Goal: Task Accomplishment & Management: Manage account settings

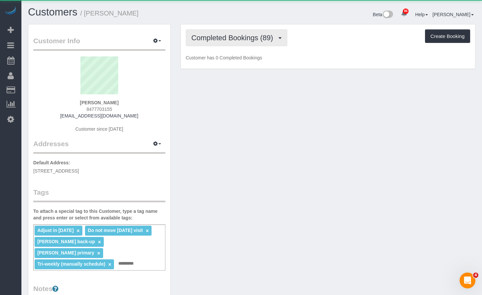
click at [229, 40] on span "Completed Bookings (89)" at bounding box center [234, 38] width 85 height 8
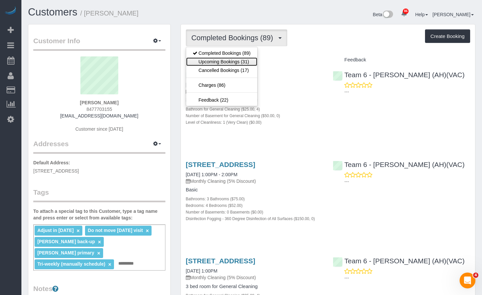
click at [236, 63] on link "Upcoming Bookings (31)" at bounding box center [221, 61] width 71 height 9
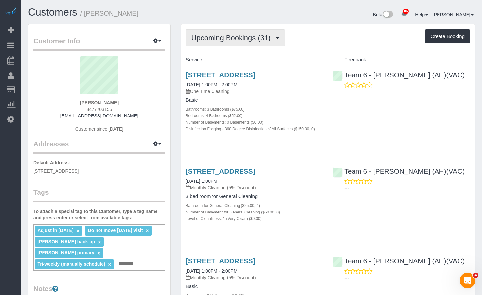
click at [251, 35] on span "Upcoming Bookings (31)" at bounding box center [233, 38] width 83 height 8
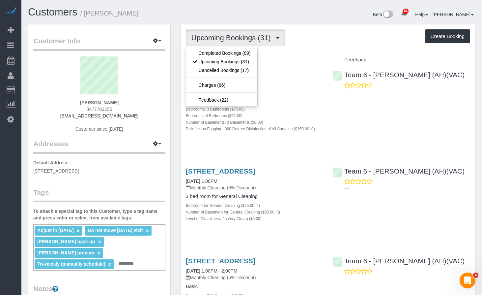
click at [313, 22] on div "Beta 86 Your Notifications You have 0 alerts × You have 1 to charge for 09/29/2…" at bounding box center [366, 15] width 229 height 17
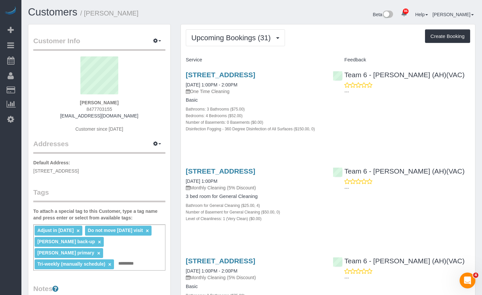
scroll to position [66, 0]
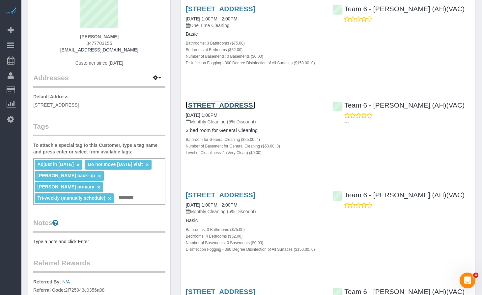
click at [256, 109] on link "637 South Kaspar Ave, Arlington Heights, IL 60005" at bounding box center [221, 105] width 70 height 8
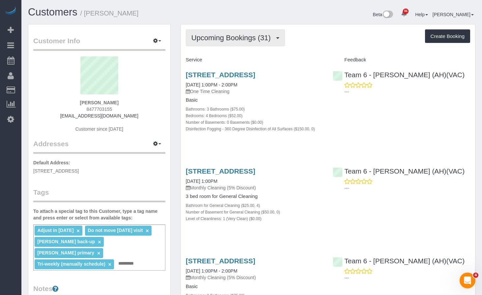
click at [241, 41] on span "Upcoming Bookings (31)" at bounding box center [233, 38] width 83 height 8
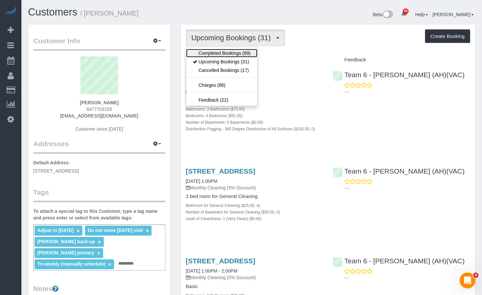
click at [235, 51] on link "Completed Bookings (89)" at bounding box center [221, 53] width 71 height 9
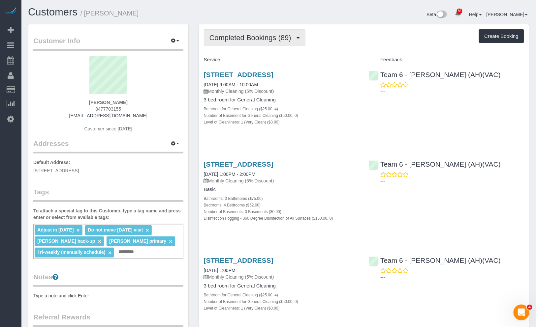
click at [282, 39] on span "Completed Bookings (89)" at bounding box center [251, 38] width 85 height 8
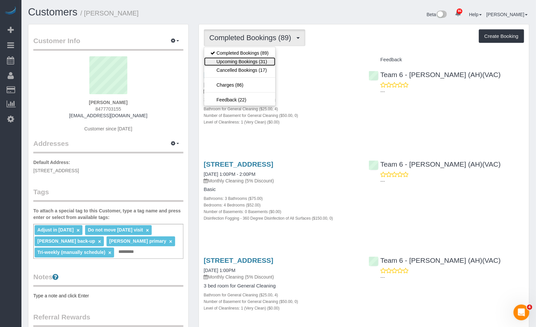
click at [265, 63] on link "Upcoming Bookings (31)" at bounding box center [239, 61] width 71 height 9
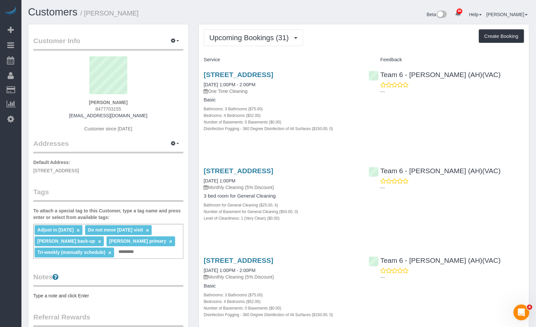
scroll to position [37, 0]
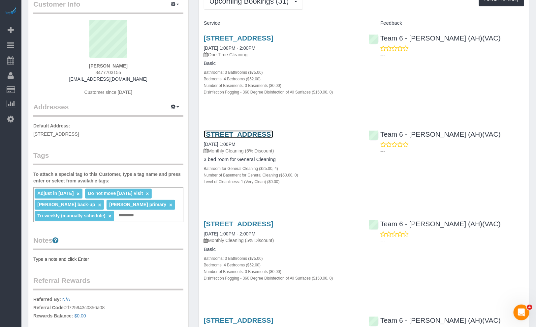
click at [273, 138] on link "637 South Kaspar Ave, Arlington Heights, IL 60005" at bounding box center [239, 135] width 70 height 8
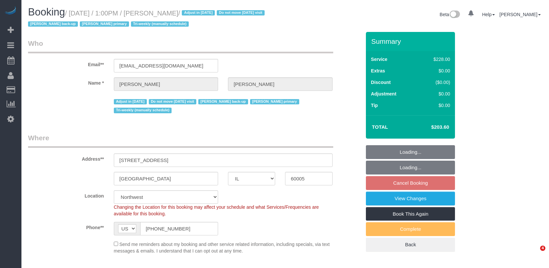
select select "IL"
select select "512"
select select "object:980"
select select "4"
select select "number:1"
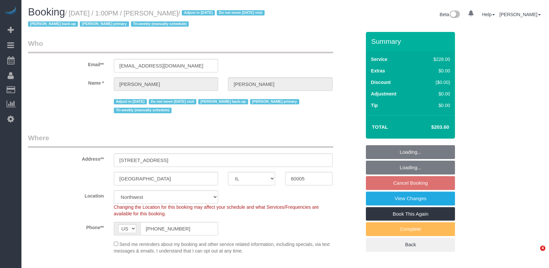
select select "number:65"
select select "number:139"
select select "number:105"
select select "object:1356"
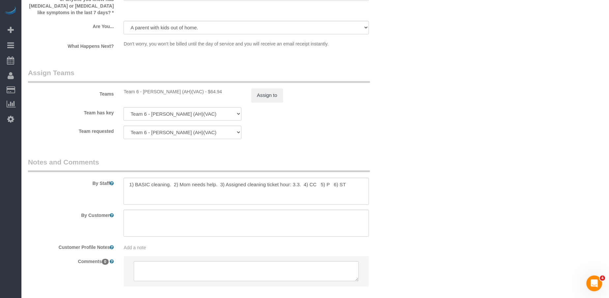
scroll to position [1183, 0]
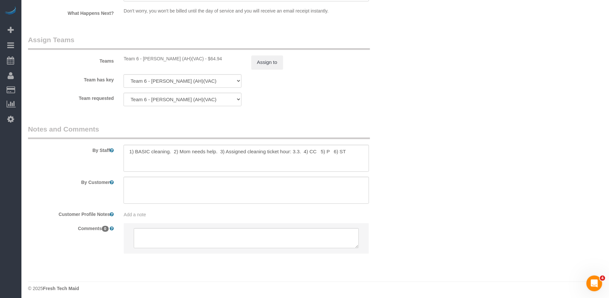
click at [15, 235] on div "86 Beta Your Notifications You have 0 alerts × You have 1 to charge for 09/29/2…" at bounding box center [10, 149] width 21 height 298
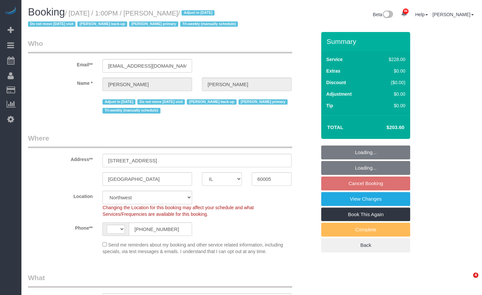
select select "IL"
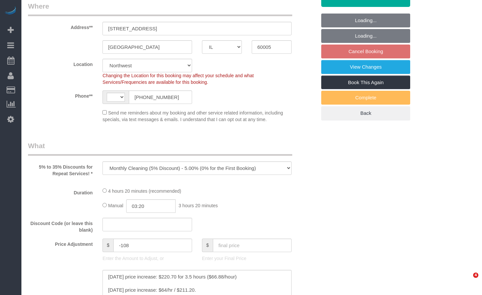
select select "object:962"
select select "string:US"
select select "512"
select select "4"
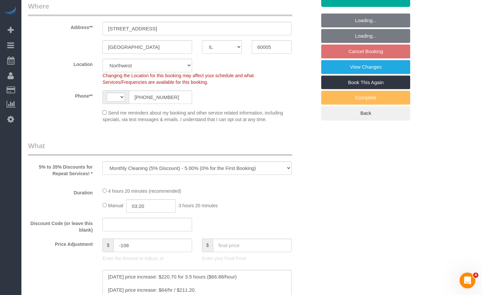
select select "number:1"
select select "number:65"
select select "number:139"
select select "number:105"
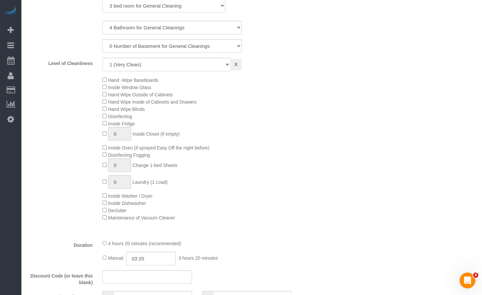
select select "4"
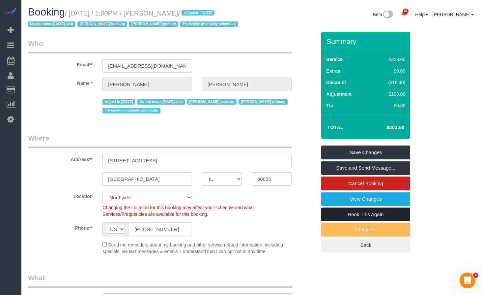
click at [380, 221] on link "Book This Again" at bounding box center [365, 214] width 89 height 14
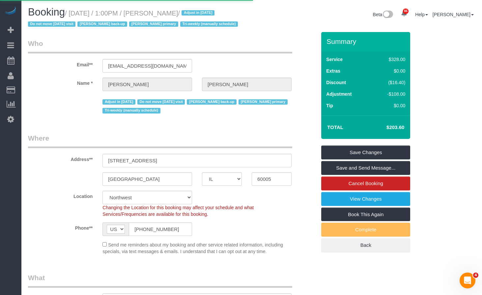
select select "IL"
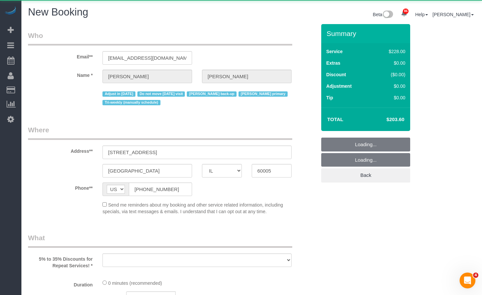
select select "object:1979"
select select "number:1"
select select "number:65"
select select "number:139"
select select "number:105"
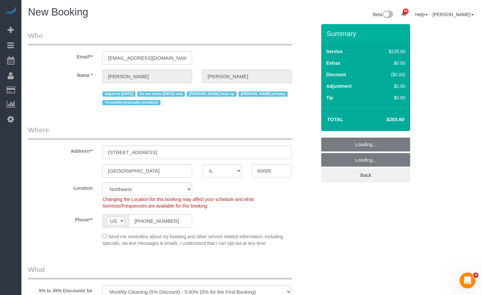
select select "object:2131"
select select "512"
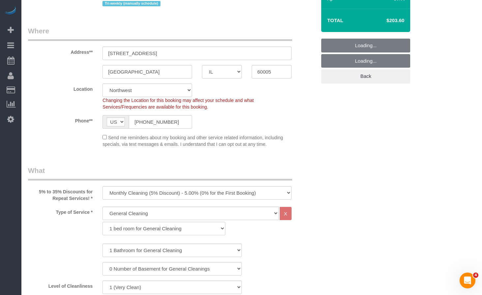
select select "object:2207"
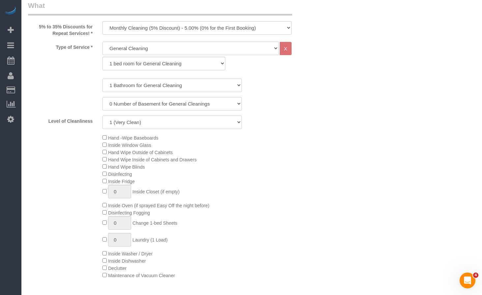
scroll to position [277, 0]
click at [181, 65] on select "1 bed room for General Cleaning 2 bed room for General Cleaning 3 bed room for …" at bounding box center [164, 64] width 123 height 14
select select "288"
click at [103, 57] on select "1 bed room for General Cleaning 2 bed room for General Cleaning 3 bed room for …" at bounding box center [164, 64] width 123 height 14
click at [163, 87] on select "1 Bathroom for General Cleaning 2 Bathroom for General Cleanings 3 Bathroom for…" at bounding box center [172, 85] width 139 height 14
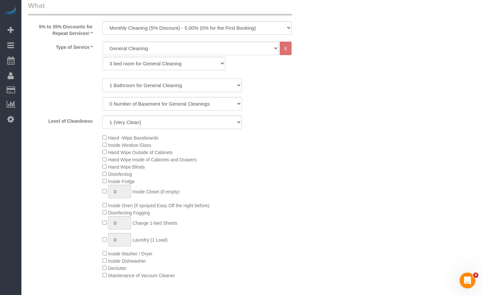
select select "4"
click at [103, 78] on select "1 Bathroom for General Cleaning 2 Bathroom for General Cleanings 3 Bathroom for…" at bounding box center [172, 85] width 139 height 14
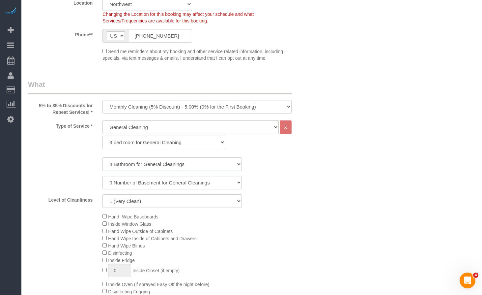
scroll to position [0, 0]
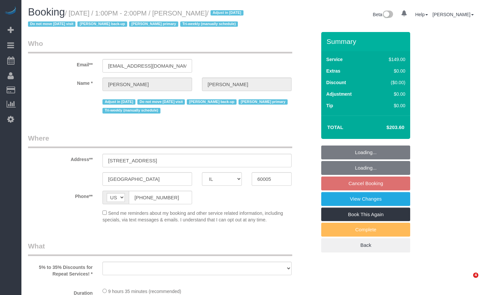
select select "IL"
select select "3"
select select "4"
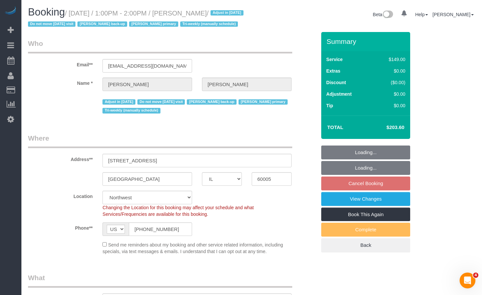
select select "object:1291"
select select "number:1"
select select "number:65"
select select "number:139"
select select "number:105"
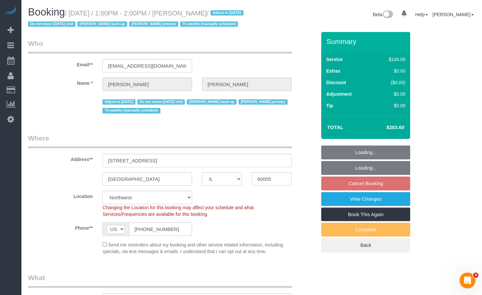
select select "number:98"
select select "number:141"
select select "number:143"
select select "3"
select select "4"
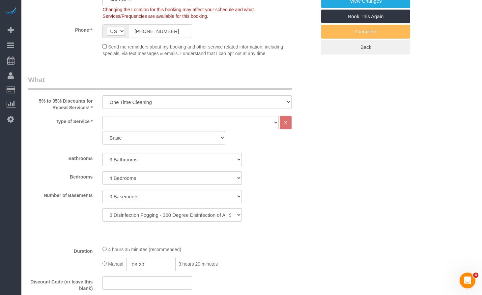
scroll to position [330, 0]
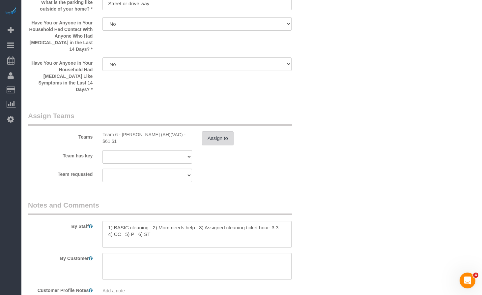
click at [217, 138] on button "Assign to" at bounding box center [218, 138] width 32 height 14
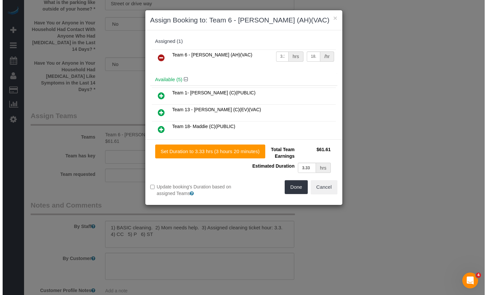
scroll to position [1120, 0]
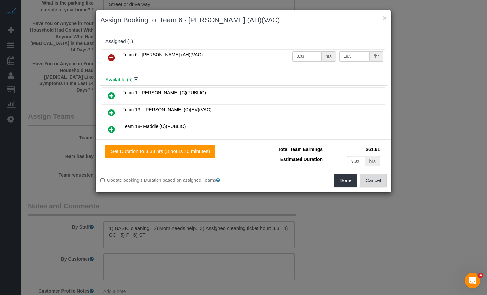
click at [373, 180] on button "Cancel" at bounding box center [373, 180] width 27 height 14
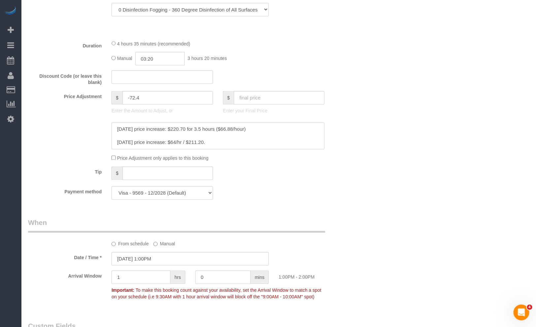
scroll to position [439, 0]
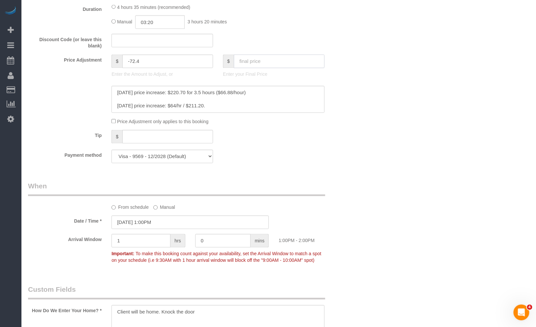
click at [266, 65] on input "text" at bounding box center [279, 62] width 91 height 14
paste input "222.71"
type input "222.71"
click at [404, 91] on div "Who Email** henderscathy@gmail.com Name * Cathy Henders Adjust in January 2026 …" at bounding box center [278, 300] width 501 height 1416
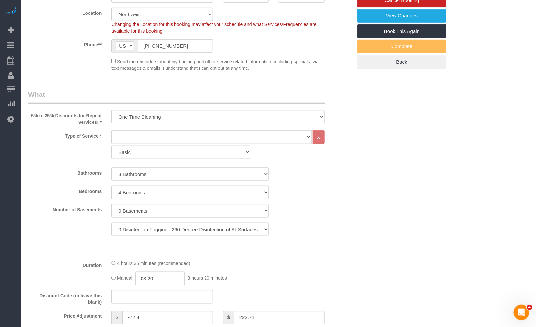
scroll to position [0, 0]
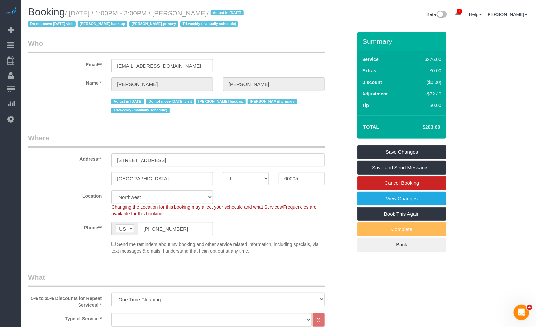
type input "-53.29"
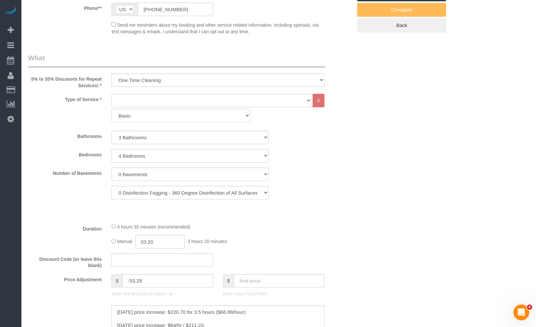
scroll to position [293, 0]
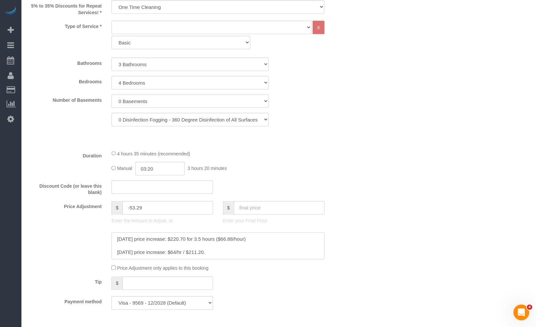
click at [212, 240] on textarea at bounding box center [217, 246] width 213 height 27
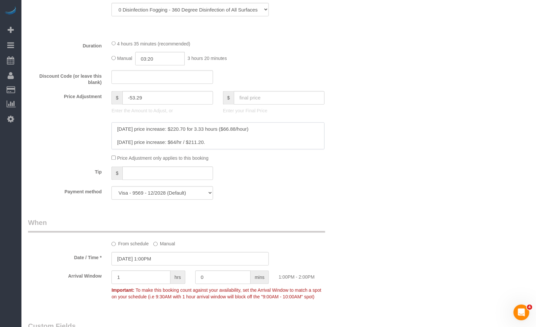
click at [300, 124] on textarea at bounding box center [217, 136] width 213 height 27
click at [118, 130] on textarea at bounding box center [217, 136] width 213 height 27
click at [132, 131] on textarea at bounding box center [217, 136] width 213 height 27
paste textarea "222.71"
click at [142, 130] on textarea at bounding box center [217, 136] width 213 height 27
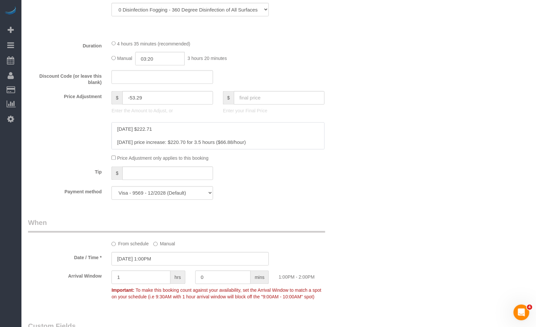
click at [141, 131] on textarea at bounding box center [217, 136] width 213 height 27
click at [194, 124] on textarea at bounding box center [217, 136] width 213 height 27
drag, startPoint x: 264, startPoint y: 144, endPoint x: 229, endPoint y: 133, distance: 36.6
click at [229, 133] on textarea at bounding box center [217, 136] width 213 height 27
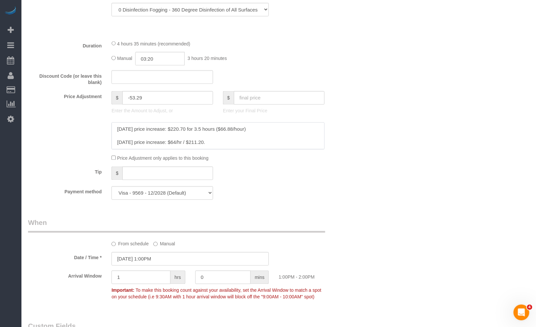
scroll to position [0, 0]
click at [199, 128] on textarea at bounding box center [217, 136] width 213 height 27
paste textarea "($66.88/hour)"
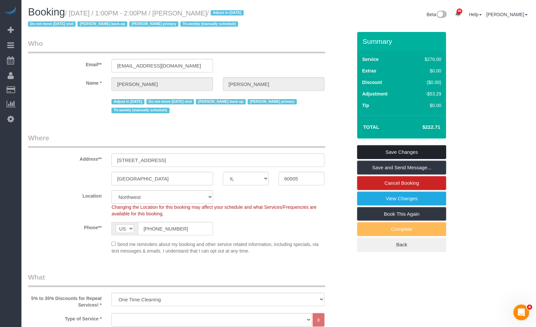
type textarea "10/7/2025 3.33 hours $222.71($66.88/hour) April 2024 price increase: $220.70 fo…"
click at [443, 151] on link "Save Changes" at bounding box center [401, 152] width 89 height 14
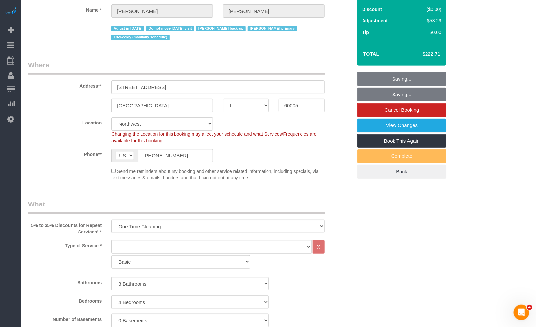
scroll to position [110, 0]
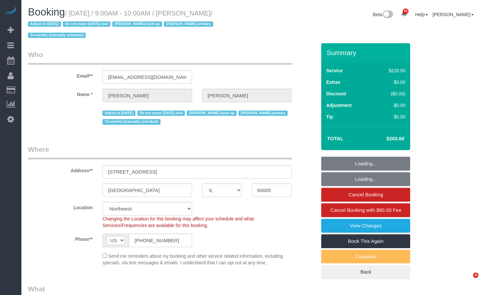
select select "IL"
select select "number:1"
select select "number:65"
select select "number:139"
select select "number:105"
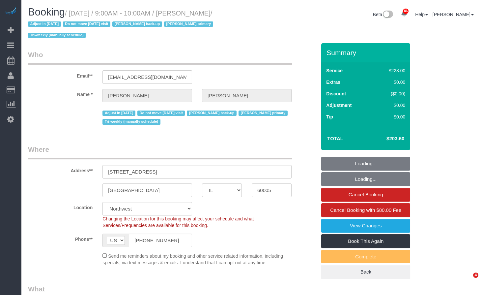
select select "512"
select select "object:1296"
select select "4"
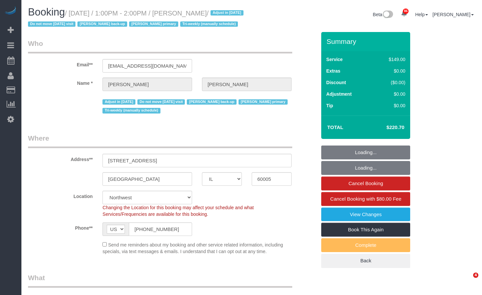
select select "IL"
select select "object:1227"
select select "string:fspay-d40a18c4-e190-4050-8661-cf087454829e"
select select "number:1"
select select "number:65"
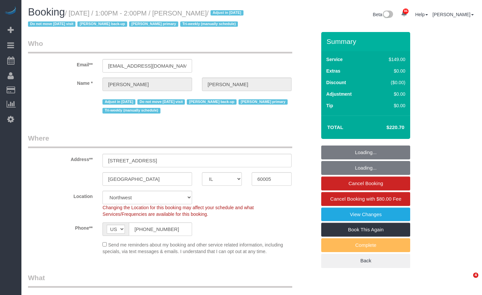
select select "number:139"
select select "number:105"
select select "number:98"
select select "number:141"
select select "number:143"
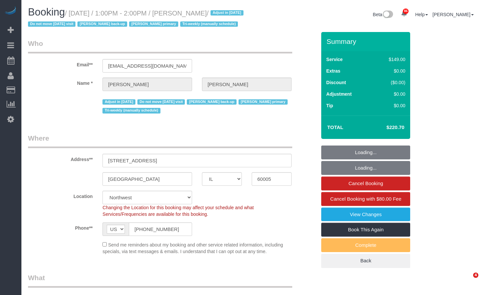
select select "3"
select select "4"
select select "IL"
select select "512"
select select "4"
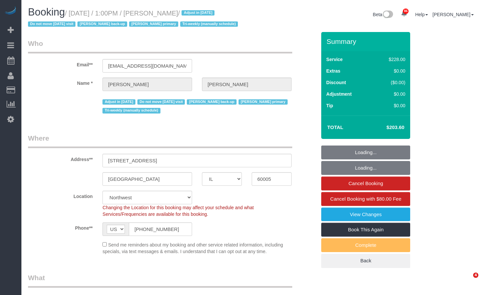
select select "number:1"
select select "number:65"
select select "number:139"
select select "number:105"
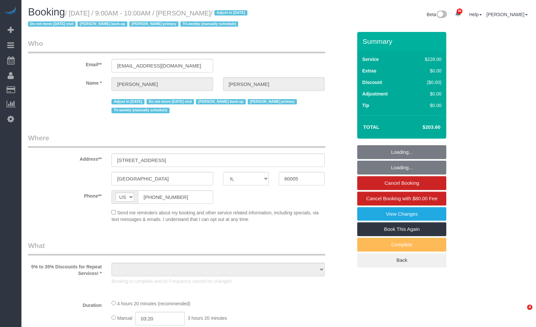
select select "IL"
select select "string:fspay-d40a18c4-e190-4050-8661-cf087454829e"
select select "512"
select select "4"
select select "number:1"
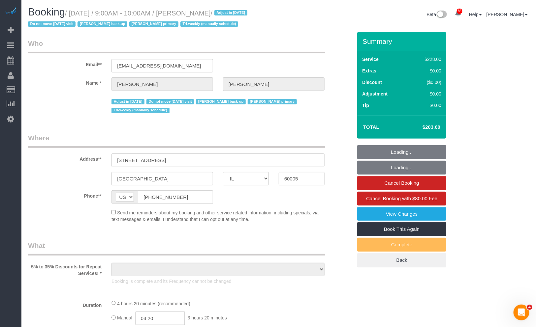
select select "number:65"
select select "number:139"
select select "number:105"
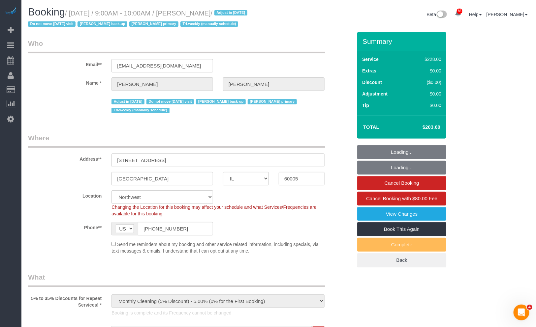
select select "object:1367"
select select "4"
select select "IL"
select select "object:1218"
select select "3"
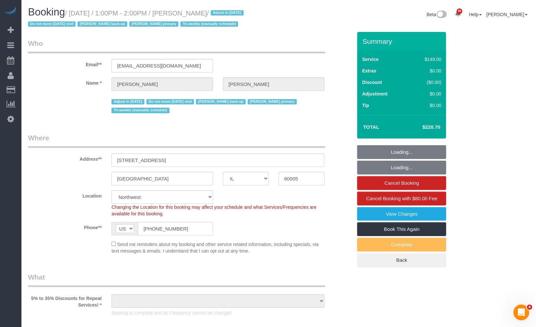
select select "4"
select select "number:1"
select select "number:65"
select select "number:139"
select select "number:105"
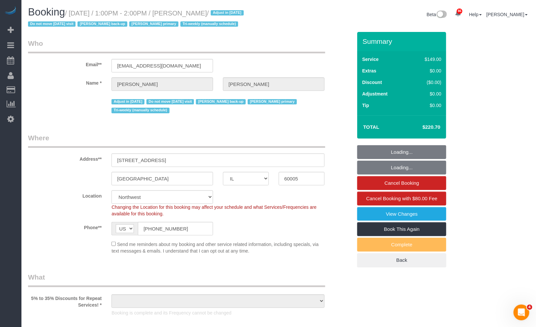
select select "number:98"
select select "number:141"
select select "number:143"
select select "3"
select select "4"
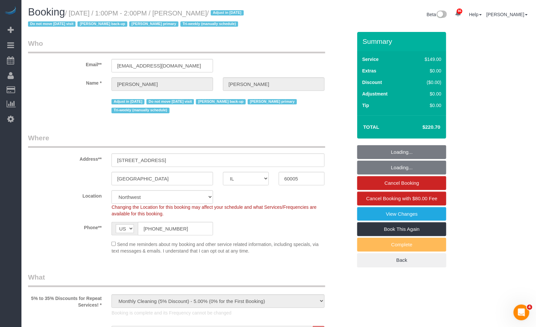
select select "object:1379"
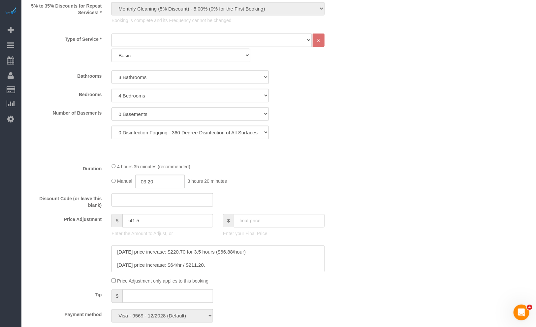
scroll to position [73, 0]
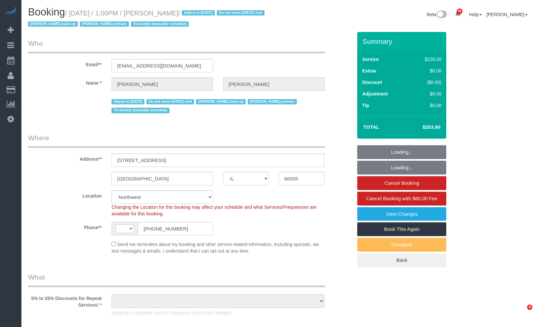
select select "IL"
select select "number:1"
select select "number:65"
select select "number:139"
select select "number:105"
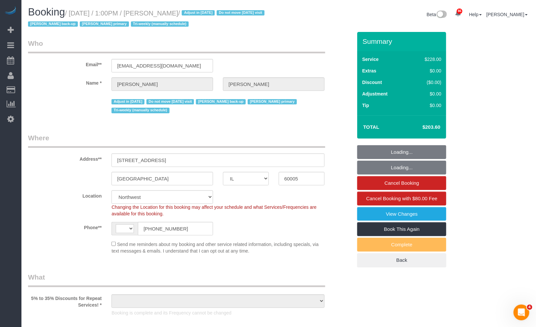
select select "string:[GEOGRAPHIC_DATA]"
select select "object:1213"
select select "512"
select select "4"
select select "object:1367"
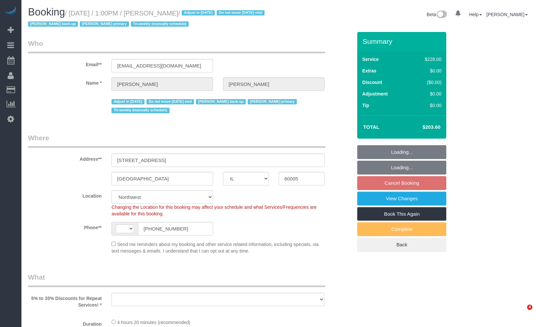
select select "IL"
select select "512"
select select "4"
select select "string:US"
select select "object:980"
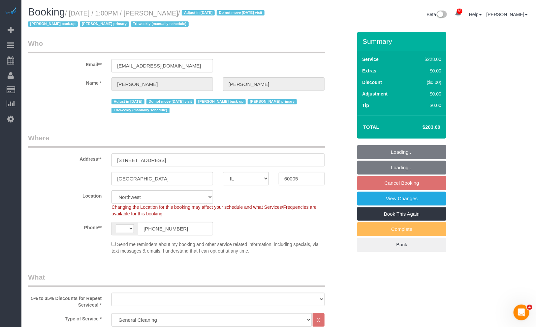
select select "number:1"
select select "number:65"
select select "number:139"
select select "number:105"
select select "4"
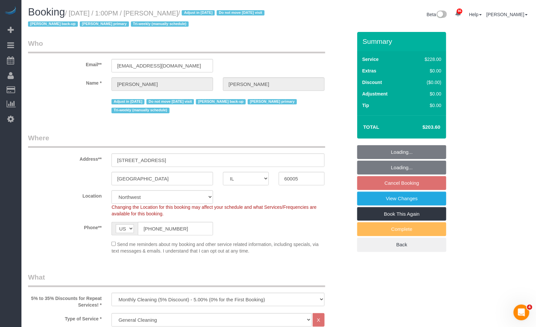
select select "object:1356"
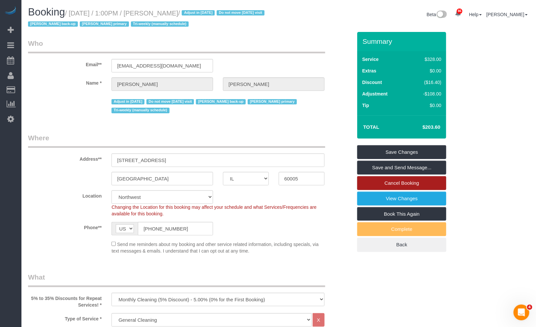
click at [386, 182] on link "Cancel Booking" at bounding box center [401, 183] width 89 height 14
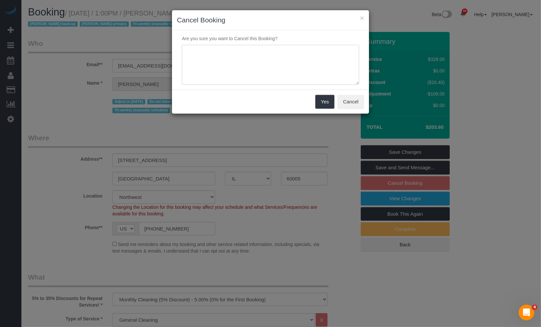
click at [246, 69] on textarea at bounding box center [270, 65] width 177 height 40
type textarea "N"
click at [280, 51] on textarea at bounding box center [270, 65] width 177 height 40
click at [306, 54] on textarea at bounding box center [270, 65] width 177 height 40
type textarea "Triweekly client need to edit future visits from MO to OTC and update pricing"
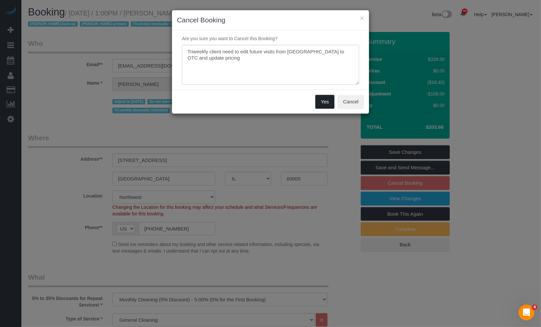
click at [323, 98] on button "Yes" at bounding box center [325, 102] width 19 height 14
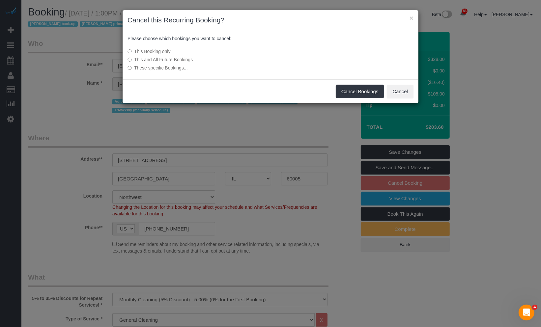
click at [163, 60] on label "This and All Future Bookings" at bounding box center [222, 59] width 188 height 7
click at [359, 90] on button "Cancel Bookings" at bounding box center [360, 92] width 48 height 14
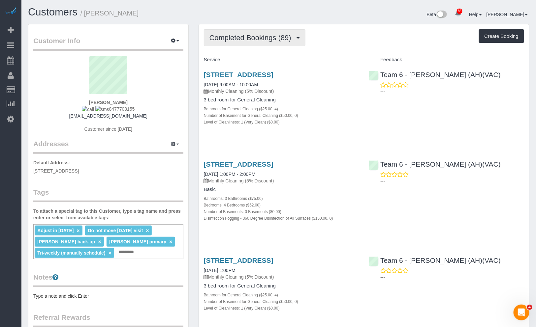
click at [266, 35] on span "Completed Bookings (89)" at bounding box center [251, 38] width 85 height 8
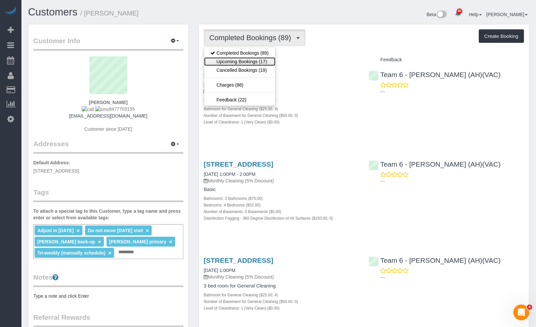
click at [262, 60] on link "Upcoming Bookings (17)" at bounding box center [239, 61] width 71 height 9
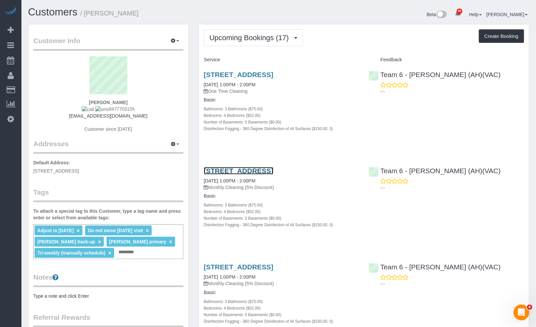
click at [268, 175] on link "[STREET_ADDRESS]" at bounding box center [239, 171] width 70 height 8
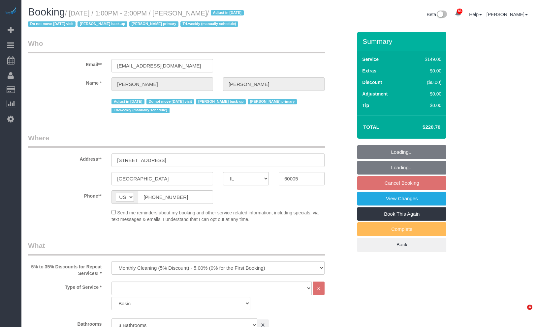
select select "IL"
select select "object:1281"
select select "number:1"
select select "number:65"
select select "number:139"
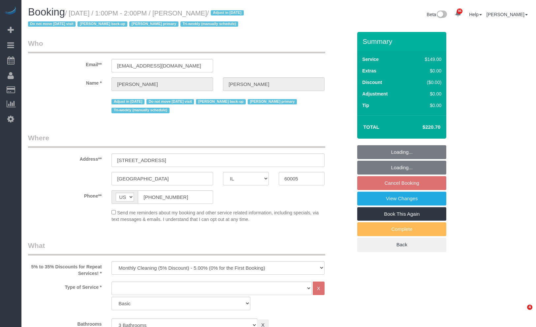
select select "number:105"
select select "number:98"
select select "number:141"
select select "number:143"
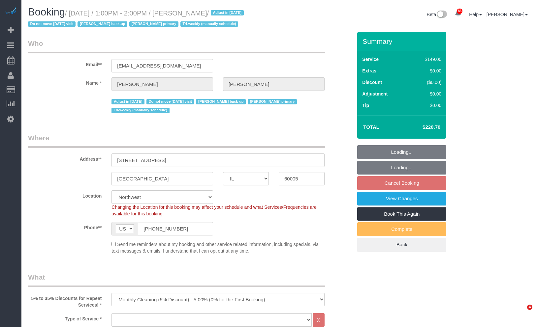
select select "3"
select select "4"
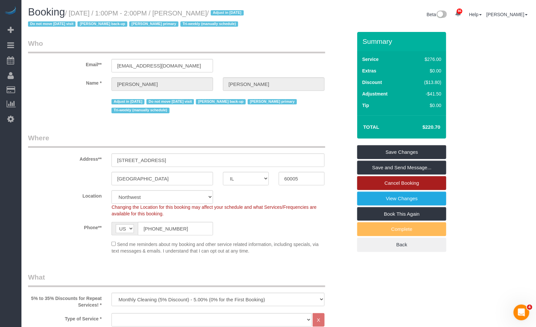
click at [420, 180] on link "Cancel Booking" at bounding box center [401, 183] width 89 height 14
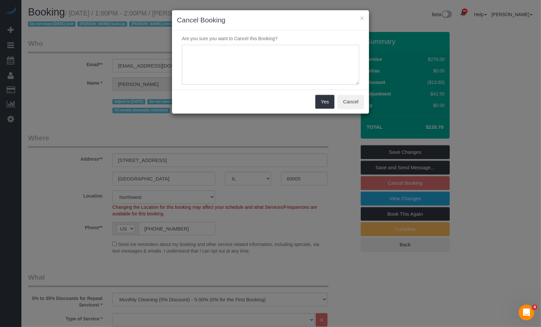
click at [252, 65] on textarea at bounding box center [270, 65] width 177 height 40
paste textarea "Triweekly client need to edit future visits from MO to OTC and update pricing"
type textarea "Triweekly client need to edit future visits from MO to OTC and update pricing"
click at [325, 101] on button "Yes" at bounding box center [325, 102] width 19 height 14
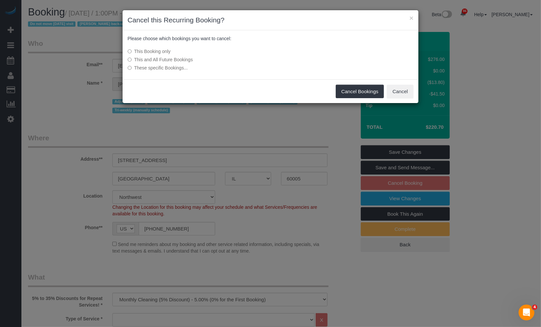
click at [162, 59] on label "This and All Future Bookings" at bounding box center [222, 59] width 188 height 7
click at [342, 93] on button "Cancel Bookings" at bounding box center [360, 92] width 48 height 14
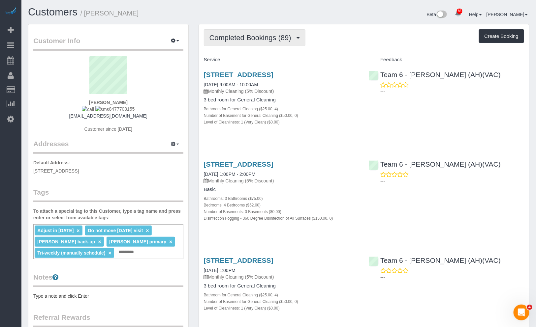
drag, startPoint x: 263, startPoint y: 40, endPoint x: 261, endPoint y: 44, distance: 4.3
click at [263, 40] on span "Completed Bookings (89)" at bounding box center [251, 38] width 85 height 8
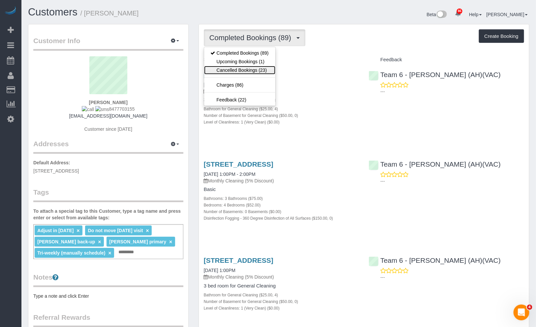
click at [255, 66] on link "Cancelled Bookings (23)" at bounding box center [239, 70] width 71 height 9
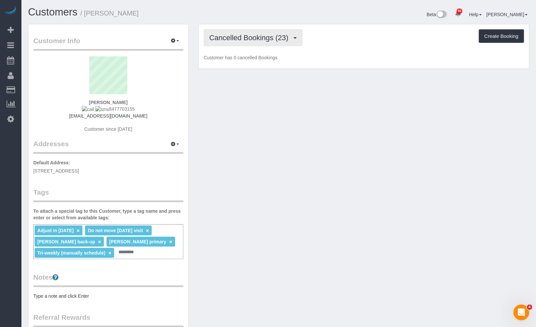
click at [253, 39] on span "Cancelled Bookings (23)" at bounding box center [250, 38] width 82 height 8
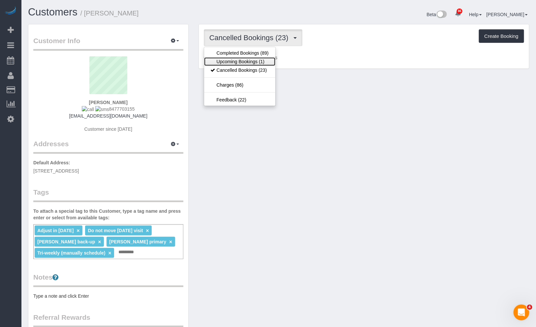
click at [251, 58] on link "Upcoming Bookings (1)" at bounding box center [239, 61] width 71 height 9
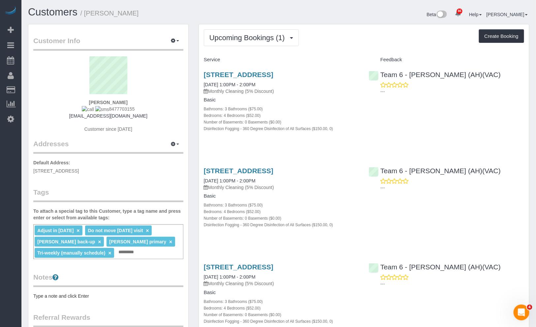
drag, startPoint x: 258, startPoint y: 75, endPoint x: 320, endPoint y: 28, distance: 77.9
click at [267, 35] on span "Upcoming Bookings (1)" at bounding box center [248, 38] width 79 height 8
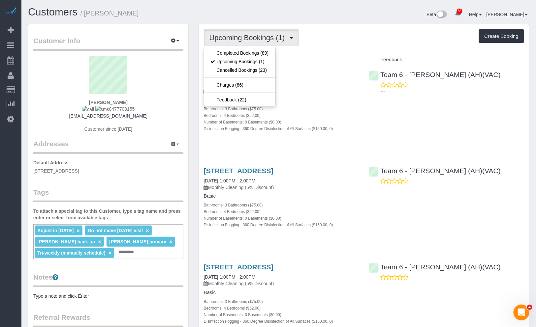
click at [338, 18] on div "Beta 86 Your Notifications You have 0 alerts × You have 1 to charge for [DATE] …" at bounding box center [407, 15] width 256 height 17
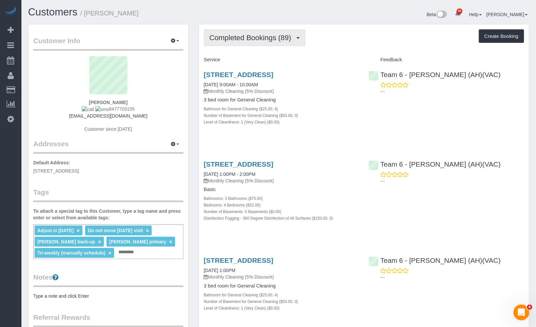
click at [265, 41] on span "Completed Bookings (89)" at bounding box center [251, 38] width 85 height 8
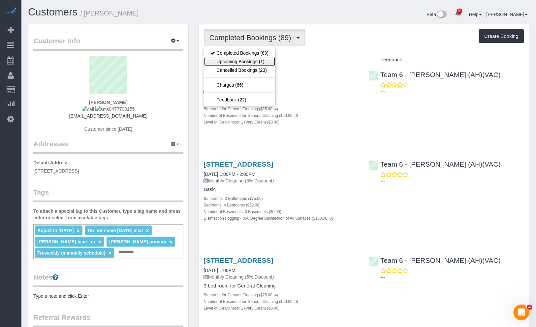
click at [260, 64] on link "Upcoming Bookings (1)" at bounding box center [239, 61] width 71 height 9
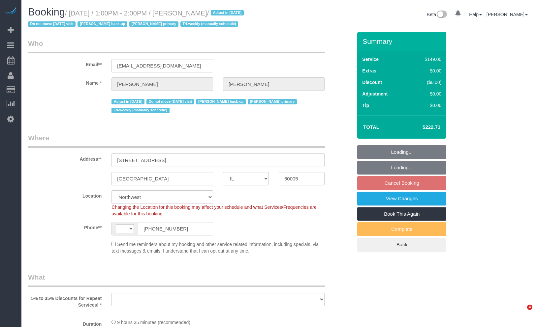
select select "IL"
select select "number:1"
select select "number:65"
select select "number:139"
select select "number:105"
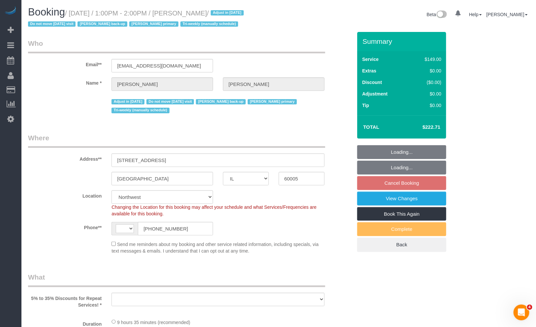
select select "number:98"
select select "number:141"
select select "number:143"
select select "string:US"
select select "object:1106"
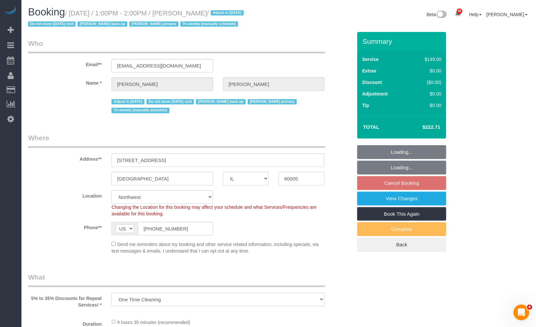
select select "3"
select select "4"
select select "object:1291"
select select "3"
select select "4"
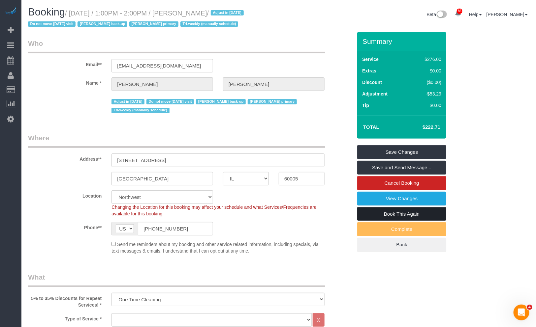
click at [419, 213] on link "Book This Again" at bounding box center [401, 214] width 89 height 14
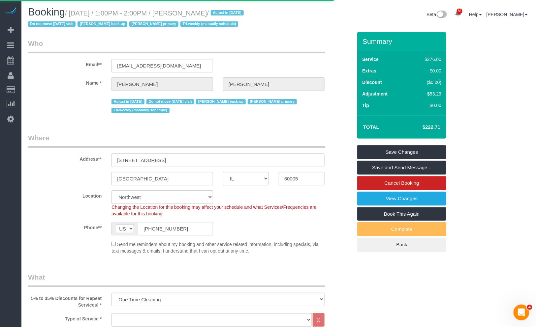
select select "IL"
select select "number:1"
select select "number:65"
select select "number:139"
select select "number:105"
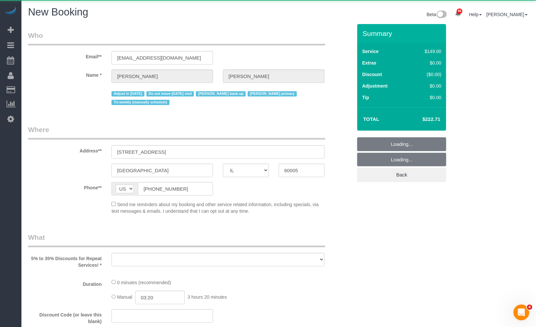
select select "object:1992"
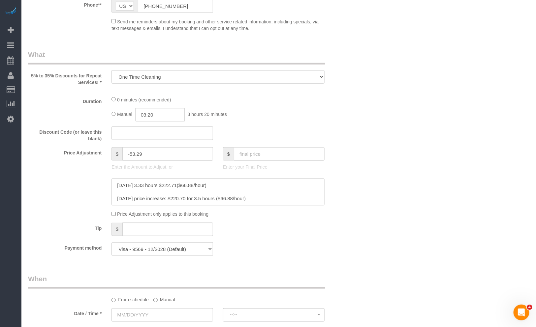
select select "512"
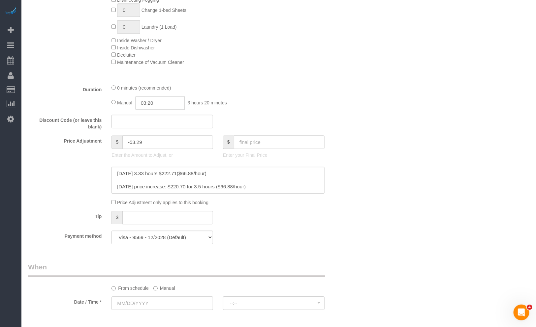
select select "object:2225"
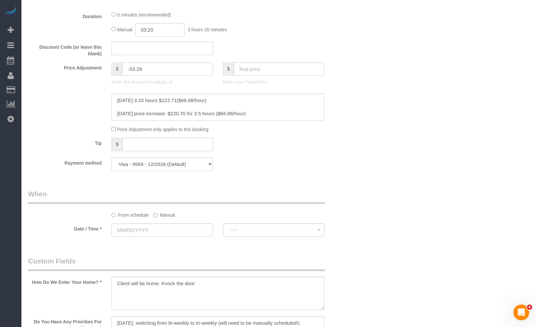
scroll to position [599, 0]
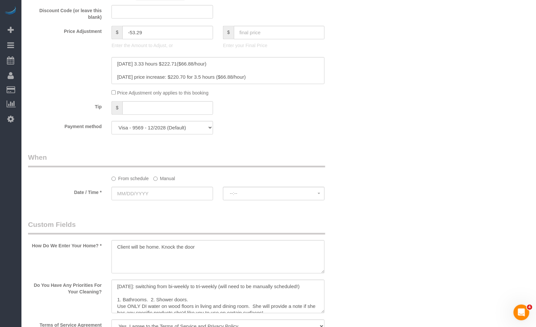
click at [173, 181] on label "Manual" at bounding box center [164, 177] width 22 height 9
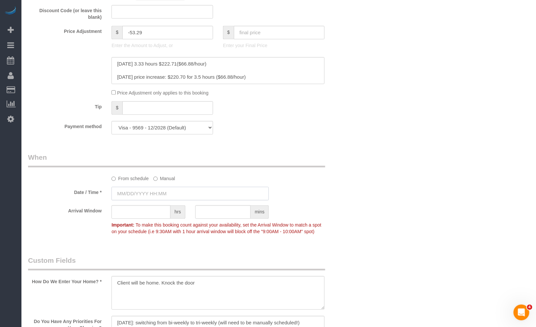
click at [173, 199] on input "text" at bounding box center [189, 194] width 157 height 14
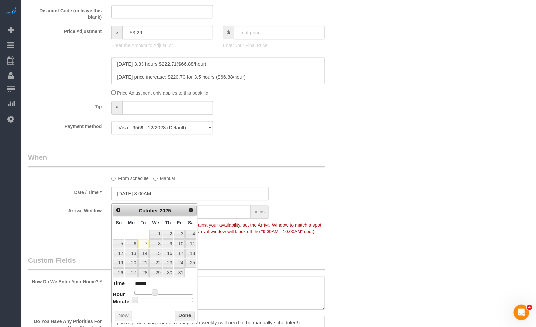
click at [450, 153] on div "Who Email** henderscathy@gmail.com Name * Cathy Henders Adjust in January 2026 …" at bounding box center [278, 123] width 501 height 1397
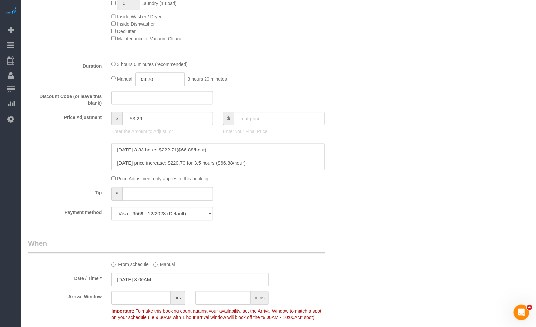
scroll to position [586, 0]
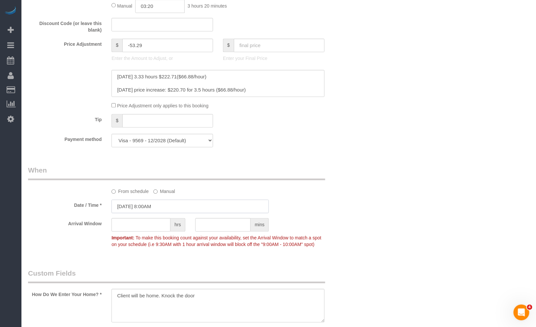
click at [168, 213] on input "10/07/2025 8:00AM" at bounding box center [189, 207] width 157 height 14
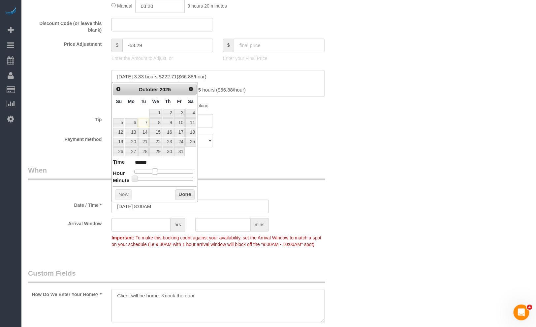
type input "10/07/2025 9:00AM"
type input "******"
type input "10/07/2025 10:00AM"
type input "*******"
type input "10/07/2025 11:00AM"
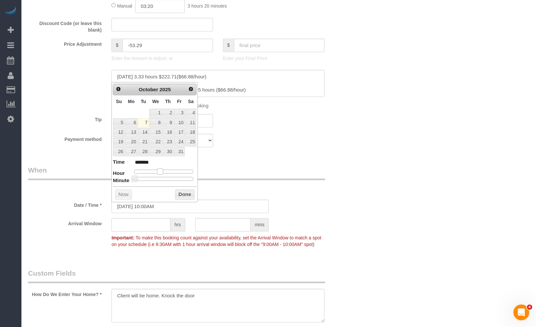
type input "*******"
type input "10/07/2025 12:00PM"
type input "*******"
type input "10/07/2025 1:00PM"
type input "******"
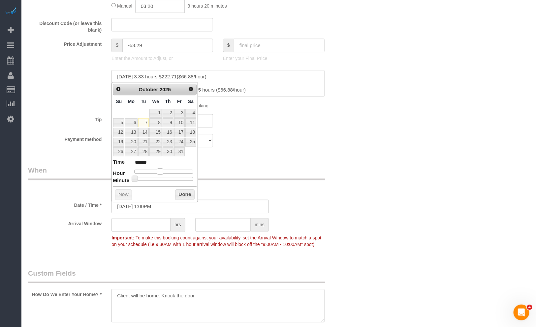
type input "10/07/2025 2:00PM"
type input "******"
type input "10/07/2025 3:00PM"
type input "******"
type input "10/07/2025 2:00PM"
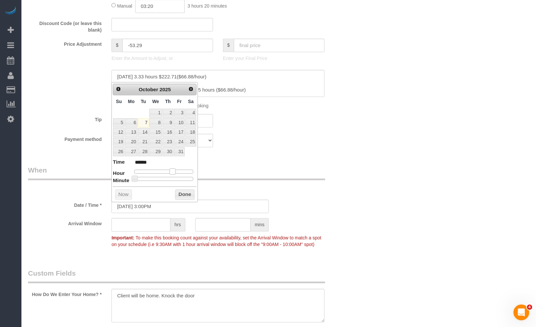
type input "******"
type input "10/07/2025 1:00PM"
type input "******"
drag, startPoint x: 155, startPoint y: 171, endPoint x: 168, endPoint y: 172, distance: 12.9
click at [168, 172] on span at bounding box center [168, 171] width 6 height 6
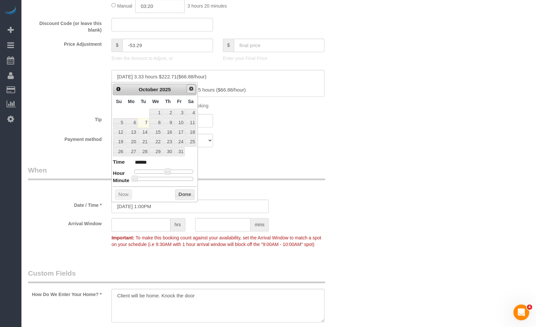
click at [190, 90] on span "Next" at bounding box center [191, 88] width 5 height 5
click at [144, 121] on link "4" at bounding box center [143, 122] width 11 height 9
type input "11/04/2025 1:00PM"
click at [180, 204] on button "Done" at bounding box center [184, 204] width 19 height 11
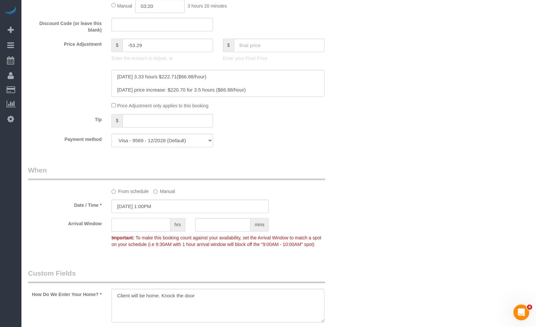
click at [153, 228] on input "text" at bounding box center [140, 225] width 59 height 14
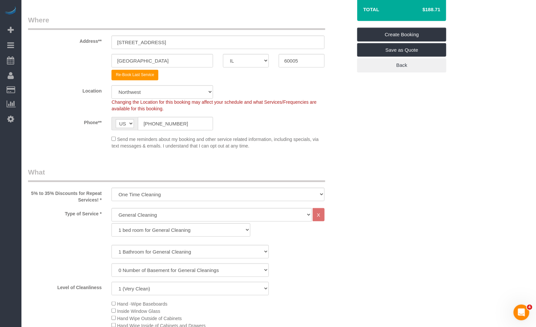
scroll to position [146, 0]
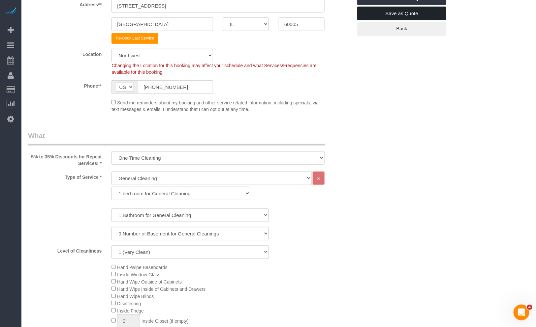
type input "1"
drag, startPoint x: 169, startPoint y: 192, endPoint x: 166, endPoint y: 200, distance: 8.6
click at [169, 192] on select "1 bed room for General Cleaning 2 bed room for General Cleaning 3 bed room for …" at bounding box center [180, 194] width 138 height 14
select select "289"
click at [111, 187] on select "1 bed room for General Cleaning 2 bed room for General Cleaning 3 bed room for …" at bounding box center [180, 194] width 138 height 14
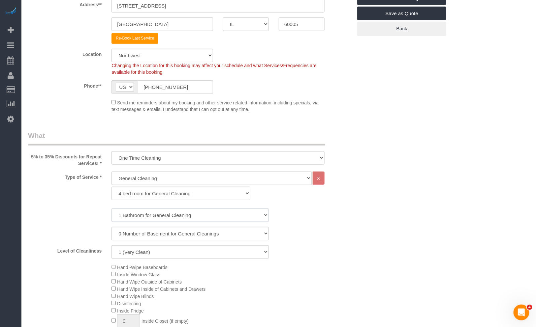
click at [147, 218] on select "1 Bathroom for General Cleaning 2 Bathroom for General Cleanings 3 Bathroom for…" at bounding box center [189, 216] width 157 height 14
select select "3"
click at [111, 209] on select "1 Bathroom for General Cleaning 2 Bathroom for General Cleanings 3 Bathroom for…" at bounding box center [189, 216] width 157 height 14
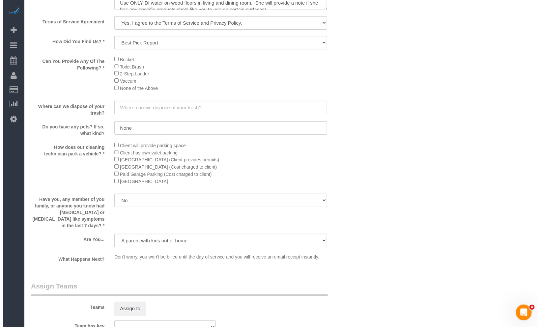
scroll to position [1122, 0]
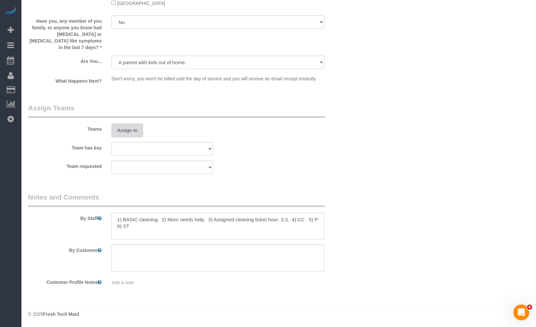
click at [137, 128] on button "Assign to" at bounding box center [127, 131] width 32 height 14
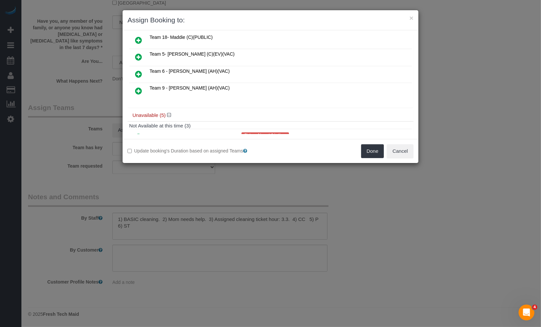
click at [137, 73] on icon at bounding box center [138, 74] width 7 height 8
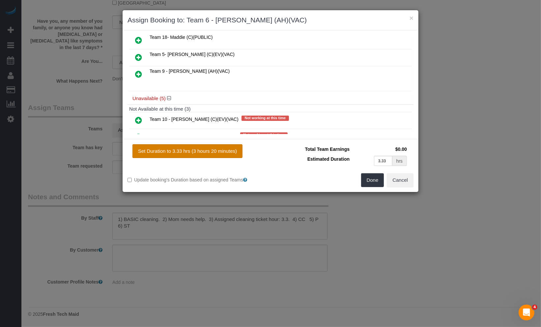
click at [209, 153] on button "Set Duration to 3.33 hrs (3 hours 20 minutes)" at bounding box center [188, 151] width 110 height 14
type input "3.33"
click at [368, 179] on button "Done" at bounding box center [372, 180] width 23 height 14
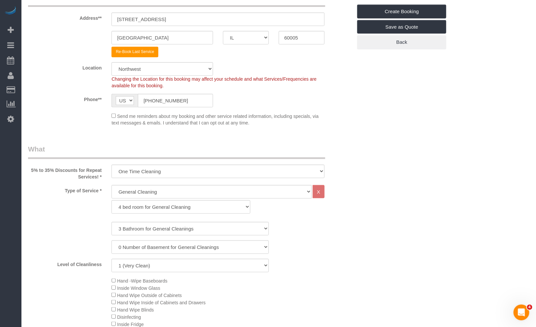
scroll to position [0, 0]
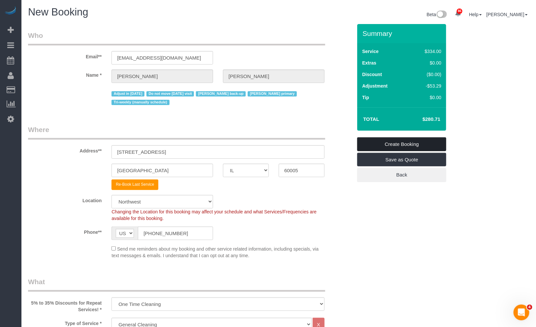
click at [401, 143] on link "Create Booking" at bounding box center [401, 144] width 89 height 14
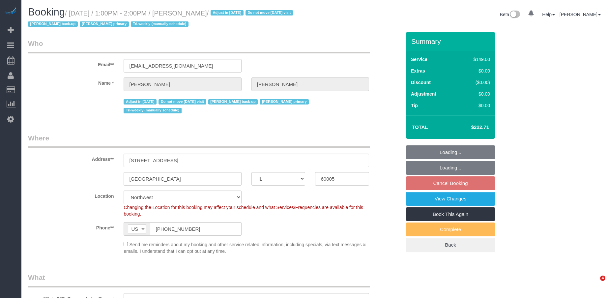
select select "IL"
select select "number:1"
select select "number:65"
select select "number:139"
select select "number:105"
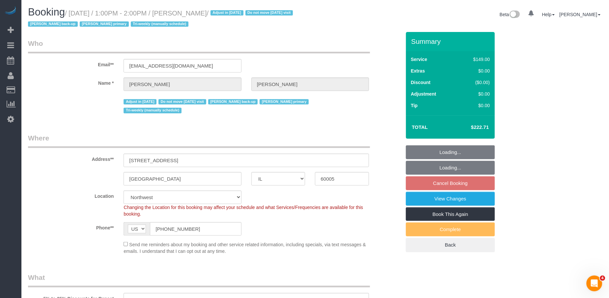
select select "number:98"
select select "number:141"
select select "number:143"
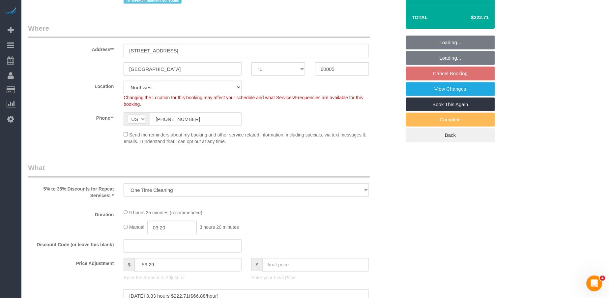
select select "object:1291"
select select "3"
select select "4"
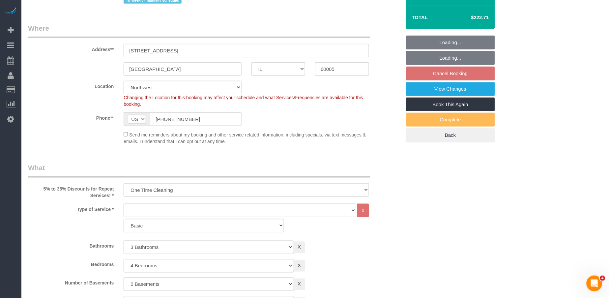
select select "3"
select select "4"
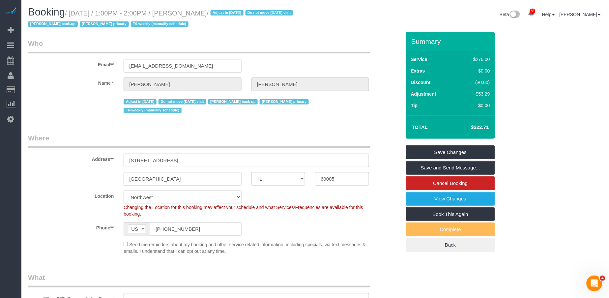
drag, startPoint x: 470, startPoint y: 125, endPoint x: 503, endPoint y: 129, distance: 32.9
click at [516, 128] on div "Summary Service $276.00 Extras $0.00 Discount ($0.00) Adjustment -$53.29 Tip $0…" at bounding box center [473, 148] width 144 height 233
copy table "Total"
click at [343, 40] on legend "Who" at bounding box center [199, 46] width 342 height 15
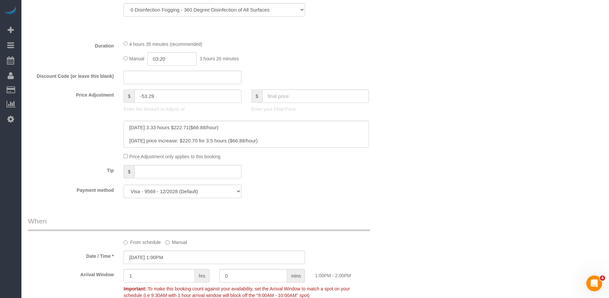
scroll to position [366, 0]
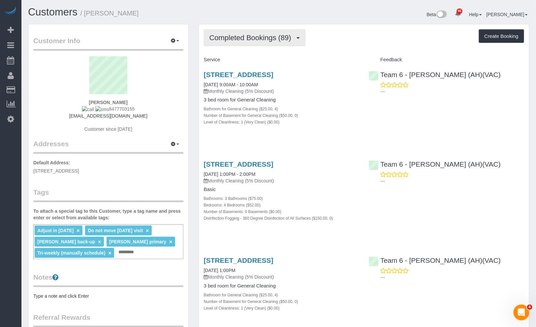
click at [262, 43] on button "Completed Bookings (89)" at bounding box center [255, 37] width 102 height 17
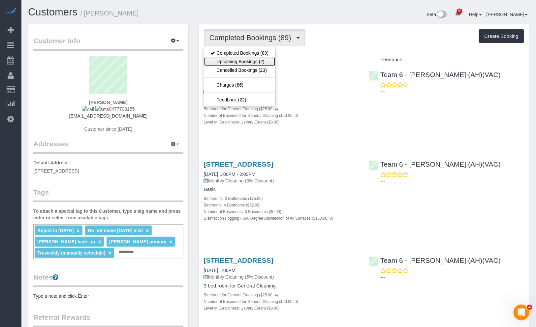
click at [265, 58] on link "Upcoming Bookings (2)" at bounding box center [239, 61] width 71 height 9
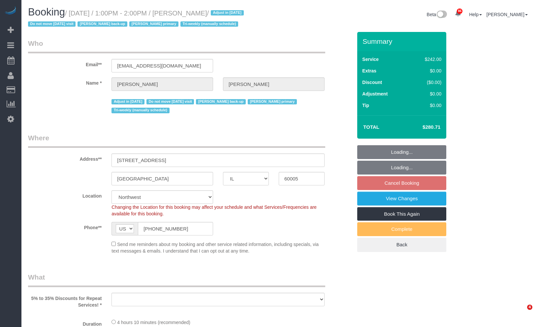
select select "IL"
select select "number:1"
select select "number:65"
select select "number:139"
select select "number:105"
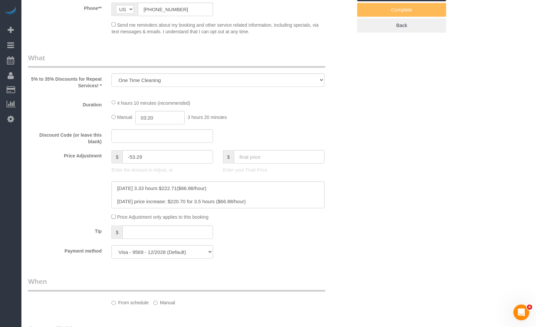
select select "object:1280"
select select "512"
select select "3"
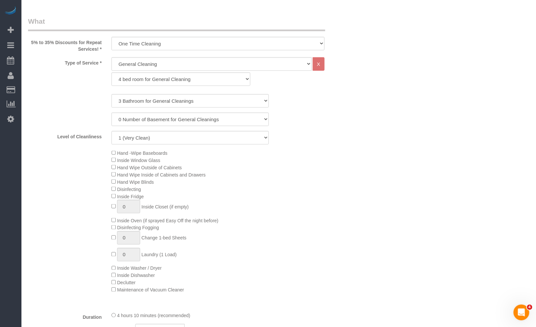
select select "3"
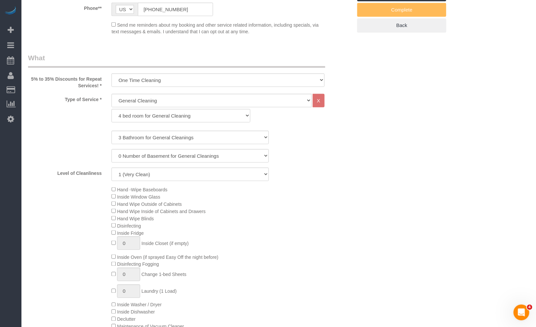
scroll to position [366, 0]
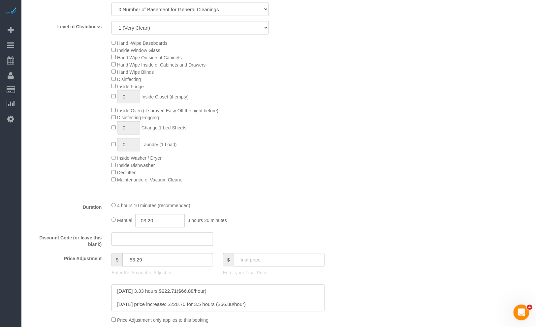
click at [261, 259] on input "text" at bounding box center [279, 261] width 91 height 14
paste input "222.71"
type input "222.71"
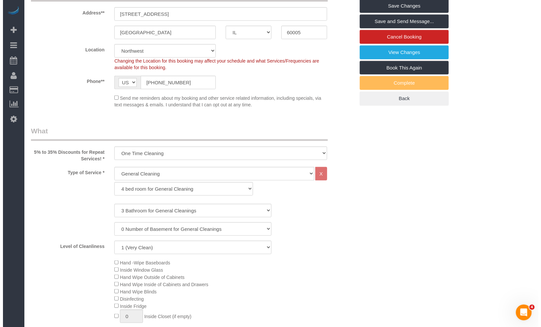
scroll to position [0, 0]
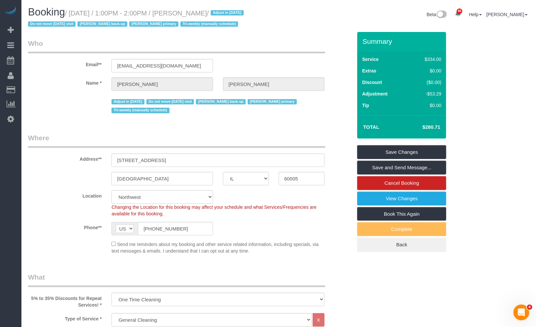
type input "-111.29"
click at [407, 152] on link "Save Changes" at bounding box center [401, 152] width 89 height 14
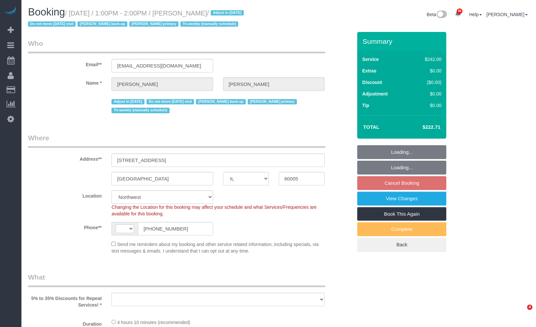
select select "IL"
select select "number:1"
select select "number:65"
select select "number:139"
select select "number:105"
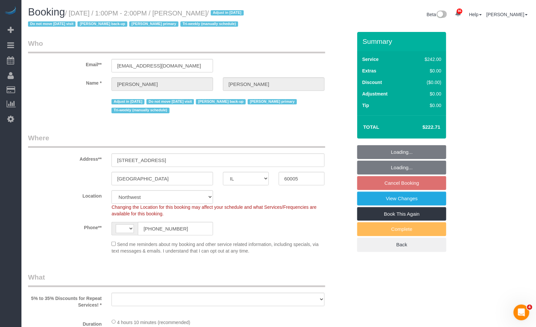
select select "string:[GEOGRAPHIC_DATA]"
select select "object:1053"
select select "512"
select select "3"
select select "object:1280"
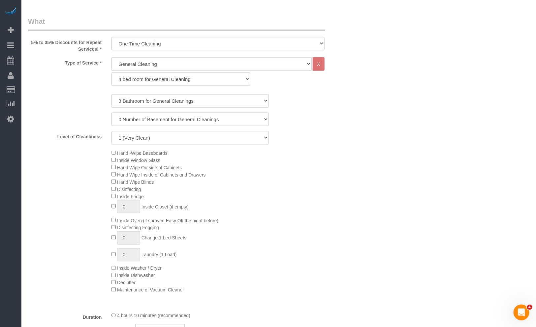
select select "3"
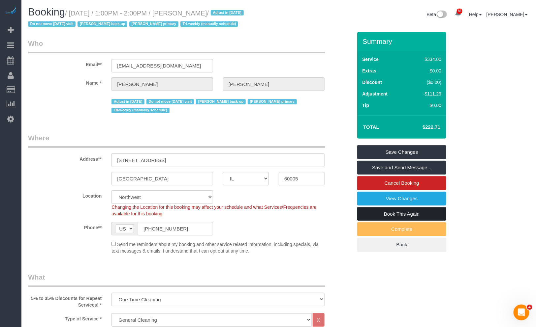
click at [426, 213] on link "Book This Again" at bounding box center [401, 214] width 89 height 14
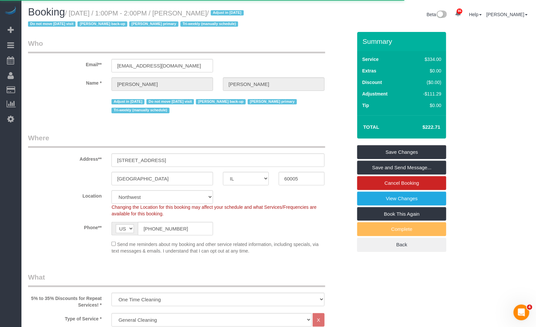
select select "IL"
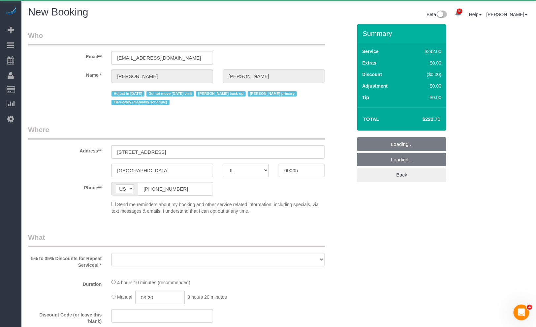
select select "number:1"
select select "number:65"
select select "number:139"
select select "number:105"
select select "object:1914"
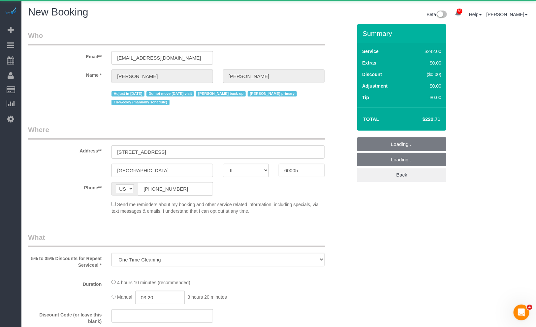
select select "512"
select select "3"
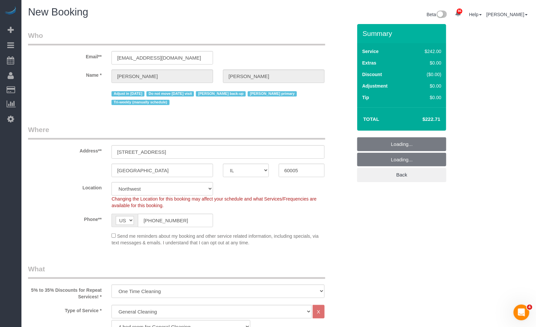
select select "object:2127"
select select "3"
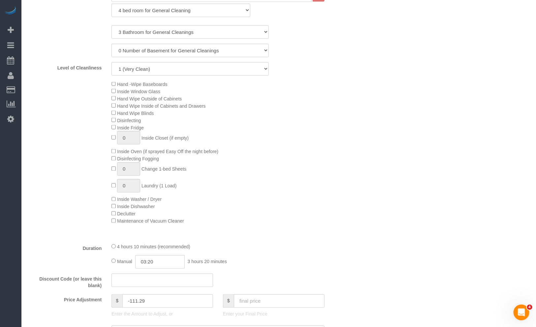
select select "object:2208"
select select "3"
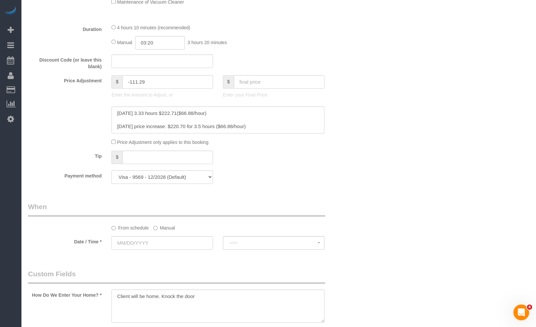
scroll to position [586, 0]
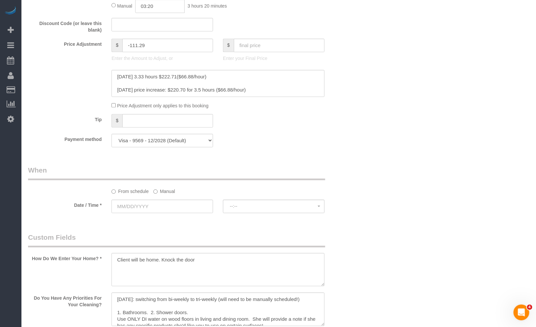
click at [167, 194] on label "Manual" at bounding box center [164, 190] width 22 height 9
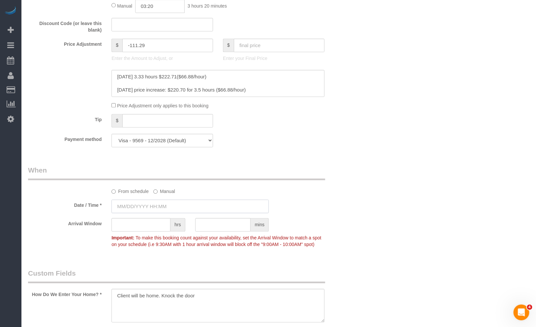
click at [167, 208] on input "text" at bounding box center [189, 207] width 157 height 14
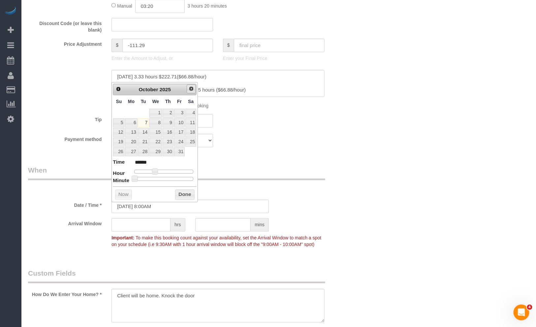
click at [192, 87] on span "Next" at bounding box center [191, 88] width 5 height 5
click at [144, 151] on link "25" at bounding box center [143, 151] width 11 height 9
type input "11/25/2025 9:00AM"
type input "******"
type input "11/25/2025 10:00AM"
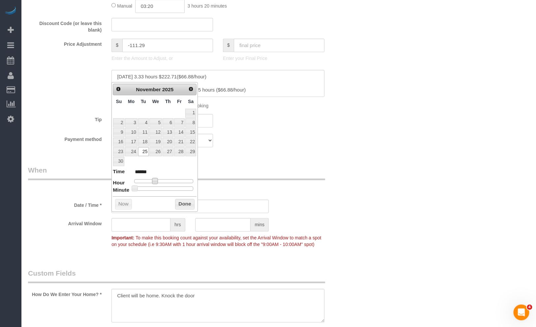
type input "*******"
type input "11/25/2025 11:00AM"
type input "*******"
type input "11/25/2025 12:00PM"
type input "*******"
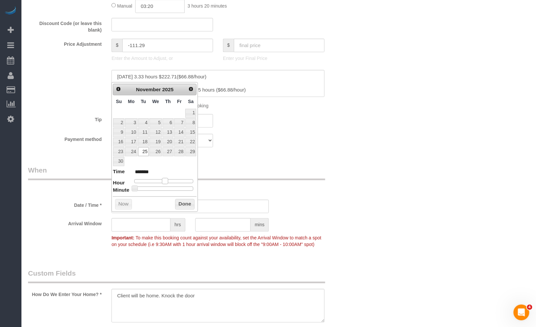
type input "11/25/2025 1:00PM"
type input "******"
drag, startPoint x: 154, startPoint y: 183, endPoint x: 159, endPoint y: 186, distance: 5.9
click at [167, 184] on span at bounding box center [168, 181] width 6 height 6
click at [176, 200] on button "Done" at bounding box center [184, 204] width 19 height 11
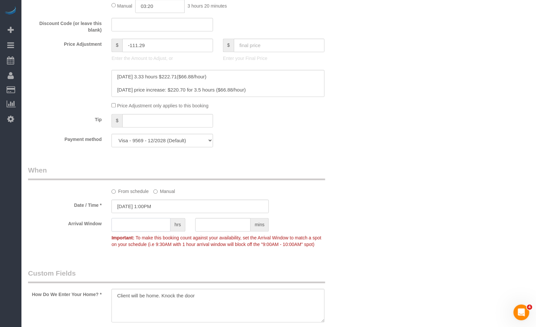
click at [145, 228] on input "text" at bounding box center [140, 225] width 59 height 14
type input "1"
drag, startPoint x: 322, startPoint y: 203, endPoint x: 328, endPoint y: 203, distance: 6.3
click at [325, 203] on div "Date / Time * 11/25/2025 1:00PM" at bounding box center [190, 207] width 334 height 14
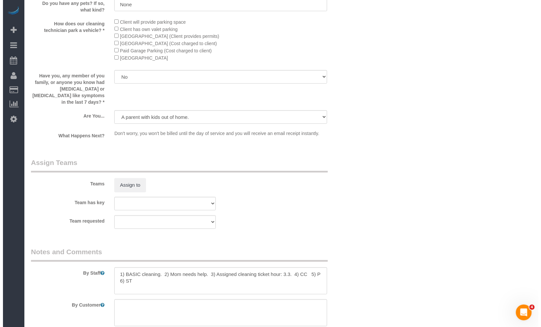
scroll to position [1122, 0]
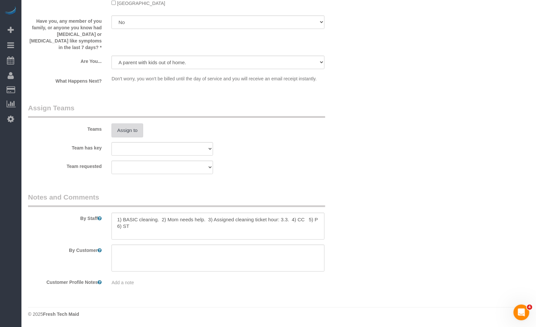
click at [140, 136] on button "Assign to" at bounding box center [127, 131] width 32 height 14
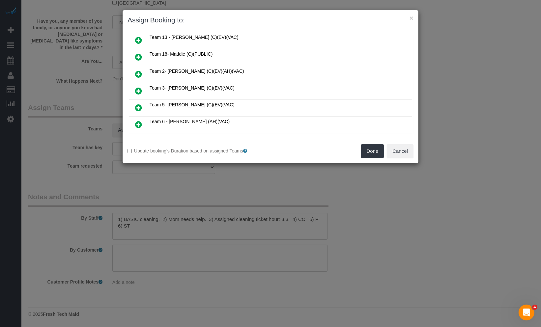
scroll to position [110, 0]
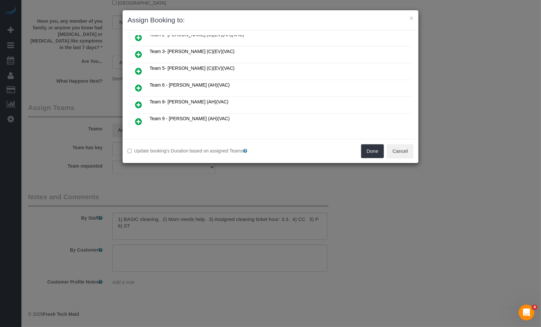
click at [139, 87] on icon at bounding box center [138, 88] width 7 height 8
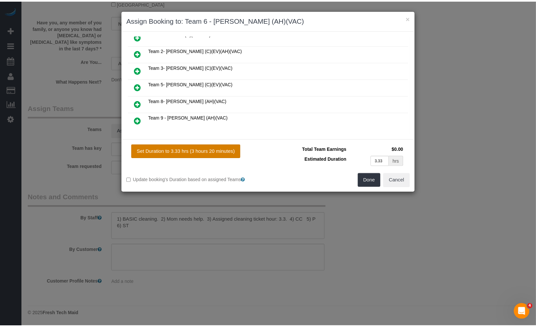
scroll to position [125, 0]
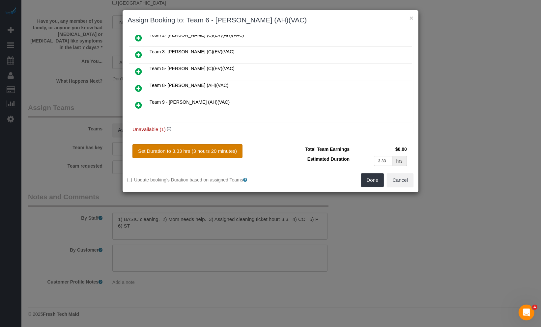
click at [212, 152] on button "Set Duration to 3.33 hrs (3 hours 20 minutes)" at bounding box center [188, 151] width 110 height 14
type input "3.33"
click at [376, 183] on button "Done" at bounding box center [372, 180] width 23 height 14
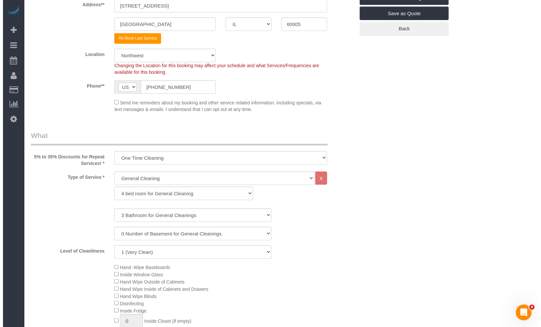
scroll to position [0, 0]
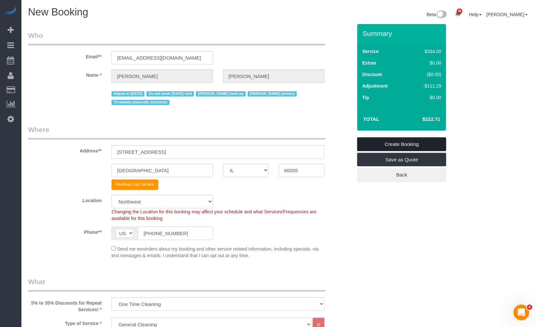
click at [403, 145] on link "Create Booking" at bounding box center [401, 144] width 89 height 14
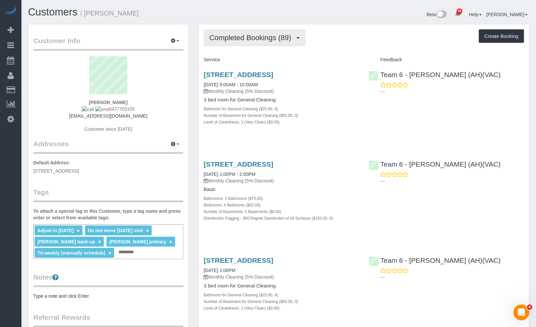
click at [274, 37] on span "Completed Bookings (89)" at bounding box center [251, 38] width 85 height 8
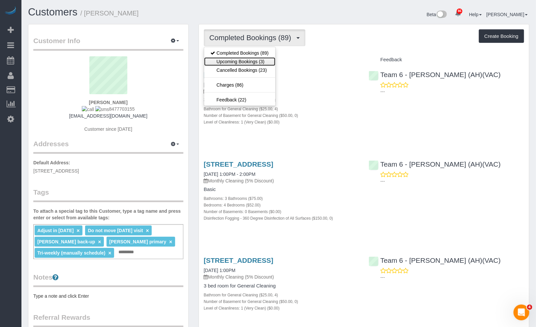
click at [261, 61] on link "Upcoming Bookings (3)" at bounding box center [239, 61] width 71 height 9
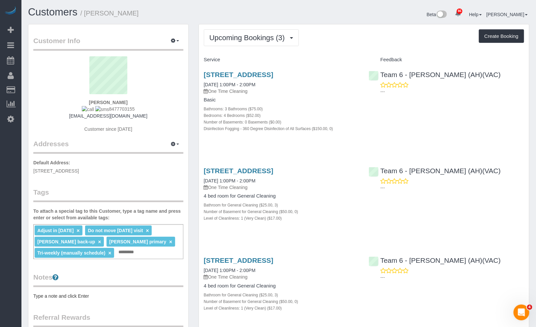
scroll to position [110, 0]
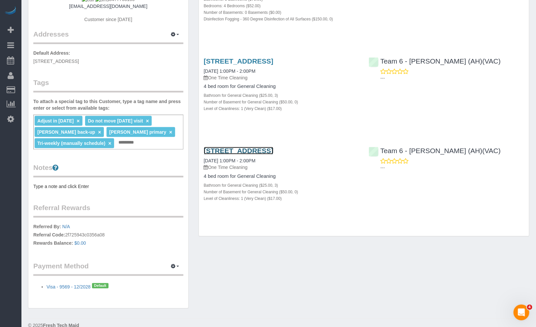
click at [273, 155] on link "637 South Kaspar Ave, Arlington Heights, IL 60005" at bounding box center [239, 151] width 70 height 8
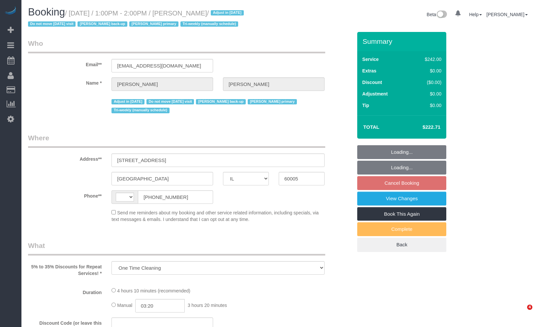
select select "IL"
select select "string:[GEOGRAPHIC_DATA]"
select select "number:1"
select select "number:65"
select select "number:139"
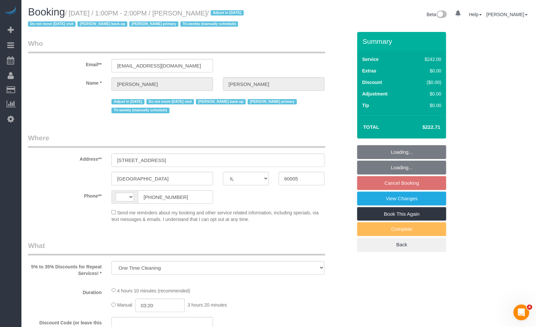
select select "number:105"
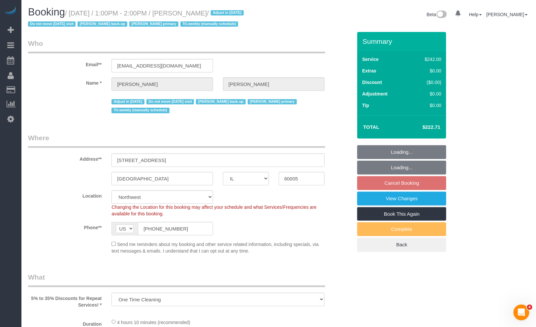
select select "object:1058"
select select "string:fspay-d40a18c4-e190-4050-8661-cf087454829e"
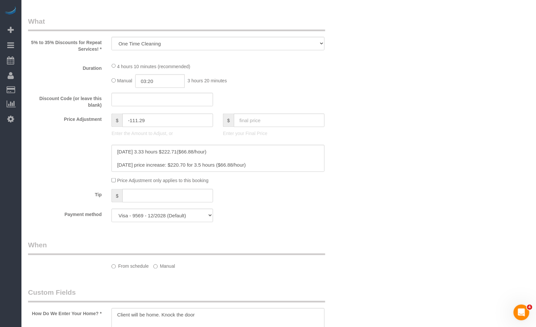
select select "512"
select select "3"
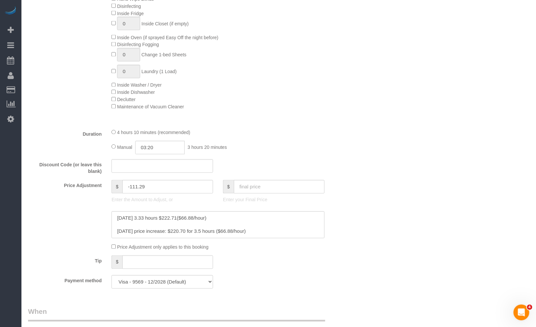
select select "3"
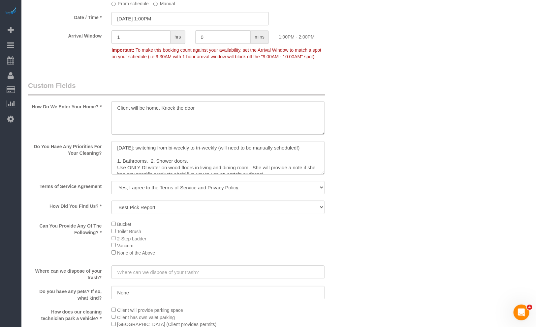
scroll to position [659, 0]
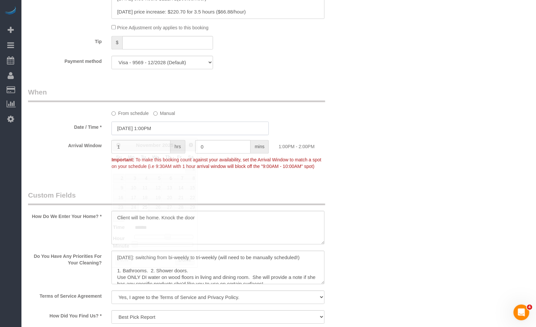
click at [171, 130] on input "[DATE] 1:00PM" at bounding box center [189, 129] width 157 height 14
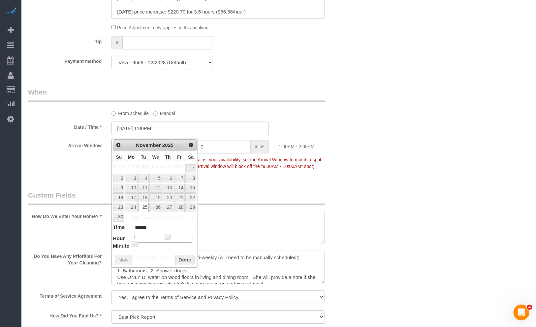
click at [444, 143] on div "Who Email** [EMAIL_ADDRESS][DOMAIN_NAME] Name * [PERSON_NAME] Adjust in [DATE] …" at bounding box center [278, 86] width 501 height 1427
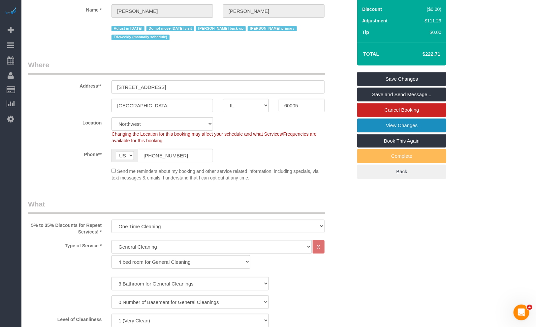
scroll to position [0, 0]
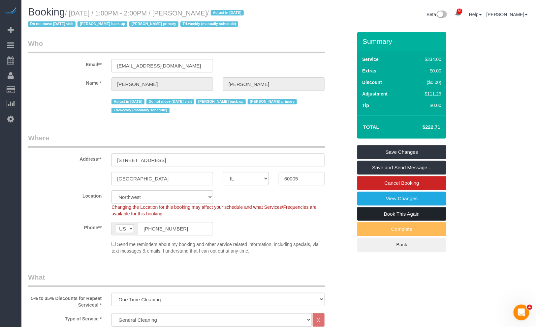
click at [417, 213] on link "Book This Again" at bounding box center [401, 214] width 89 height 14
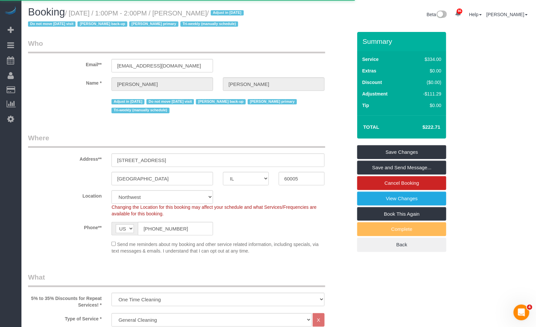
select select "IL"
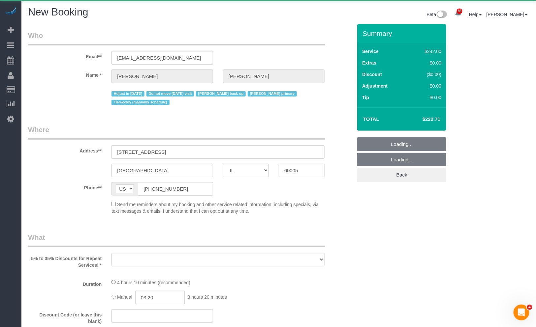
select select "string:fspay-d40a18c4-e190-4050-8661-cf087454829e"
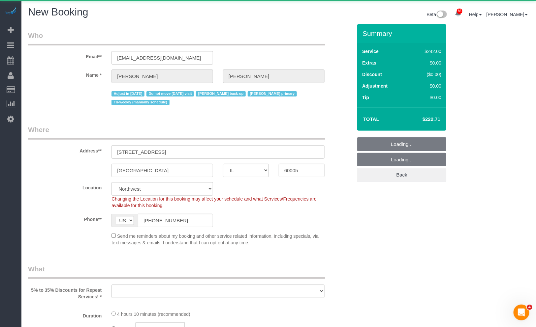
select select "number:1"
select select "number:65"
select select "number:139"
select select "number:105"
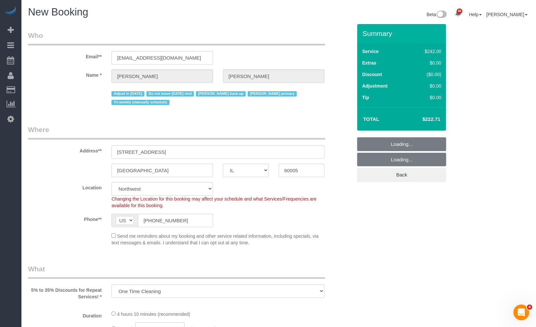
select select "object:1979"
select select "512"
select select "3"
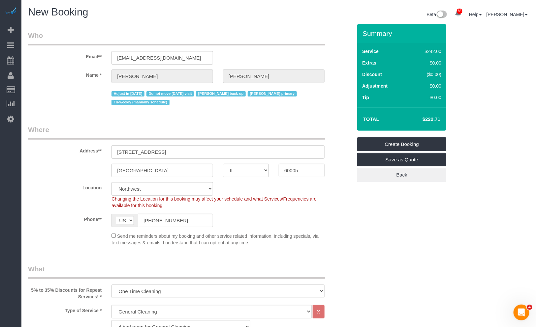
select select "object:2200"
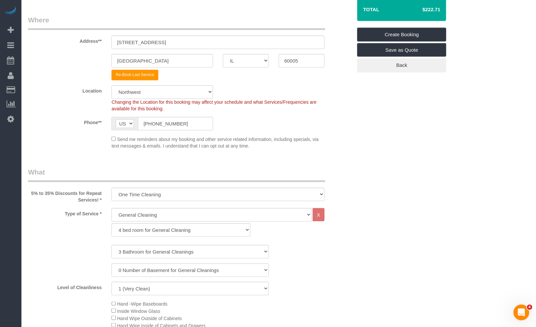
select select "3"
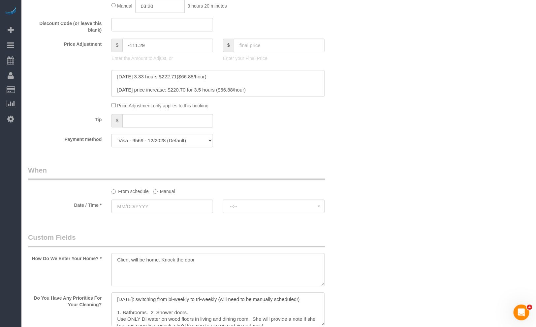
scroll to position [622, 0]
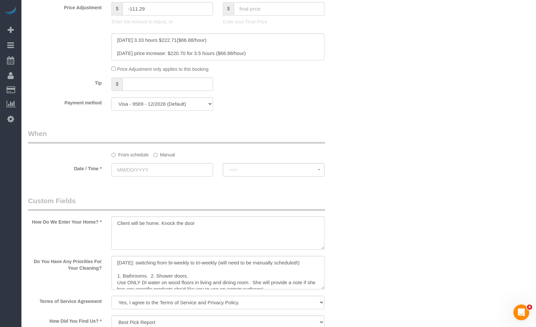
click at [169, 155] on label "Manual" at bounding box center [164, 153] width 22 height 9
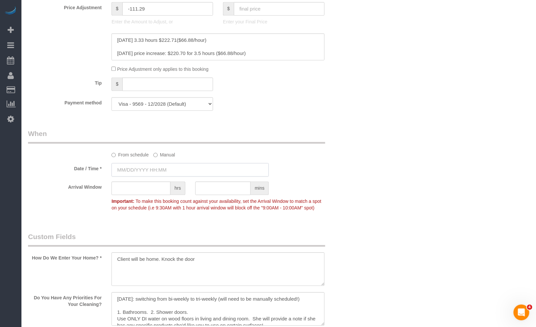
click at [159, 170] on input "text" at bounding box center [189, 170] width 157 height 14
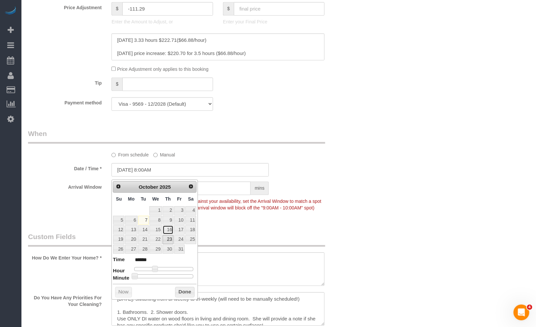
click at [169, 229] on link "16" at bounding box center [168, 230] width 11 height 9
click at [235, 166] on sui-booking-spot "From schedule Manual Date / Time * 10/16/2025 8:00AM Arrival Window hrs mins Im…" at bounding box center [190, 171] width 324 height 85
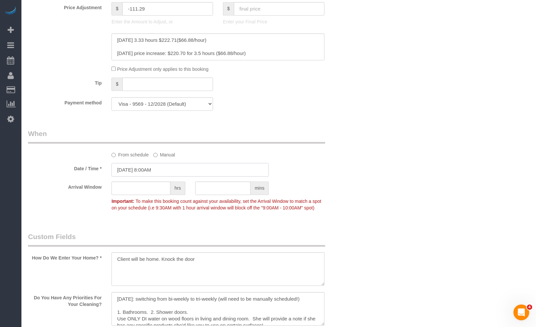
click at [163, 173] on input "10/16/2025 8:00AM" at bounding box center [189, 170] width 157 height 14
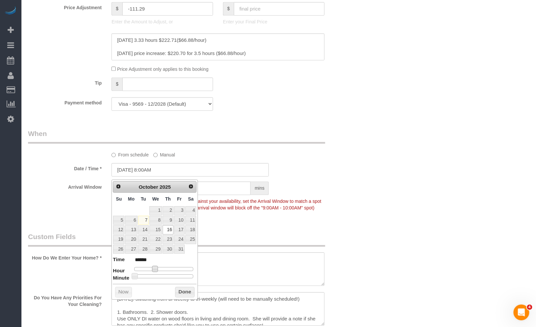
type input "10/16/2025 9:00AM"
type input "******"
type input "10/16/2025 10:00AM"
type input "*******"
type input "10/16/2025 11:00AM"
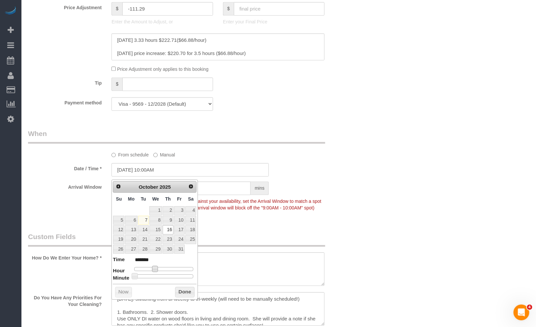
type input "*******"
type input "10/16/2025 12:00PM"
type input "*******"
type input "10/16/2025 1:00PM"
type input "******"
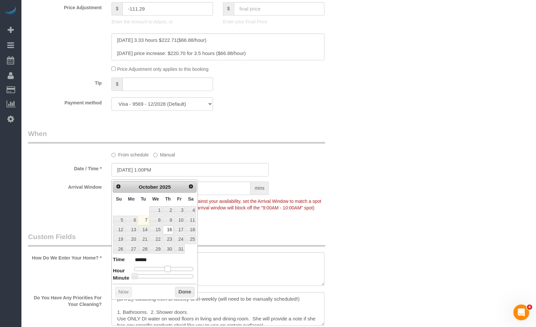
type input "10/16/2025 12:00PM"
type input "*******"
type input "10/16/2025 1:00PM"
type input "******"
drag, startPoint x: 156, startPoint y: 269, endPoint x: 169, endPoint y: 272, distance: 13.4
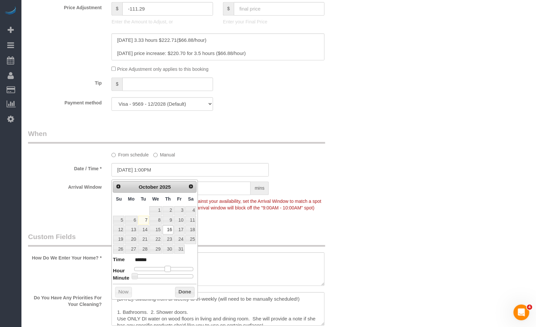
click at [169, 272] on dl "Time ****** Hour Minute Second Millisecond Microsecond Time Zone ***** ***** **…" at bounding box center [155, 267] width 84 height 23
drag, startPoint x: 185, startPoint y: 298, endPoint x: 186, endPoint y: 285, distance: 12.6
click at [186, 297] on button "Done" at bounding box center [184, 292] width 19 height 11
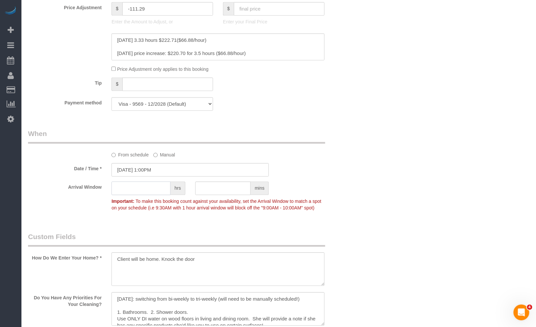
click at [150, 192] on input "text" at bounding box center [140, 189] width 59 height 14
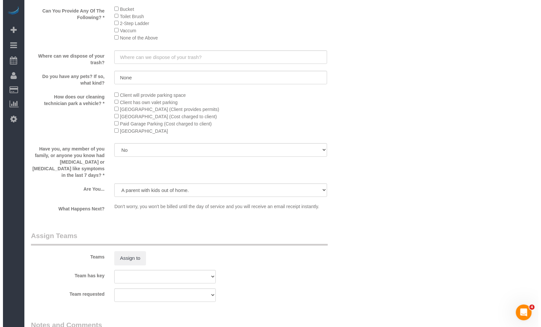
scroll to position [1122, 0]
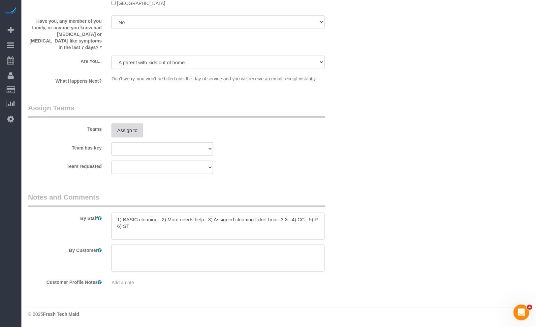
type input "1"
click at [128, 130] on button "Assign to" at bounding box center [127, 131] width 32 height 14
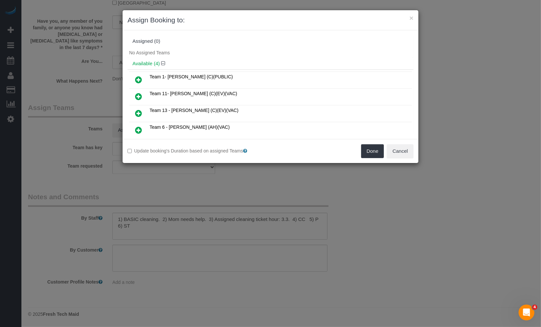
scroll to position [37, 0]
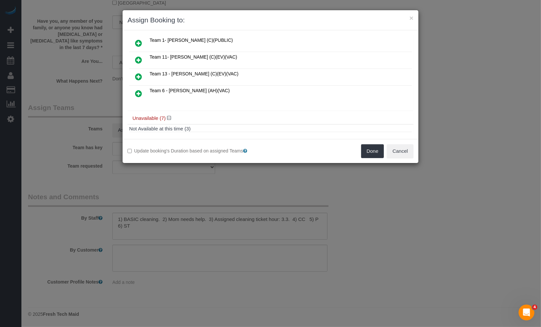
click at [138, 92] on icon at bounding box center [138, 94] width 7 height 8
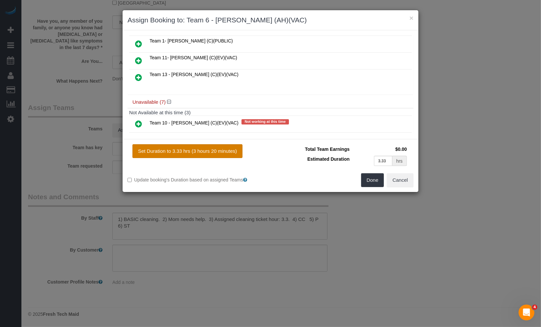
click at [231, 155] on button "Set Duration to 3.33 hrs (3 hours 20 minutes)" at bounding box center [188, 151] width 110 height 14
type input "3.33"
click at [365, 178] on button "Done" at bounding box center [372, 180] width 23 height 14
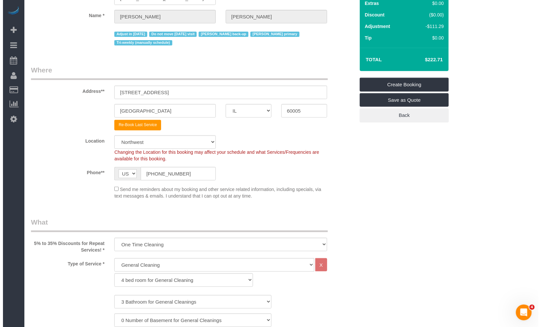
scroll to position [0, 0]
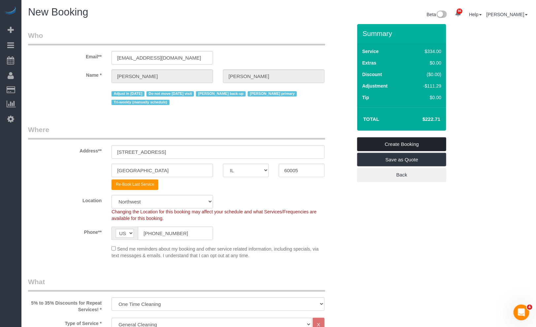
click at [388, 143] on link "Create Booking" at bounding box center [401, 144] width 89 height 14
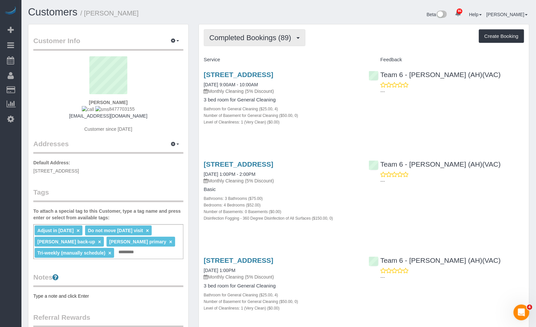
click at [264, 41] on span "Completed Bookings (89)" at bounding box center [251, 38] width 85 height 8
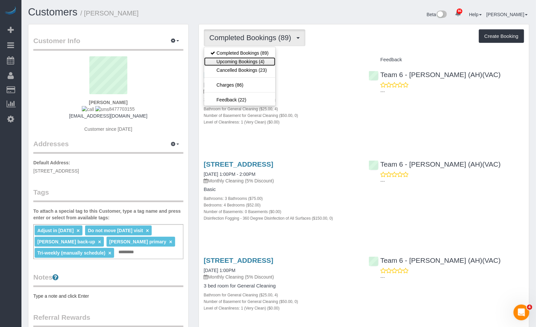
click at [253, 63] on link "Upcoming Bookings (4)" at bounding box center [239, 61] width 71 height 9
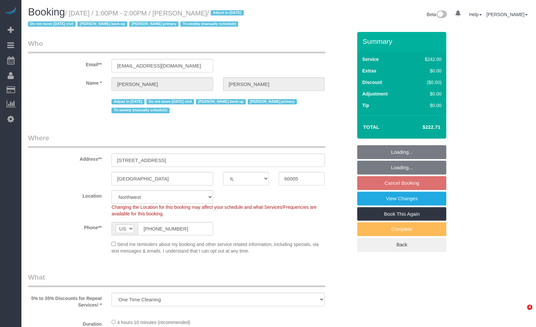
select select "IL"
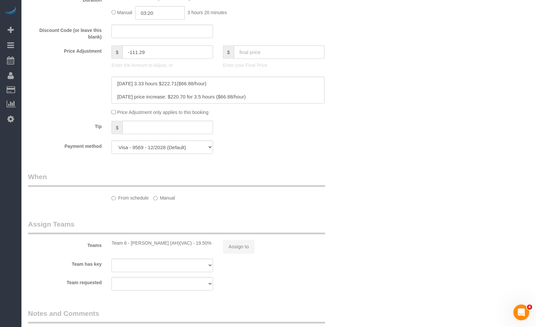
select select "object:1058"
select select "number:1"
select select "number:65"
select select "number:139"
select select "number:105"
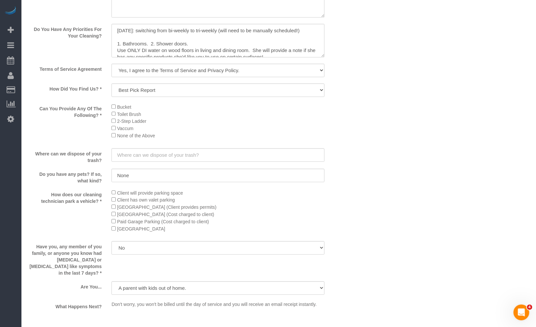
scroll to position [1116, 0]
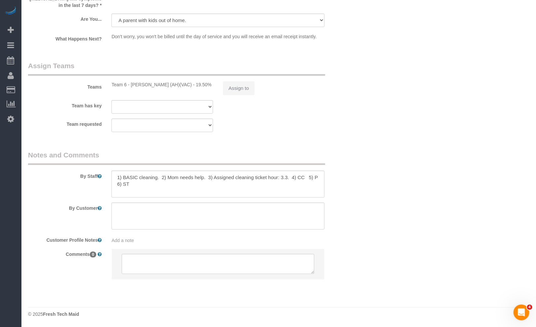
select select "512"
select select "3"
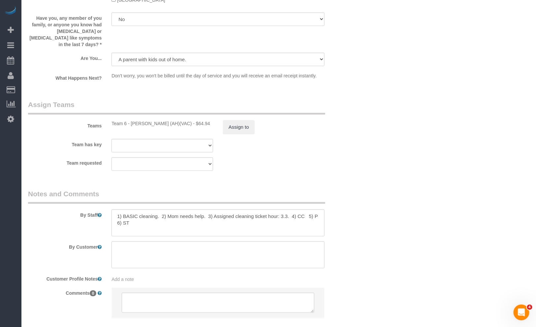
select select "3"
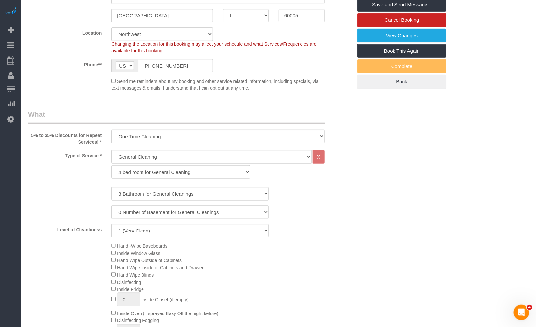
scroll to position [0, 0]
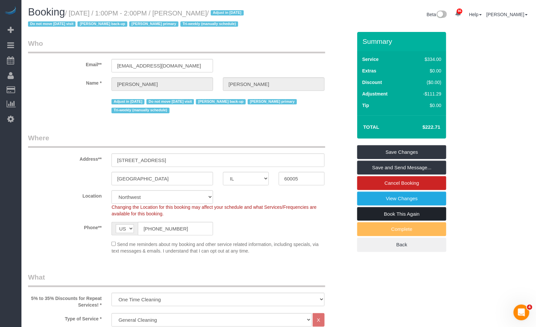
click at [408, 214] on link "Book This Again" at bounding box center [401, 214] width 89 height 14
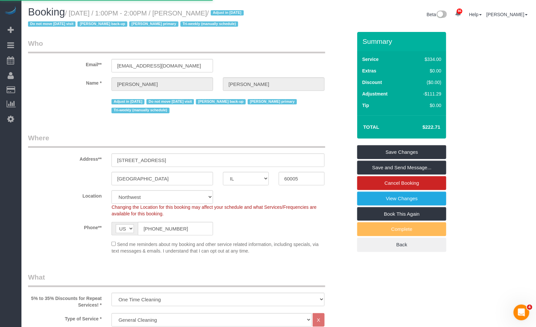
select select "IL"
select select "number:1"
select select "number:65"
select select "number:139"
select select "number:105"
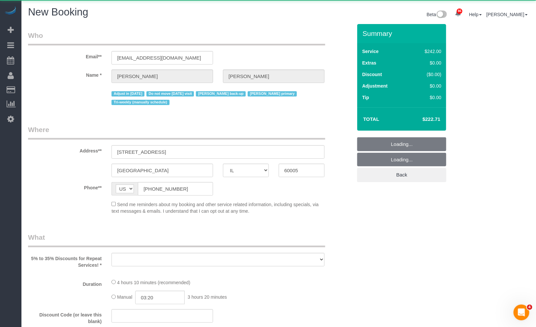
select select "object:1911"
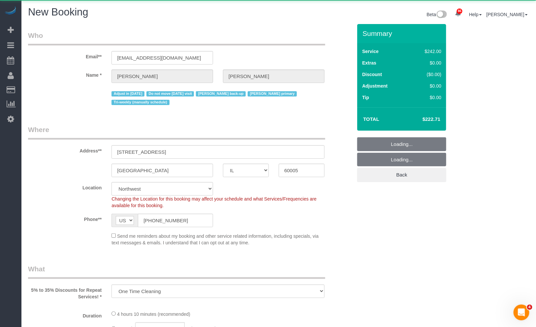
select select "512"
select select "3"
select select "object:2124"
select select "string:fspay-d40a18c4-e190-4050-8661-cf087454829e"
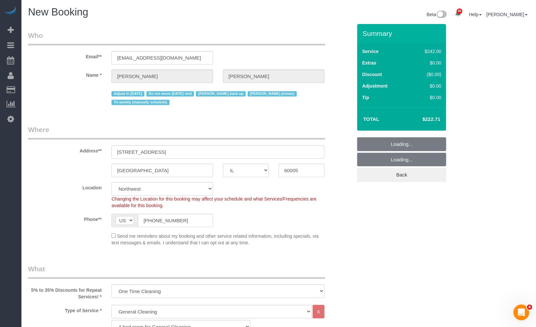
select select "3"
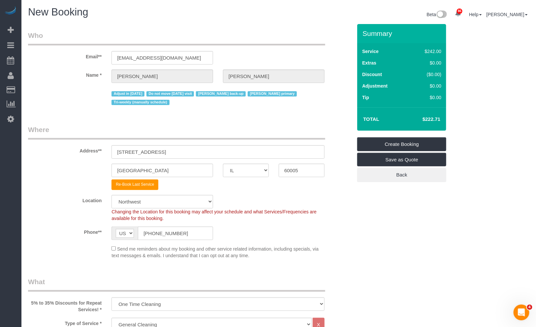
select select "object:2205"
select select "3"
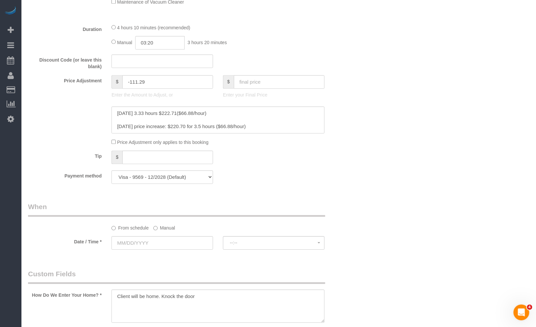
scroll to position [622, 0]
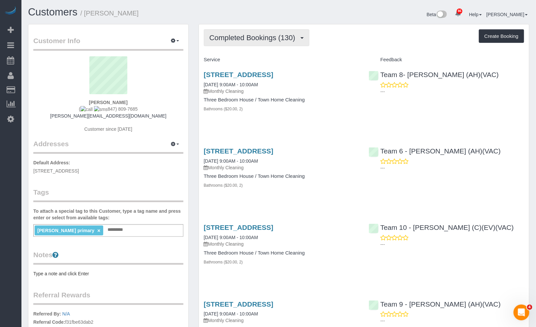
click at [244, 40] on span "Completed Bookings (130)" at bounding box center [253, 38] width 89 height 8
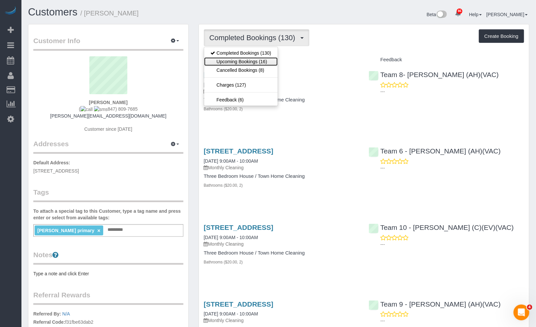
click at [250, 59] on link "Upcoming Bookings (16)" at bounding box center [241, 61] width 74 height 9
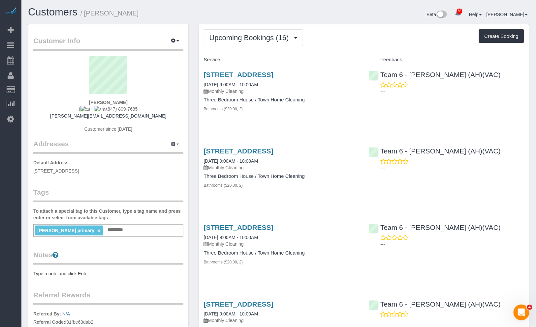
click at [266, 40] on span "Upcoming Bookings (16)" at bounding box center [250, 38] width 83 height 8
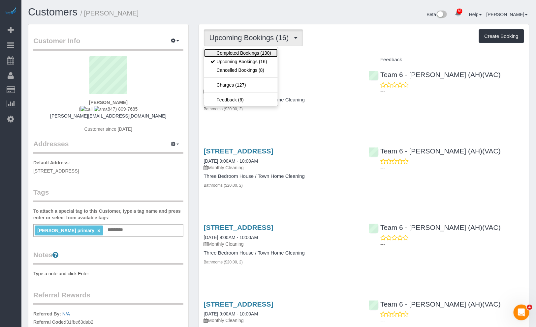
click at [265, 53] on link "Completed Bookings (130)" at bounding box center [241, 53] width 74 height 9
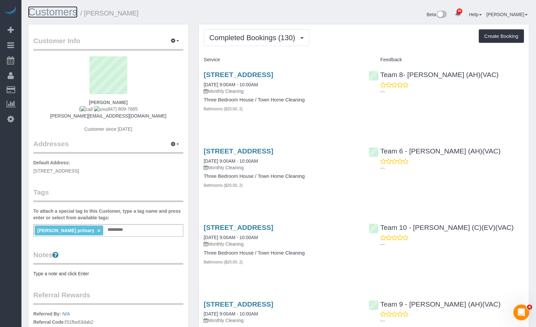
click at [58, 12] on link "Customers" at bounding box center [52, 12] width 49 height 12
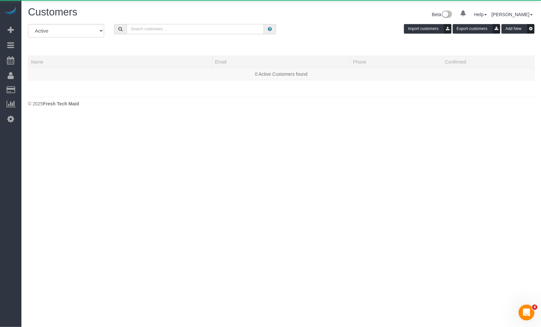
click at [173, 29] on input "text" at bounding box center [195, 29] width 137 height 10
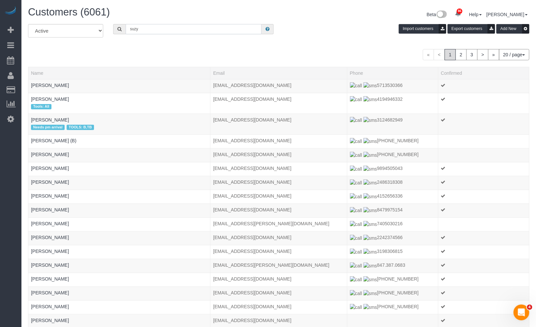
type input "suzy snyder"
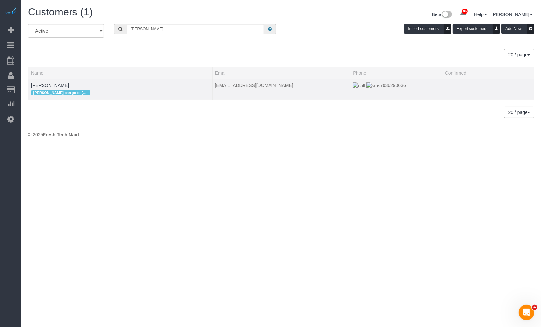
click at [45, 81] on td "Suzy Snyder Susanna can go to Suzy Snyder's home on PT" at bounding box center [120, 89] width 184 height 21
click at [45, 84] on link "Suzy Snyder" at bounding box center [50, 85] width 38 height 5
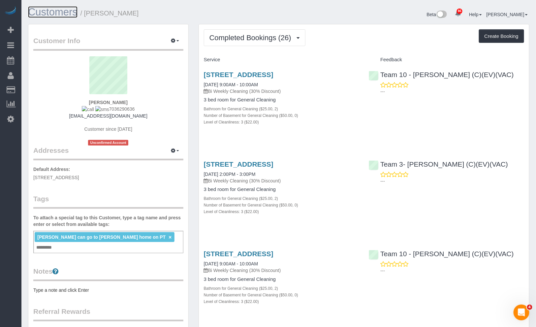
click at [53, 14] on link "Customers" at bounding box center [52, 12] width 49 height 12
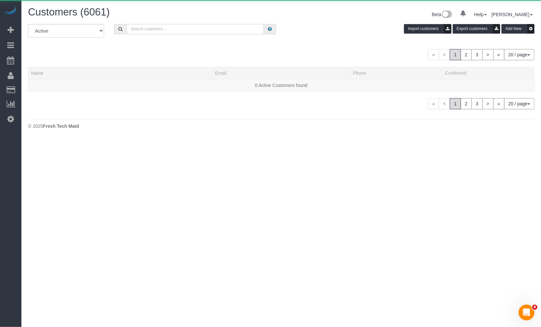
click at [171, 27] on input "text" at bounding box center [195, 29] width 137 height 10
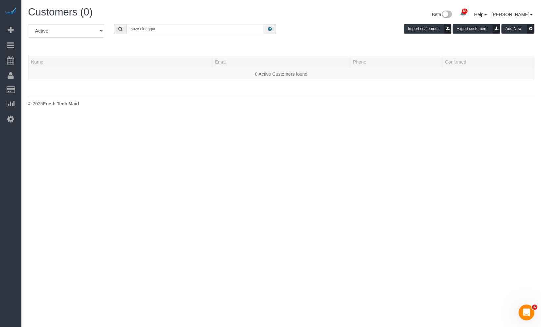
click at [150, 28] on input "suzy elneggar" at bounding box center [195, 29] width 137 height 10
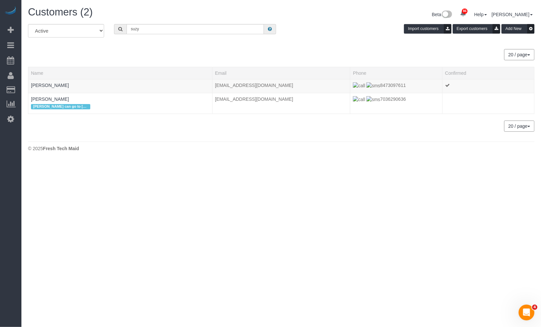
click at [346, 30] on div "Import customers Export customers Add New" at bounding box center [411, 29] width 258 height 10
drag, startPoint x: 162, startPoint y: 28, endPoint x: 75, endPoint y: 22, distance: 86.6
click at [80, 27] on div "All Active Archived suzy Import customers Export customers Add New" at bounding box center [281, 33] width 517 height 18
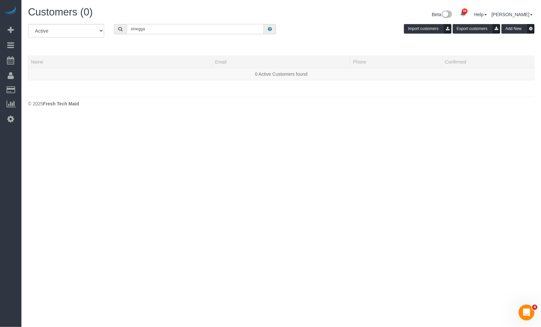
type input "elneggar"
drag, startPoint x: 180, startPoint y: 33, endPoint x: 167, endPoint y: 32, distance: 13.3
click at [170, 32] on input "text" at bounding box center [195, 29] width 137 height 10
type input "[PERSON_NAME]"
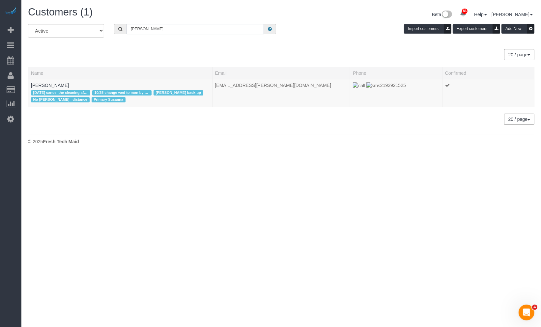
drag, startPoint x: 166, startPoint y: 32, endPoint x: 87, endPoint y: 30, distance: 79.2
click at [98, 30] on div "All Active Archived Suzi Elnaggar Import customers Export customers Add New" at bounding box center [281, 33] width 517 height 18
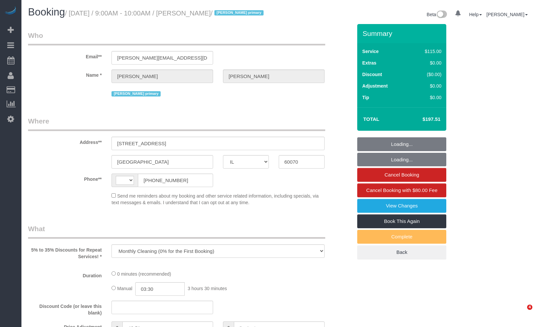
select select "IL"
select select "2"
select select "number:66"
select select "number:139"
select select "number:99"
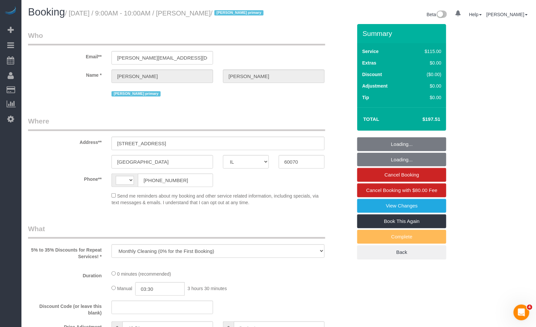
select select "number:141"
select select "number:143"
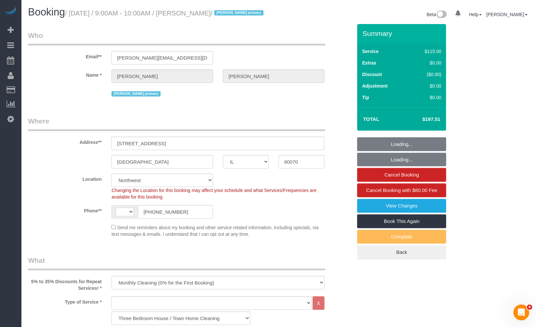
select select "object:1143"
select select "string:[GEOGRAPHIC_DATA]"
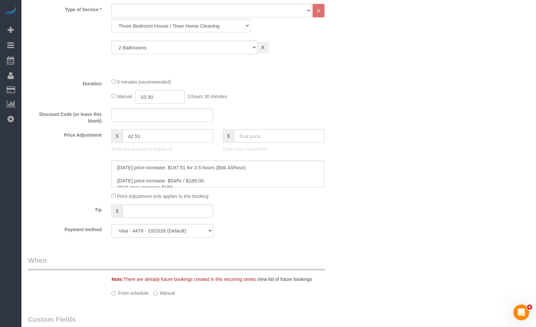
select select "2"
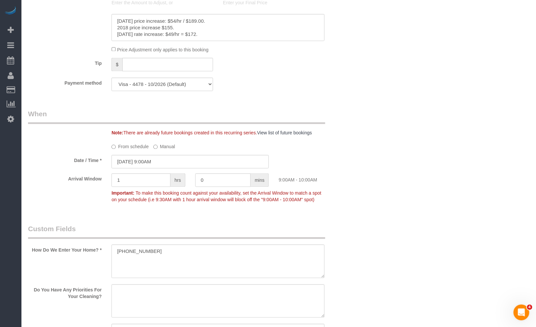
scroll to position [476, 0]
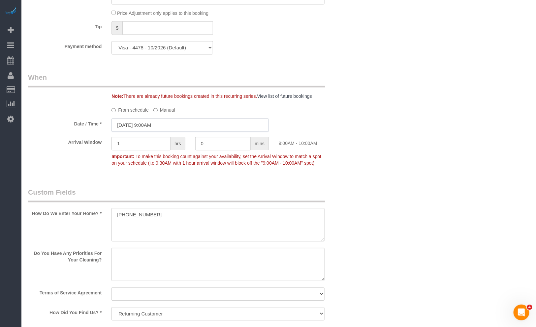
click at [190, 125] on input "[DATE] 9:00AM" at bounding box center [189, 126] width 157 height 14
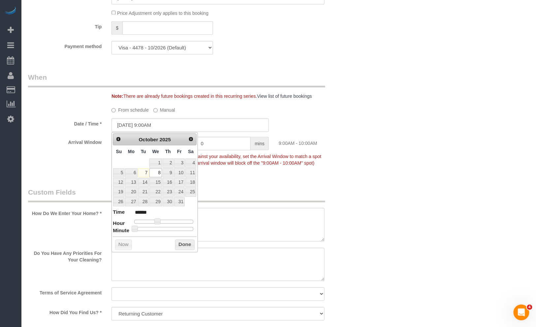
type input "[DATE] 10:00AM"
type input "*******"
type input "[DATE] 11:00AM"
type input "*******"
type input "[DATE] 10:00AM"
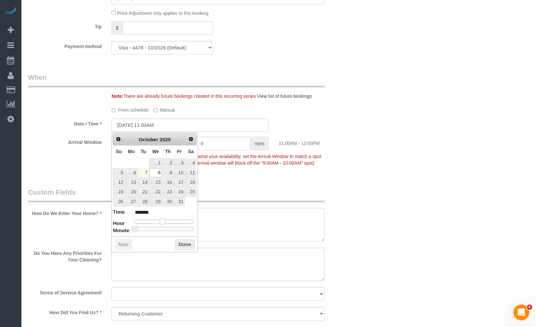
type input "*******"
type input "[DATE] 9:00AM"
type input "******"
click at [158, 224] on div at bounding box center [163, 222] width 59 height 4
type input "[DATE] 9:05AM"
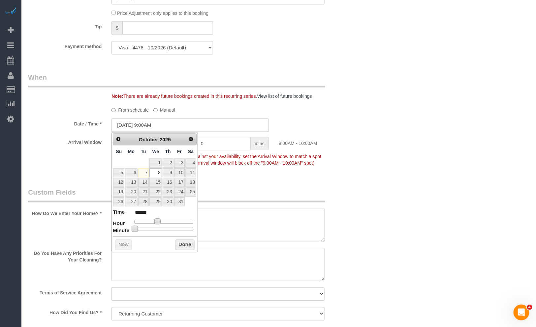
type input "******"
type input "[DATE] 9:10AM"
type input "******"
type input "[DATE] 9:15AM"
type input "******"
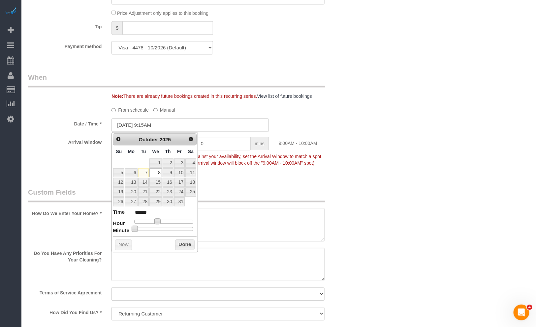
type input "[DATE] 9:20AM"
type input "******"
type input "[DATE] 9:30AM"
type input "******"
type input "[DATE] 9:35AM"
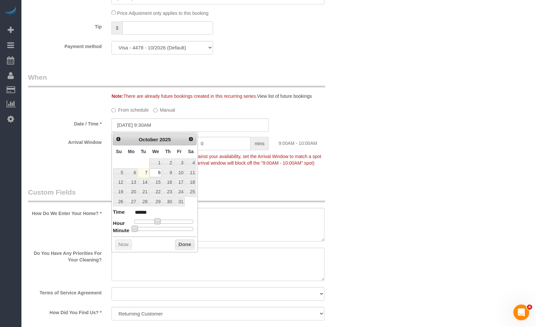
type input "******"
type input "[DATE] 9:40AM"
type input "******"
type input "[DATE] 9:45AM"
type input "******"
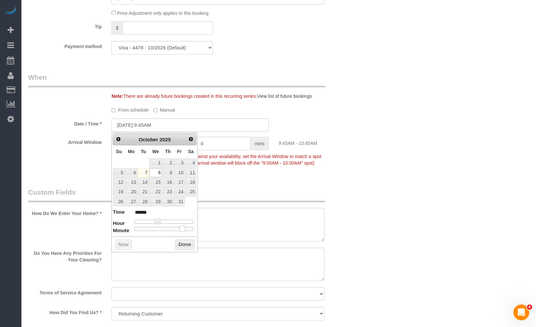
type input "[DATE] 9:40AM"
type input "******"
type input "[DATE] 9:35AM"
type input "******"
type input "[DATE] 9:30AM"
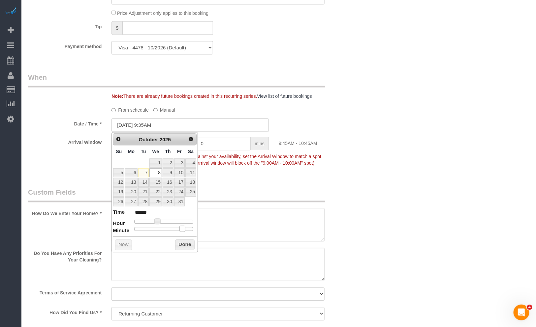
type input "******"
drag, startPoint x: 136, startPoint y: 229, endPoint x: 166, endPoint y: 233, distance: 29.9
click at [166, 233] on div "Prev Next October 2025 Su Mo Tu We Th Fr Sa 1 2 3 4 5 6 7 8 9 10 11 12 13 14 15…" at bounding box center [154, 193] width 86 height 120
click at [184, 242] on button "Done" at bounding box center [184, 245] width 19 height 11
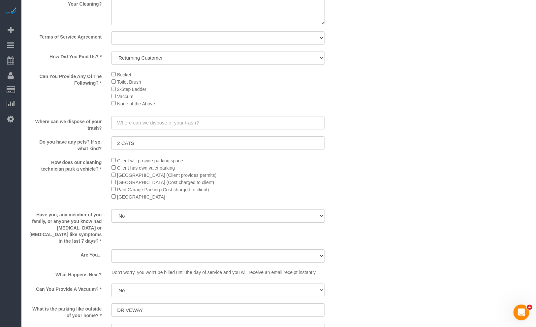
scroll to position [989, 0]
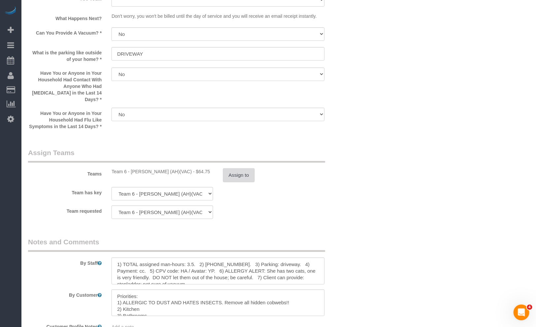
click at [231, 176] on button "Assign to" at bounding box center [239, 175] width 32 height 14
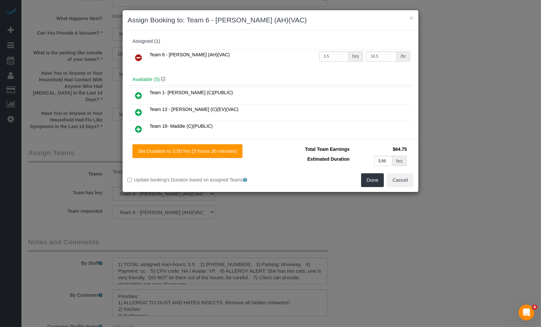
click at [137, 59] on icon at bounding box center [138, 58] width 7 height 8
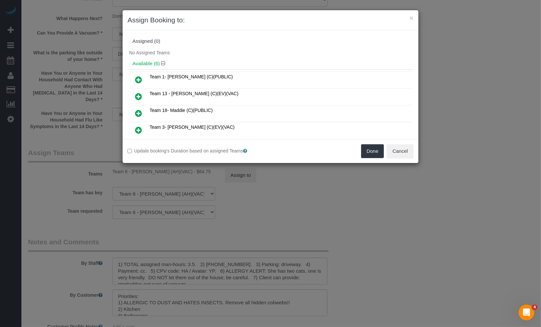
click at [135, 93] on icon at bounding box center [138, 97] width 7 height 8
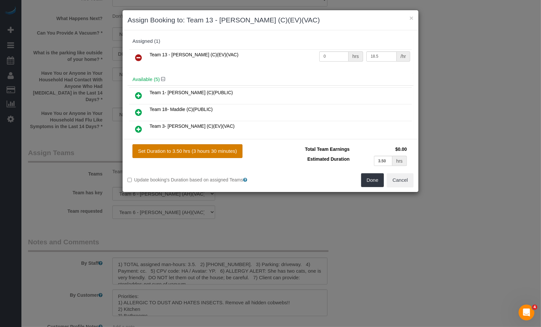
click at [225, 150] on button "Set Duration to 3.50 hrs (3 hours 30 minutes)" at bounding box center [188, 151] width 110 height 14
type input "3.50"
click at [361, 177] on button "Done" at bounding box center [372, 180] width 23 height 14
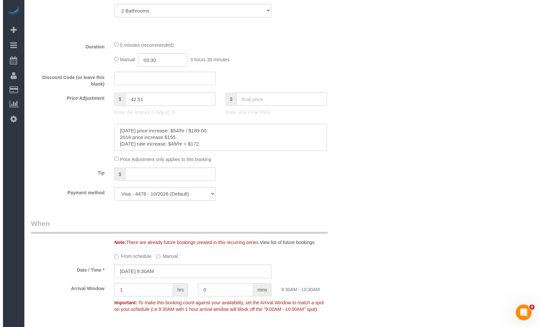
scroll to position [0, 0]
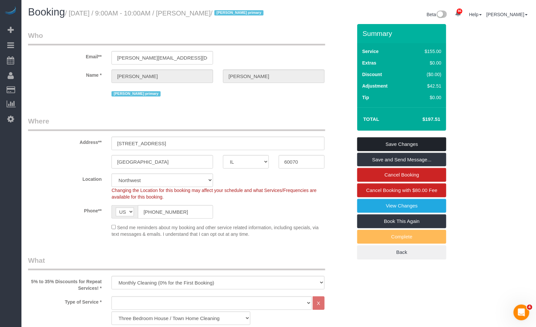
click at [405, 144] on link "Save Changes" at bounding box center [401, 144] width 89 height 14
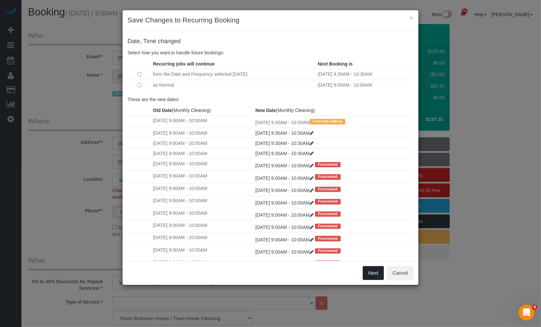
click at [373, 271] on button "Next" at bounding box center [373, 273] width 21 height 14
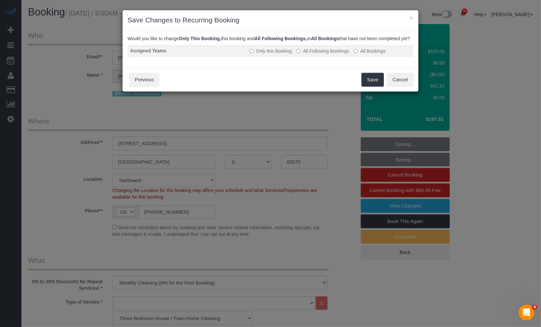
click at [307, 54] on label "All Following Bookings" at bounding box center [323, 51] width 53 height 7
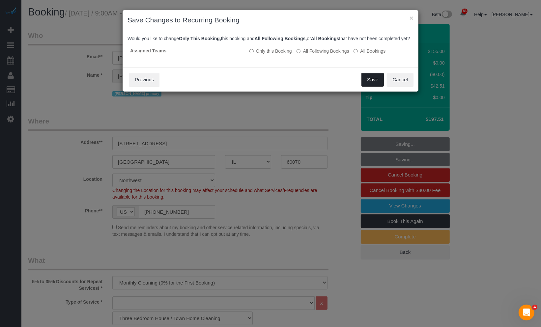
click at [372, 85] on button "Save" at bounding box center [373, 80] width 22 height 14
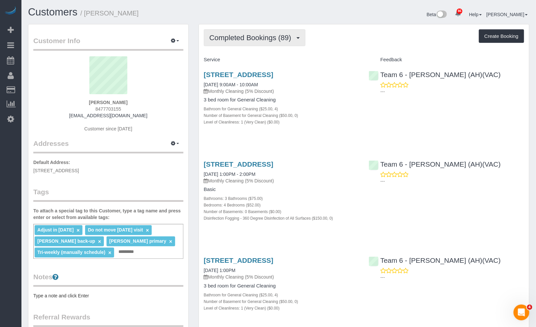
click at [268, 44] on button "Completed Bookings (89)" at bounding box center [255, 37] width 102 height 17
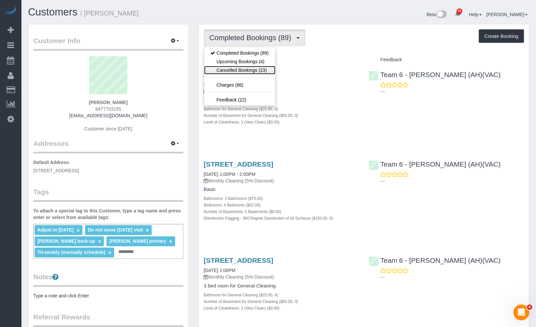
click at [257, 67] on link "Cancelled Bookings (23)" at bounding box center [239, 70] width 71 height 9
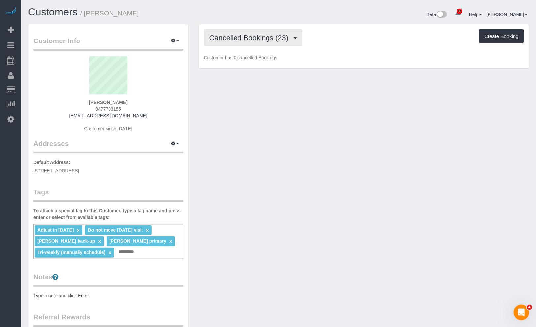
click at [265, 43] on button "Cancelled Bookings (23)" at bounding box center [253, 37] width 99 height 17
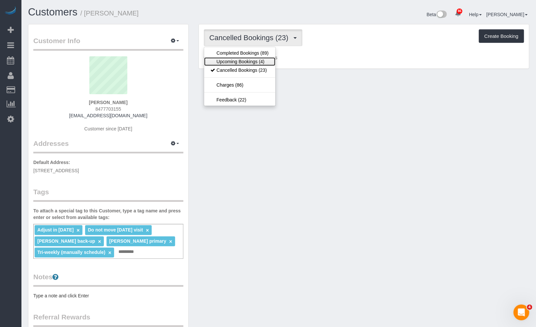
click at [261, 58] on link "Upcoming Bookings (4)" at bounding box center [239, 61] width 71 height 9
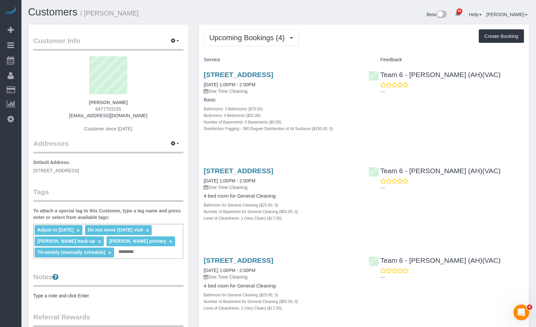
drag, startPoint x: 135, startPoint y: 112, endPoint x: 97, endPoint y: 109, distance: 38.0
click at [97, 109] on div "[PERSON_NAME] 8477703155 [EMAIL_ADDRESS][DOMAIN_NAME] Customer since [DATE]" at bounding box center [108, 97] width 150 height 82
click at [152, 103] on div "[PERSON_NAME] 8477703155 [EMAIL_ADDRESS][DOMAIN_NAME] Customer since [DATE]" at bounding box center [108, 97] width 150 height 82
drag, startPoint x: 109, startPoint y: 108, endPoint x: 91, endPoint y: 109, distance: 18.5
click at [91, 109] on div "[PERSON_NAME] 8477703155 [EMAIL_ADDRESS][DOMAIN_NAME] Customer since [DATE]" at bounding box center [108, 97] width 150 height 82
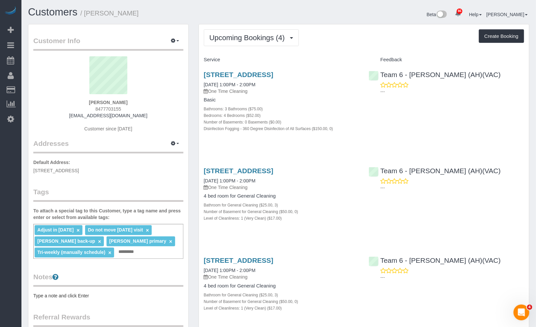
copy span "8477703155"
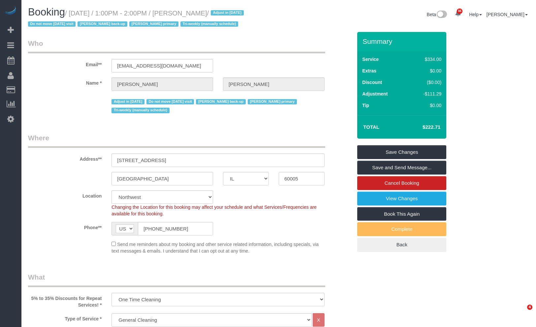
select select "IL"
select select "512"
select select "3"
select select "number:1"
select select "number:65"
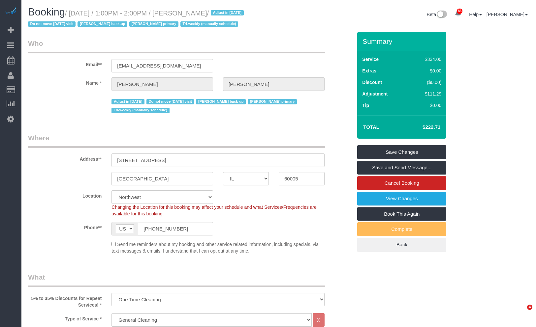
select select "number:139"
select select "number:105"
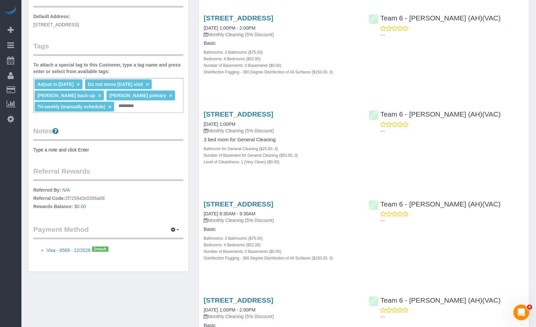
scroll to position [73, 0]
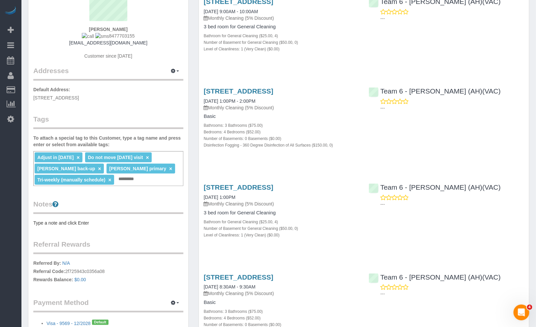
click at [91, 226] on div "Customer Info Edit Contact Info Send Message Email Preferences Special Sales Ta…" at bounding box center [108, 148] width 160 height 394
click at [76, 222] on pre "Type a note and click Enter" at bounding box center [108, 223] width 150 height 7
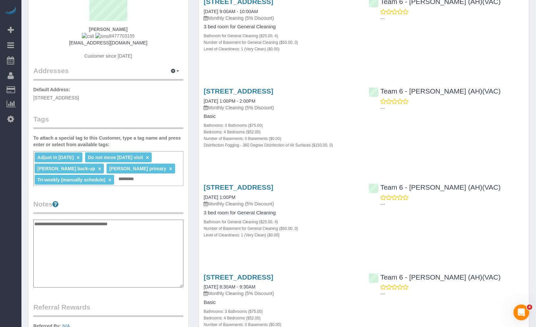
type textarea "**********"
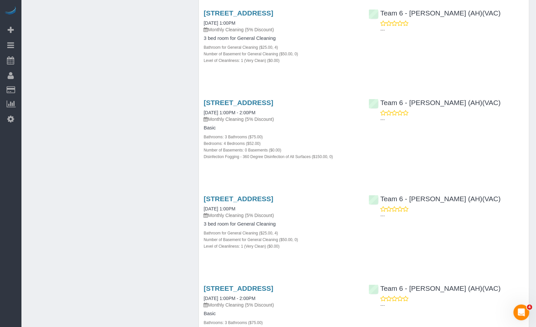
scroll to position [549, 0]
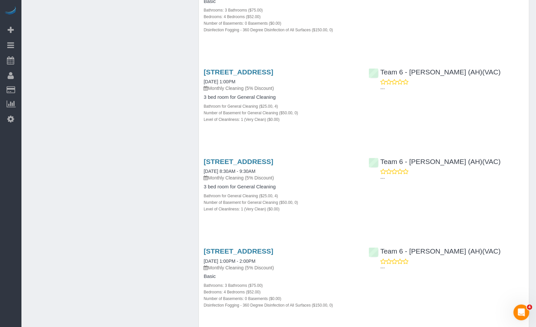
drag, startPoint x: 535, startPoint y: 35, endPoint x: 528, endPoint y: -6, distance: 41.3
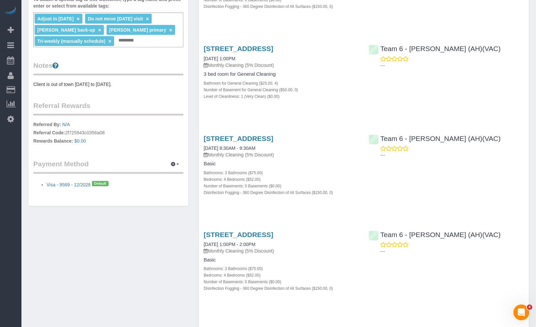
scroll to position [0, 0]
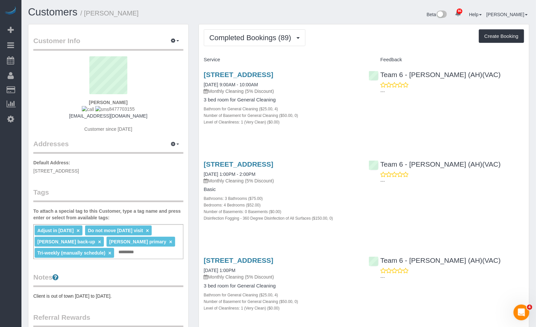
click at [376, 38] on div "Completed Bookings (89) Completed Bookings (89) Upcoming Bookings (4) Cancelled…" at bounding box center [364, 37] width 320 height 17
click at [290, 38] on span "Completed Bookings (89)" at bounding box center [251, 38] width 85 height 8
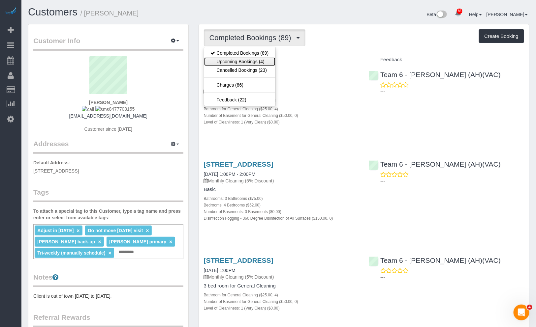
click at [260, 62] on link "Upcoming Bookings (4)" at bounding box center [239, 61] width 71 height 9
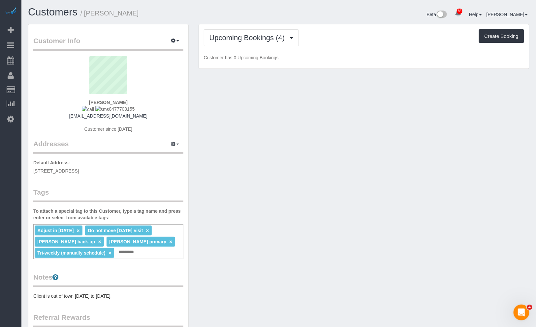
click at [354, 45] on div "Upcoming Bookings (4) Completed Bookings (89) Upcoming Bookings (4) Cancelled B…" at bounding box center [364, 37] width 320 height 17
click at [330, 21] on div "Beta 86 Your Notifications You have 0 alerts × You have 1 to charge for 09/29/2…" at bounding box center [407, 15] width 256 height 17
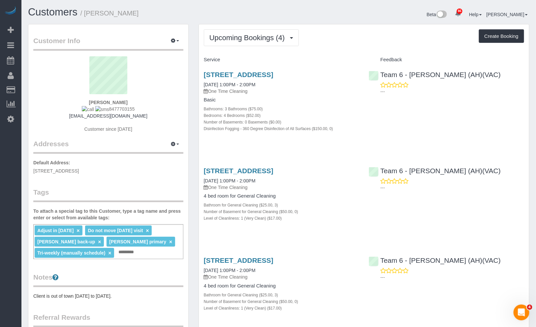
scroll to position [169, 0]
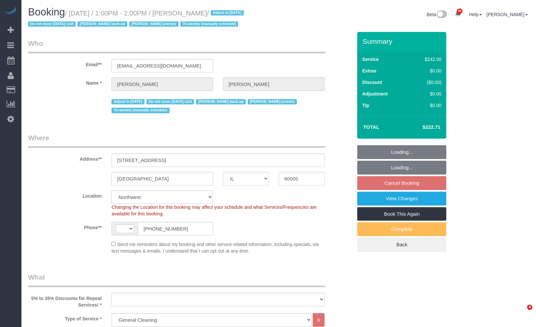
select select "IL"
select select "512"
select select "string:[GEOGRAPHIC_DATA]"
select select "object:1288"
select select "3"
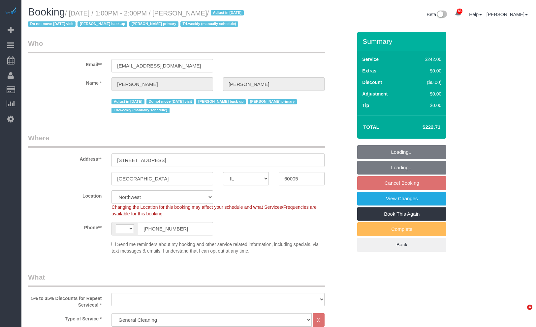
select select "number:1"
select select "number:65"
select select "number:139"
select select "number:105"
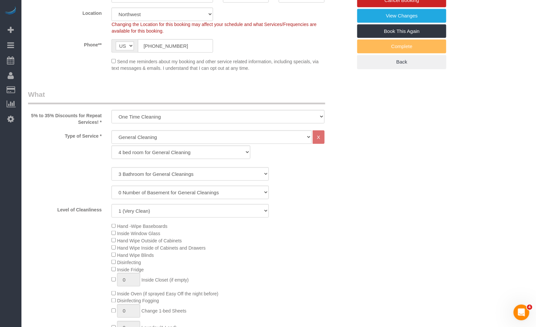
scroll to position [37, 0]
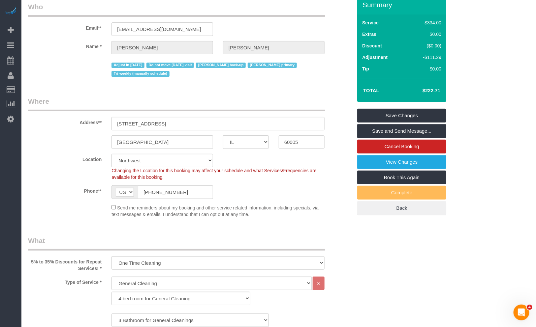
drag, startPoint x: 419, startPoint y: 90, endPoint x: 446, endPoint y: 93, distance: 26.5
click at [446, 93] on div "Total $222.71" at bounding box center [401, 90] width 89 height 23
copy table "Total"
click at [411, 175] on link "Book This Again" at bounding box center [401, 178] width 89 height 14
select select "IL"
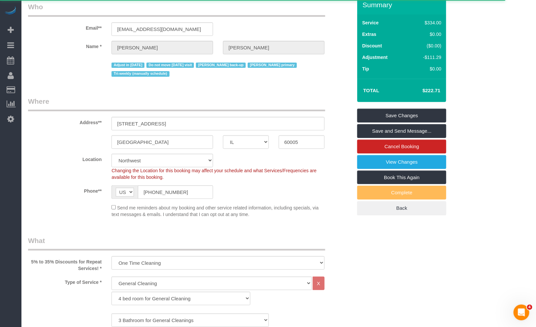
select select "number:1"
select select "number:65"
select select "number:139"
select select "number:105"
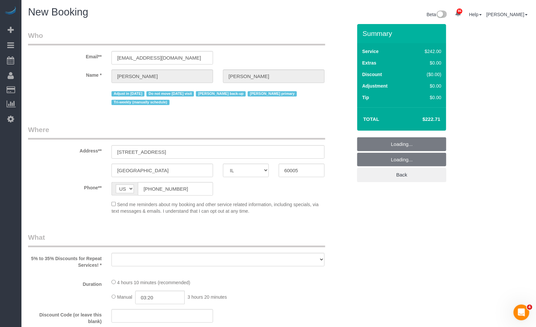
select select "string:fspay-d40a18c4-e190-4050-8661-cf087454829e"
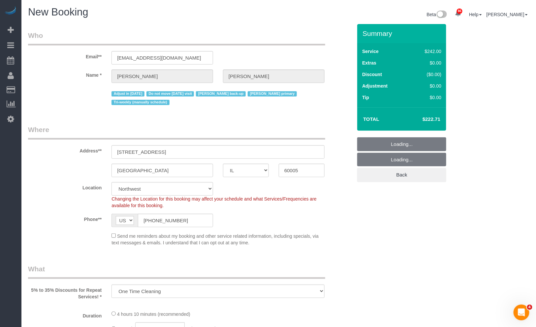
select select "object:1979"
select select "512"
select select "3"
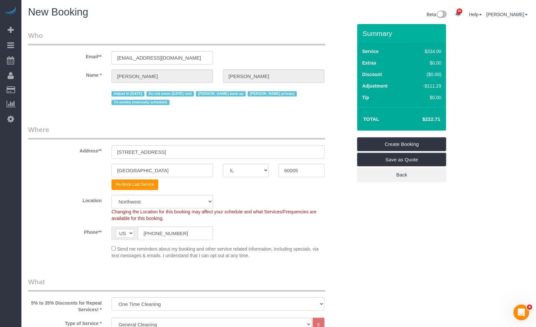
select select "object:2205"
select select "3"
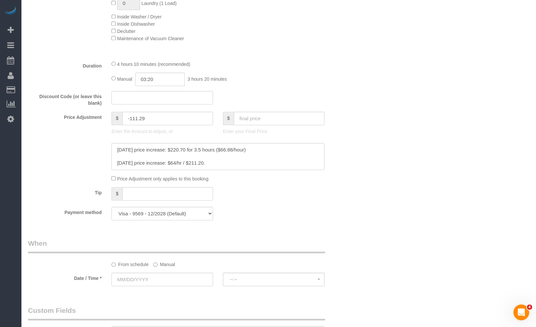
scroll to position [696, 0]
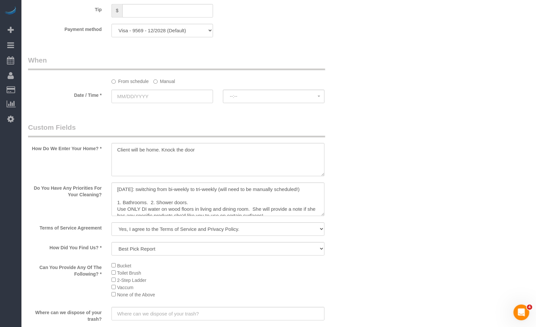
click at [168, 83] on label "Manual" at bounding box center [164, 80] width 22 height 9
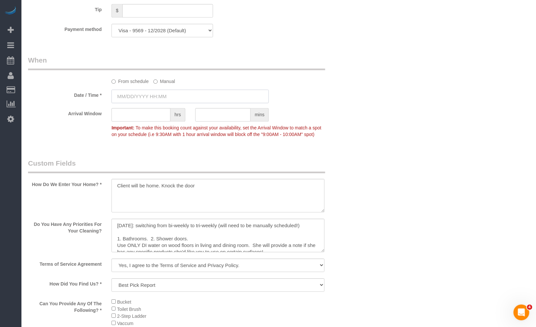
click at [164, 98] on input "text" at bounding box center [189, 97] width 157 height 14
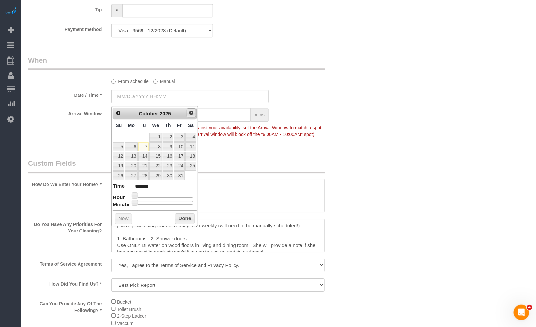
click at [187, 115] on link "Next" at bounding box center [191, 112] width 9 height 9
click at [191, 113] on span "Next" at bounding box center [191, 112] width 5 height 5
click at [190, 114] on span "Next" at bounding box center [191, 112] width 5 height 5
click at [143, 159] on link "16" at bounding box center [143, 156] width 11 height 9
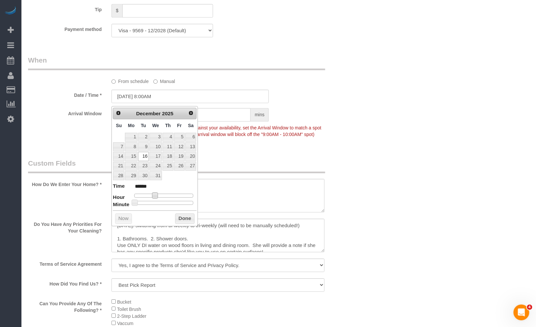
type input "12/16/2025 9:00AM"
type input "******"
type input "12/16/2025 10:00AM"
type input "*******"
type input "12/16/2025 11:00AM"
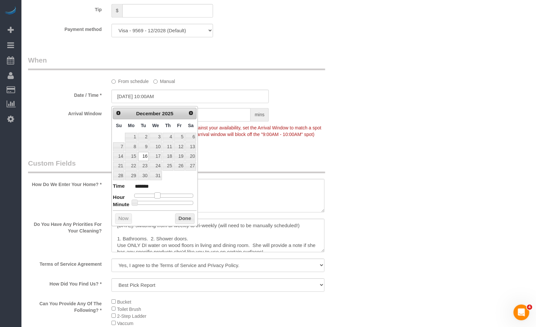
type input "*******"
type input "12/16/2025 12:00PM"
type input "*******"
type input "12/16/2025 1:00PM"
type input "******"
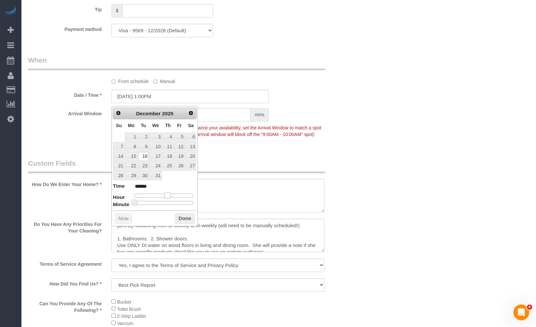
drag, startPoint x: 158, startPoint y: 196, endPoint x: 170, endPoint y: 199, distance: 13.1
click at [170, 199] on dl "Time ****** Hour Minute Second Millisecond Microsecond Time Zone ***** ***** **…" at bounding box center [155, 194] width 84 height 23
click at [183, 219] on button "Done" at bounding box center [184, 219] width 19 height 11
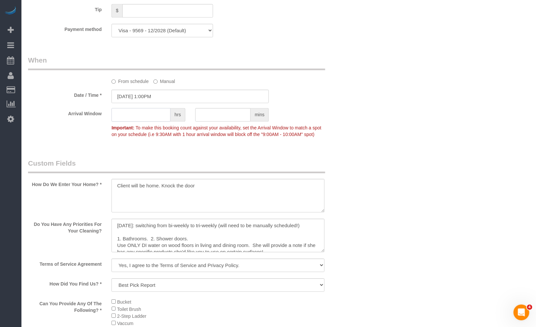
click at [143, 115] on input "text" at bounding box center [140, 115] width 59 height 14
type input "1"
click at [410, 143] on div "Who Email** henderscathy@gmail.com Name * Cathy Henders Adjust in January 2026 …" at bounding box center [278, 28] width 501 height 1401
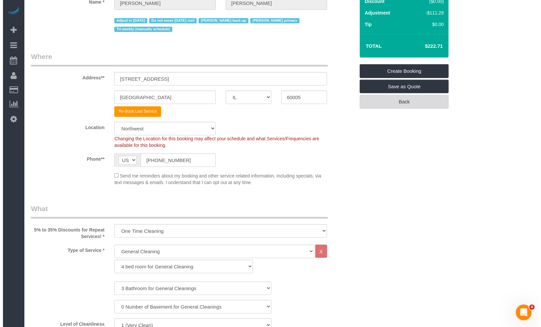
scroll to position [0, 0]
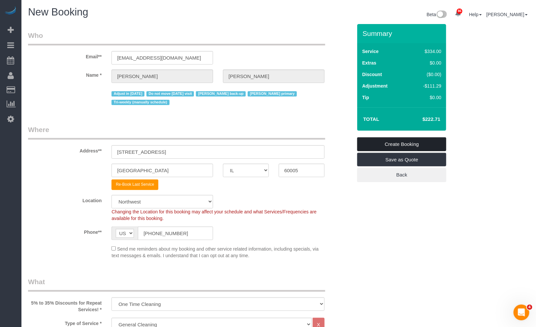
click at [387, 140] on link "Create Booking" at bounding box center [401, 144] width 89 height 14
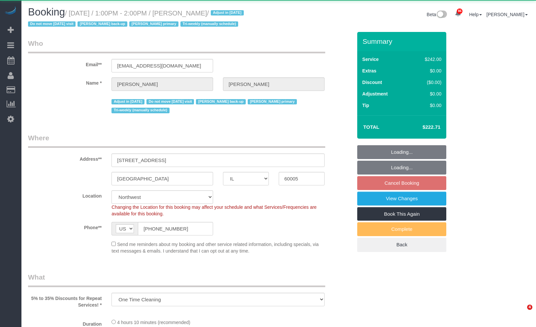
select select "IL"
select select "object:834"
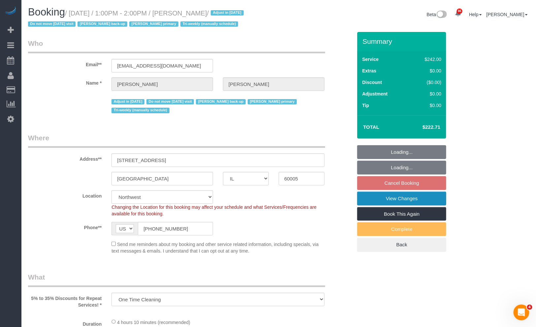
select select "512"
select select "3"
select select "number:1"
select select "number:65"
select select "number:139"
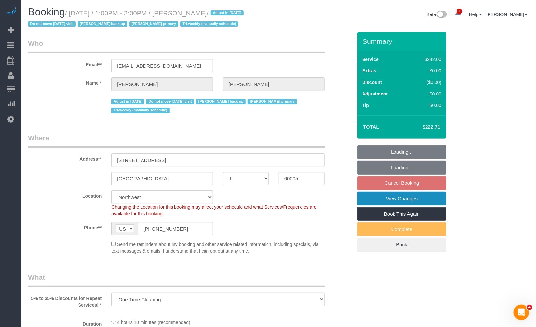
select select "number:105"
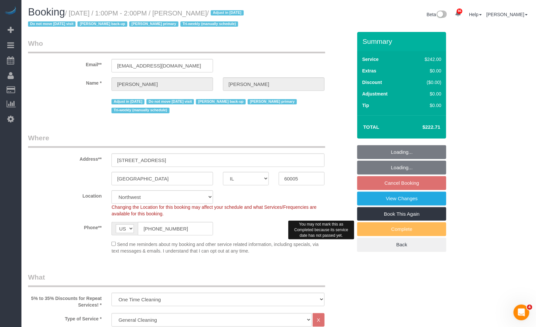
select select "3"
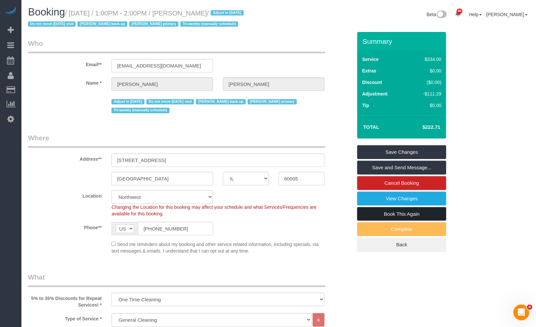
click at [419, 215] on link "Book This Again" at bounding box center [401, 214] width 89 height 14
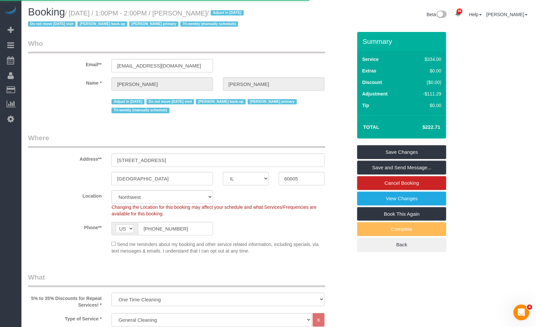
select select "IL"
select select "number:1"
select select "number:65"
select select "number:139"
select select "number:105"
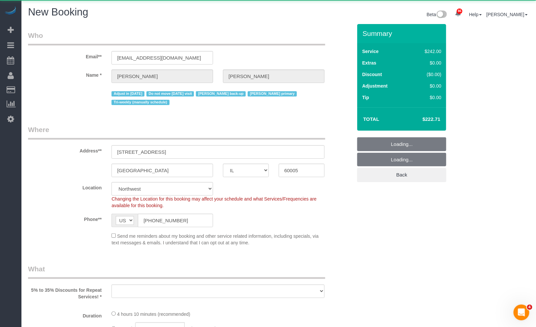
select select "object:1919"
select select "512"
select select "3"
select select "object:2069"
select select "string:fspay-d40a18c4-e190-4050-8661-cf087454829e"
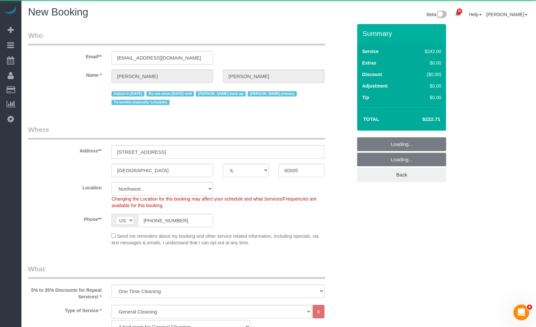
select select "3"
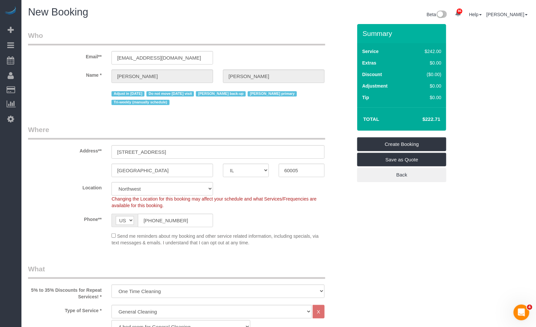
select select "object:2206"
select select "3"
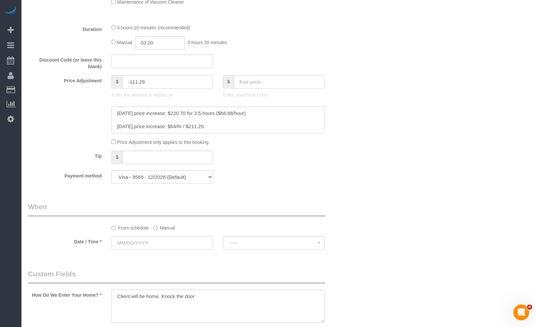
scroll to position [622, 0]
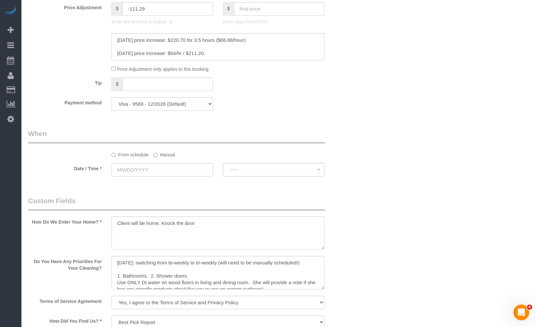
drag, startPoint x: 166, startPoint y: 154, endPoint x: 163, endPoint y: 164, distance: 10.9
click at [166, 154] on label "Manual" at bounding box center [164, 153] width 22 height 9
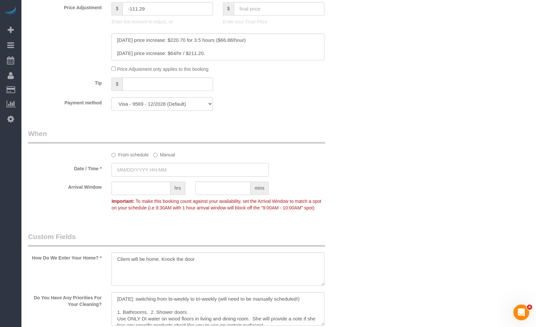
click at [162, 172] on input "text" at bounding box center [189, 170] width 157 height 14
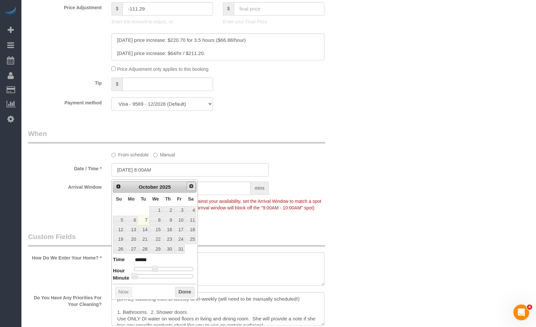
click at [192, 189] on link "Next" at bounding box center [191, 186] width 9 height 9
click at [149, 221] on link "7" at bounding box center [155, 220] width 13 height 9
click at [143, 221] on link "6" at bounding box center [143, 220] width 11 height 9
type input "01/06/2026 8:00AM"
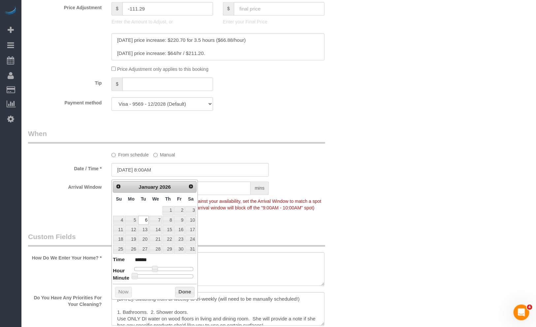
click at [402, 172] on div "Who Email** [EMAIL_ADDRESS][DOMAIN_NAME] Name * [PERSON_NAME] Adjust in [DATE] …" at bounding box center [278, 102] width 501 height 1401
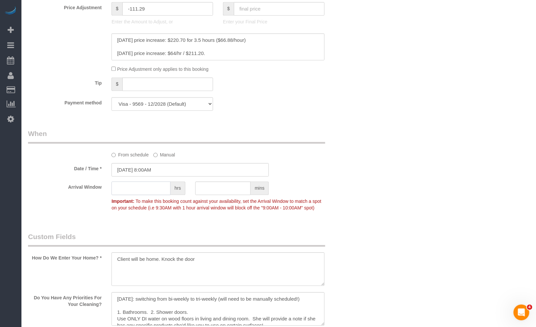
click at [162, 185] on input "text" at bounding box center [140, 189] width 59 height 14
type input "1"
click at [162, 177] on input "01/06/2026 8:00AM" at bounding box center [189, 170] width 157 height 14
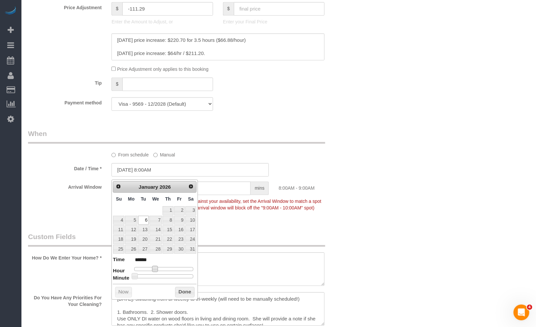
type input "01/06/2026 9:00AM"
type input "******"
type input "01/06/2026 10:00AM"
type input "*******"
type input "01/06/2026 11:00AM"
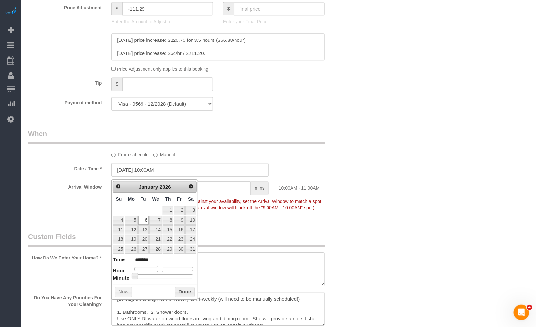
type input "*******"
type input "01/06/2026 12:00PM"
type input "*******"
type input "01/06/2026 1:00PM"
type input "******"
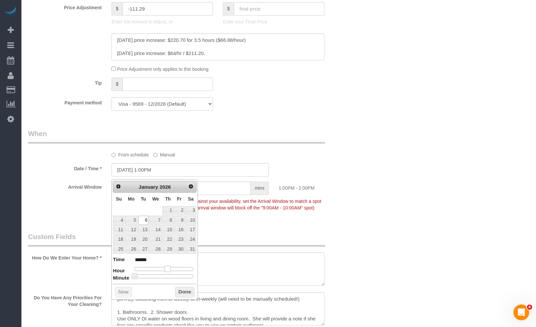
drag, startPoint x: 155, startPoint y: 268, endPoint x: 168, endPoint y: 268, distance: 13.2
click at [168, 268] on span at bounding box center [168, 269] width 6 height 6
click at [180, 288] on button "Done" at bounding box center [184, 292] width 19 height 11
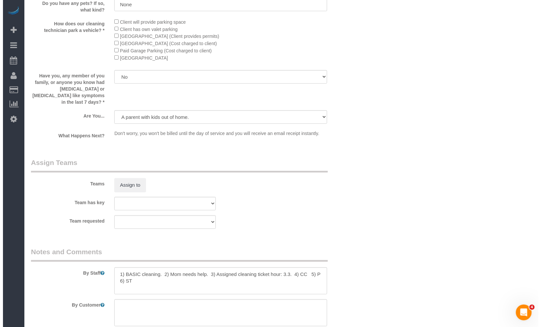
scroll to position [1125, 0]
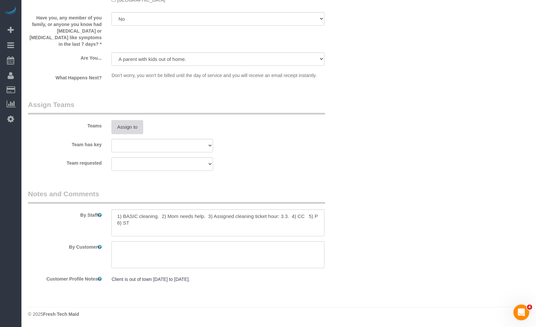
click at [134, 130] on button "Assign to" at bounding box center [127, 127] width 32 height 14
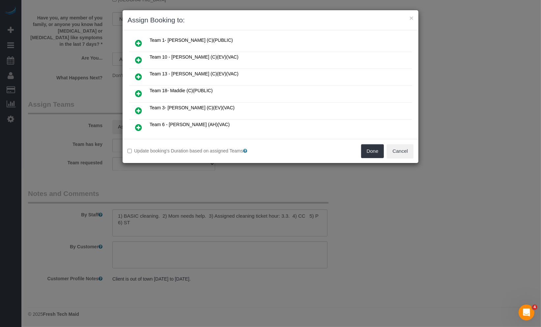
scroll to position [73, 0]
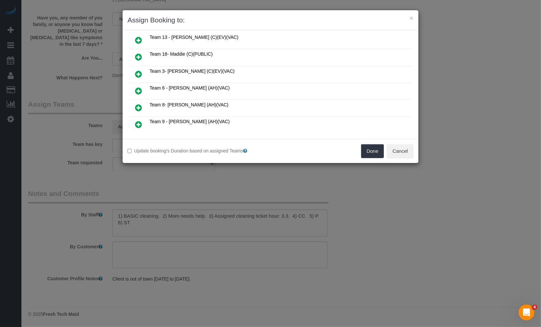
click at [139, 88] on icon at bounding box center [138, 91] width 7 height 8
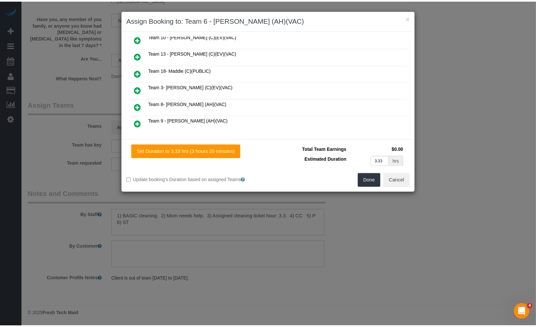
scroll to position [89, 0]
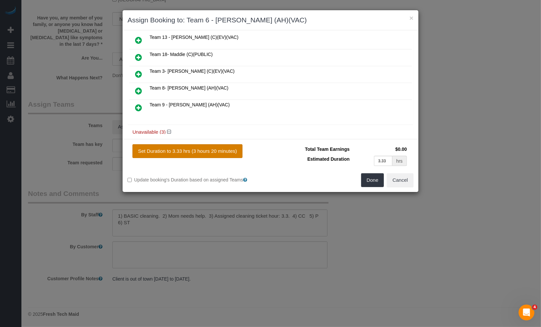
click at [211, 150] on button "Set Duration to 3.33 hrs (3 hours 20 minutes)" at bounding box center [188, 151] width 110 height 14
type input "3.33"
click at [367, 183] on button "Done" at bounding box center [372, 180] width 23 height 14
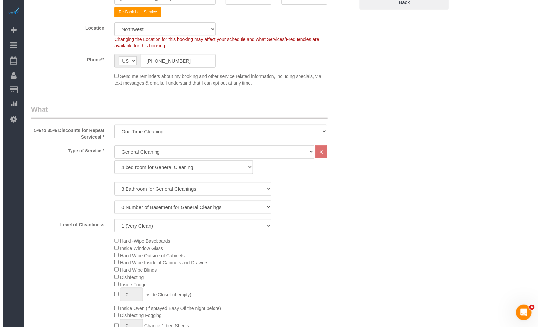
scroll to position [0, 0]
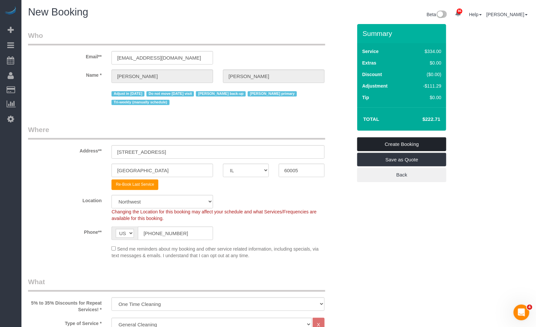
click at [402, 144] on link "Create Booking" at bounding box center [401, 144] width 89 height 14
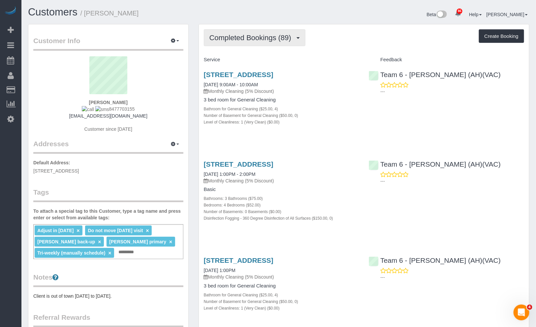
click at [249, 42] on button "Completed Bookings (89)" at bounding box center [255, 37] width 102 height 17
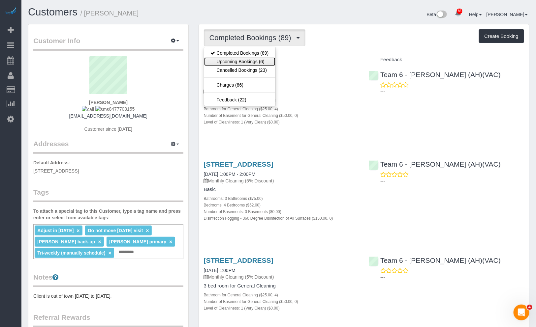
click at [243, 61] on link "Upcoming Bookings (6)" at bounding box center [239, 61] width 71 height 9
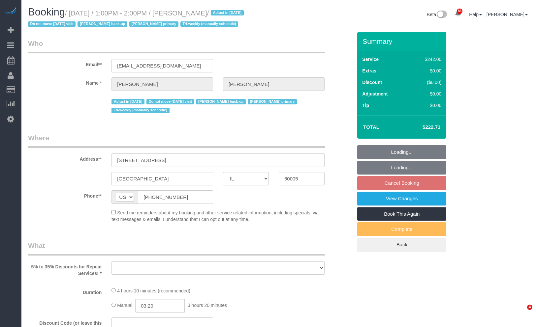
select select "IL"
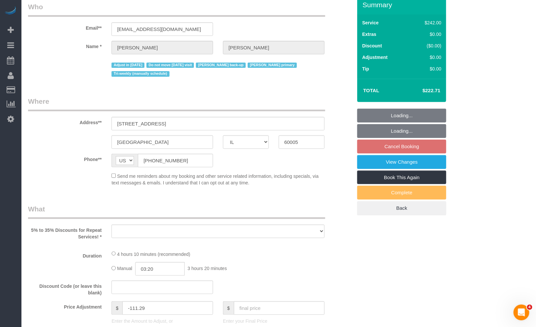
select select "object:823"
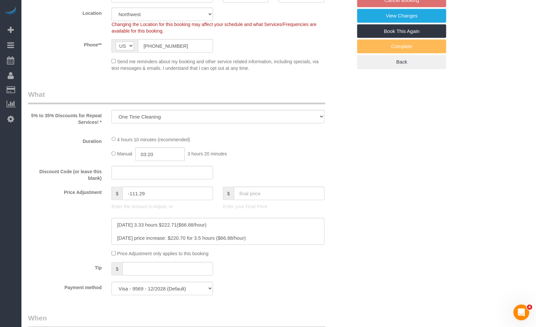
select select "512"
select select "number:1"
select select "number:65"
select select "number:139"
select select "number:105"
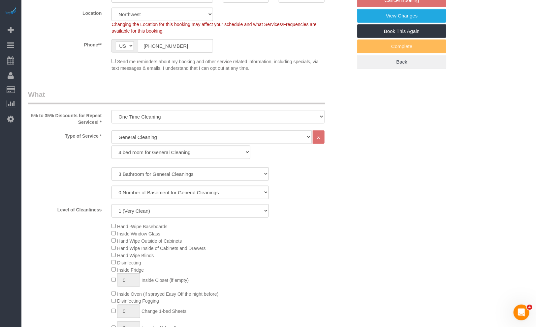
select select "object:1052"
select select "3"
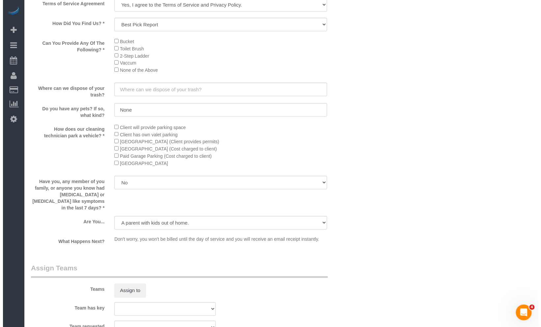
scroll to position [1163, 0]
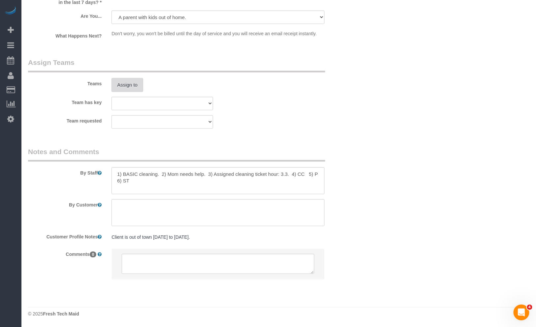
click at [130, 83] on button "Assign to" at bounding box center [127, 85] width 32 height 14
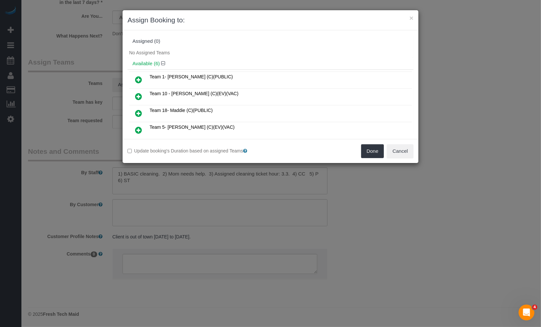
scroll to position [73, 0]
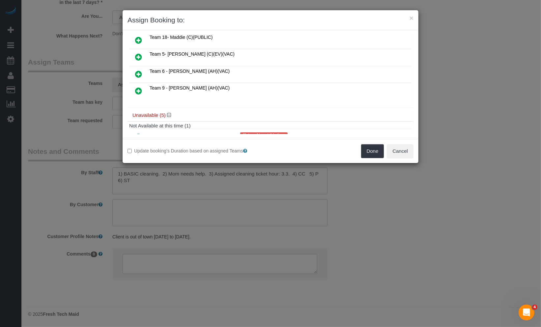
click at [137, 73] on icon at bounding box center [138, 74] width 7 height 8
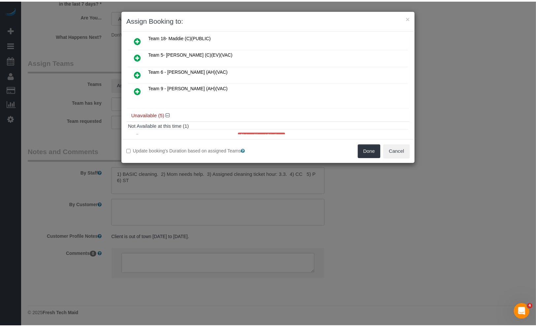
scroll to position [89, 0]
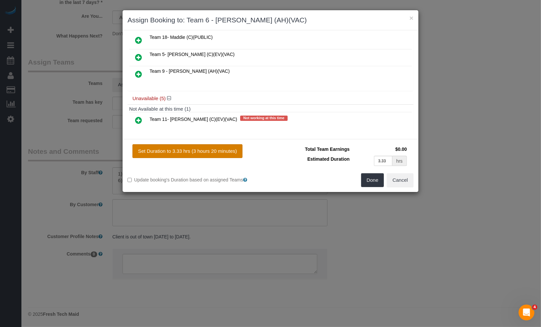
click at [186, 148] on button "Set Duration to 3.33 hrs (3 hours 20 minutes)" at bounding box center [188, 151] width 110 height 14
type input "3.33"
click at [367, 179] on button "Done" at bounding box center [372, 180] width 23 height 14
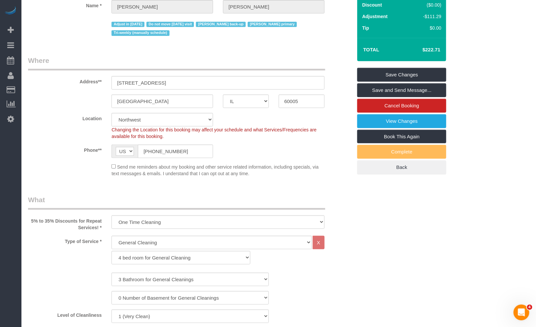
scroll to position [0, 0]
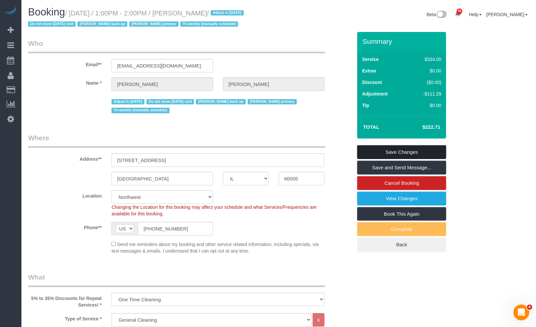
click at [416, 154] on link "Save Changes" at bounding box center [401, 152] width 89 height 14
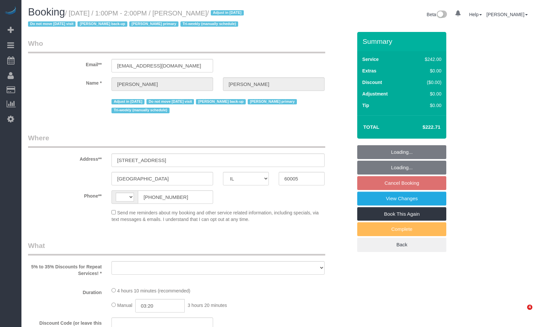
select select "IL"
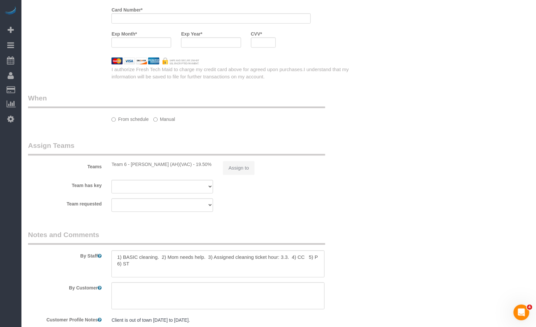
select select "number:1"
select select "number:65"
select select "number:139"
select select "number:105"
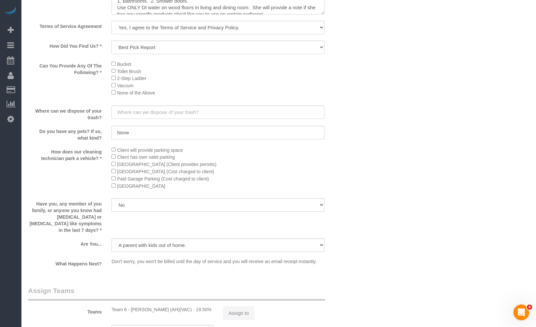
select select "string:[GEOGRAPHIC_DATA]"
select select "object:1198"
select select "string:fspay-d40a18c4-e190-4050-8661-cf087454829e"
select select "512"
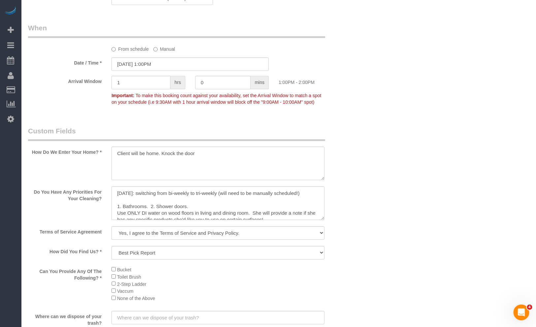
select select "3"
select select "object:1351"
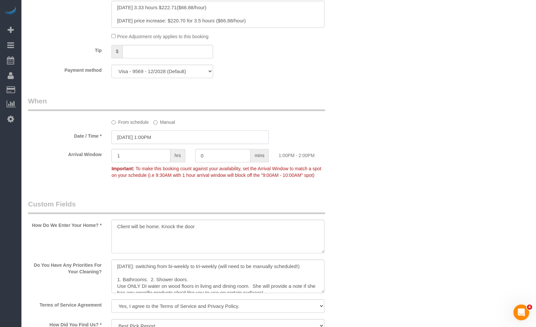
click at [159, 137] on input "[DATE] 1:00PM" at bounding box center [189, 138] width 157 height 14
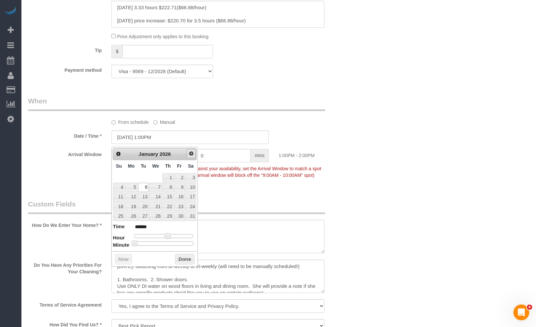
click at [193, 153] on span "Next" at bounding box center [191, 153] width 5 height 5
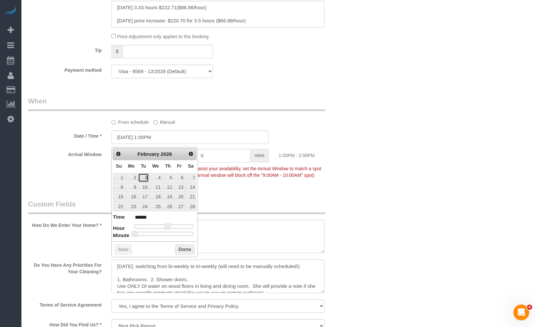
click at [144, 175] on link "3" at bounding box center [143, 177] width 11 height 9
type input "[DATE] 1:00PM"
click at [176, 251] on button "Done" at bounding box center [184, 250] width 19 height 11
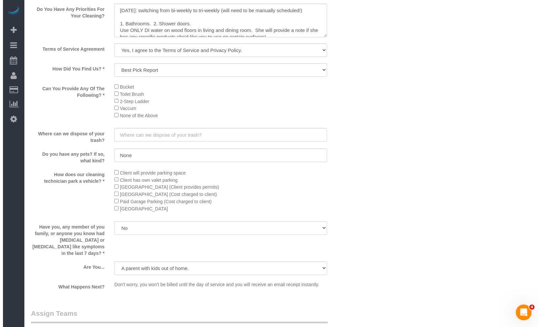
scroll to position [1126, 0]
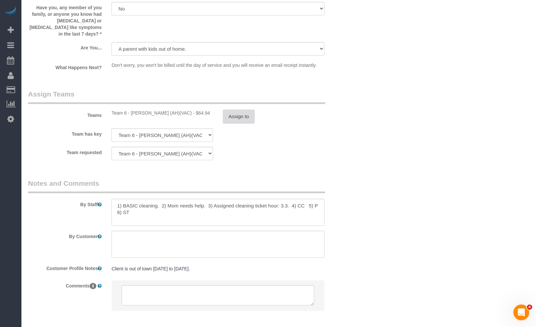
click at [241, 124] on button "Assign to" at bounding box center [239, 117] width 32 height 14
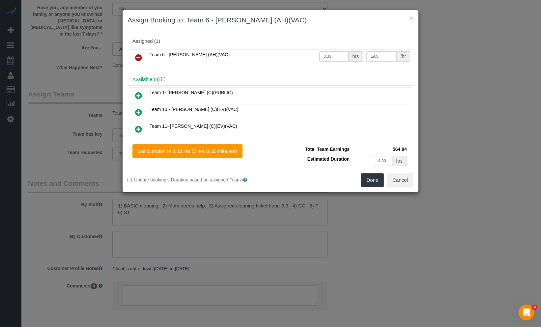
click at [139, 56] on icon at bounding box center [138, 58] width 7 height 8
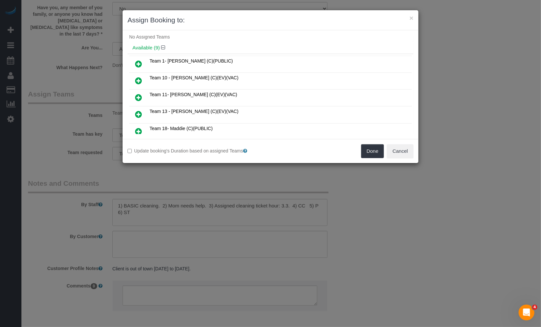
scroll to position [0, 0]
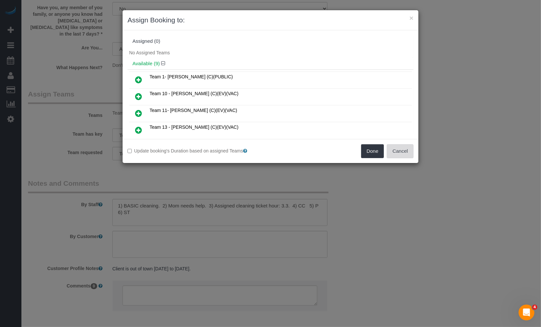
click at [398, 152] on button "Cancel" at bounding box center [400, 151] width 27 height 14
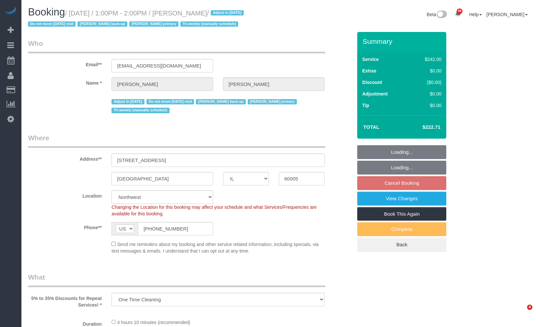
select select "IL"
select select "number:1"
select select "number:65"
select select "number:139"
select select "number:105"
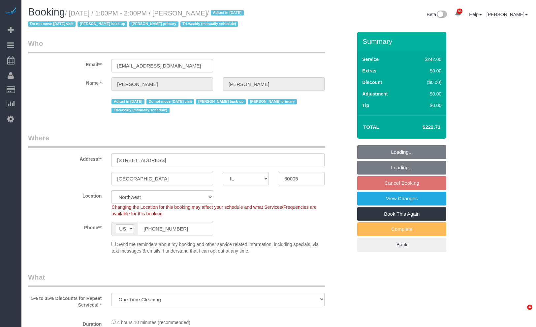
select select "object:1135"
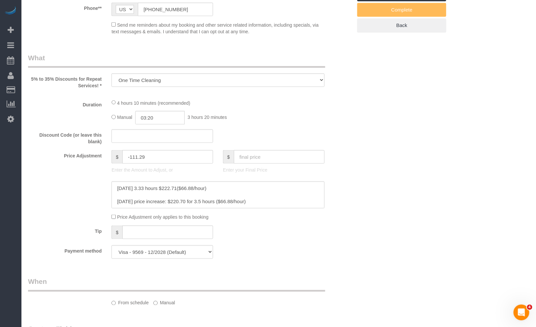
select select "512"
select select "3"
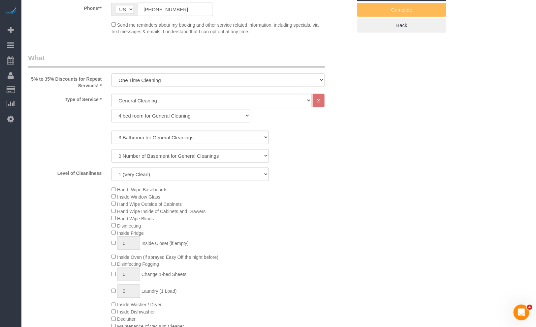
scroll to position [476, 0]
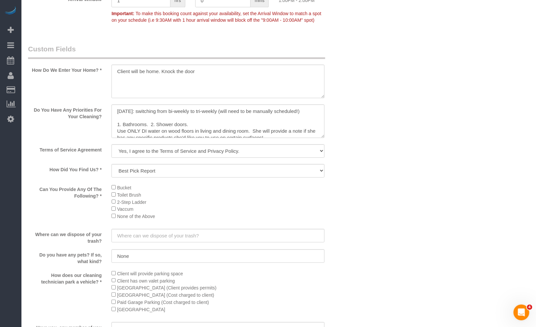
select select "3"
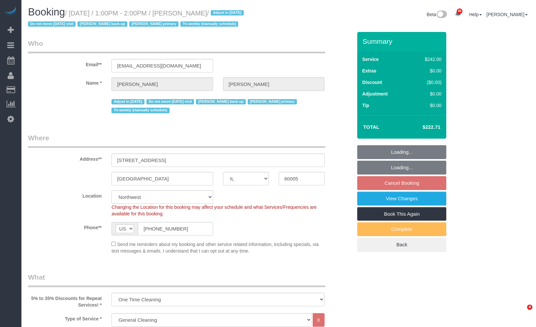
select select "IL"
select select "512"
select select "3"
select select "number:1"
select select "number:65"
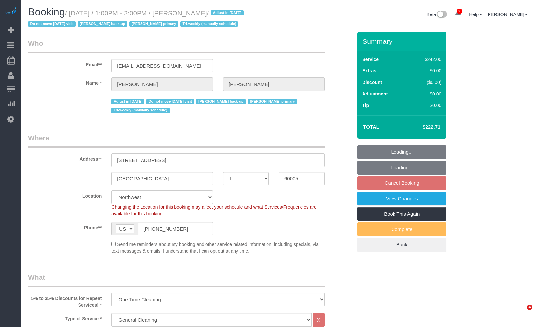
select select "number:139"
select select "number:105"
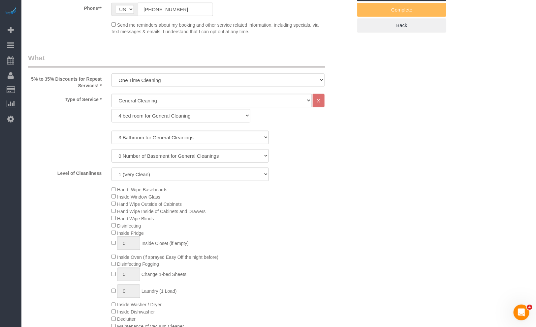
scroll to position [73, 0]
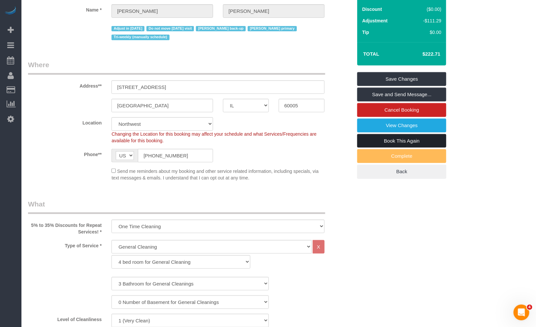
click at [415, 140] on link "Book This Again" at bounding box center [401, 141] width 89 height 14
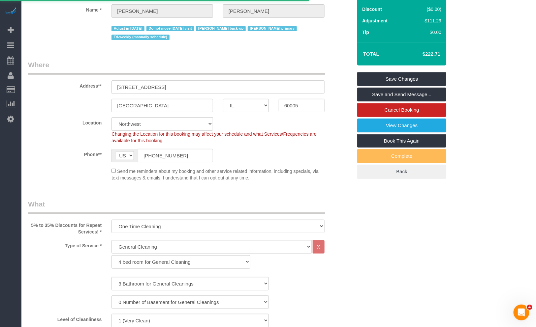
select select "IL"
select select "number:1"
select select "number:65"
select select "number:139"
select select "number:105"
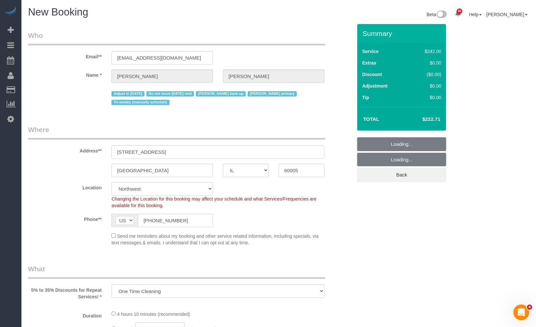
select select "object:2127"
select select "512"
select select "3"
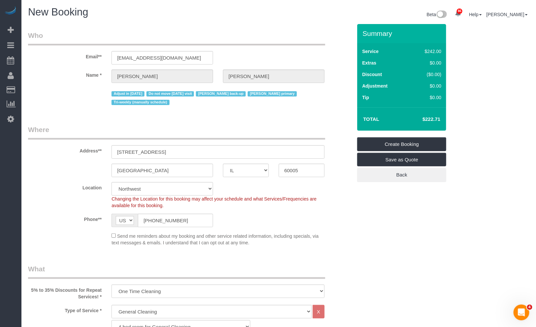
select select "object:2203"
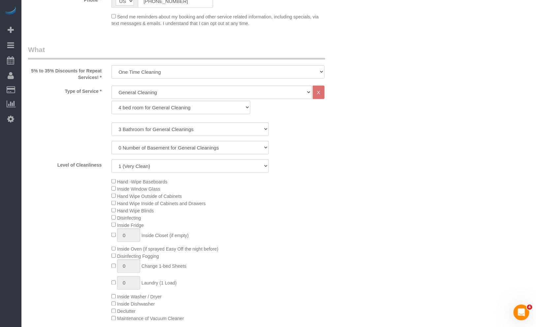
select select "3"
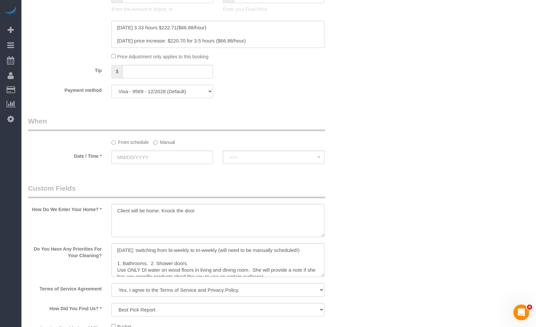
scroll to position [708, 0]
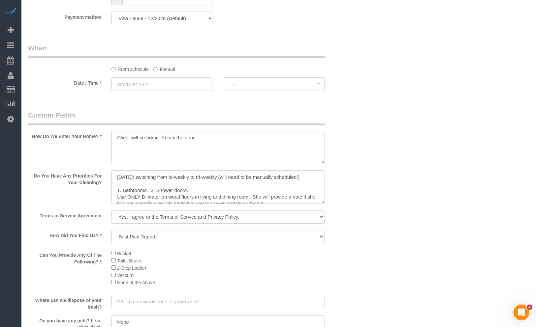
click at [165, 66] on label "Manual" at bounding box center [164, 68] width 22 height 9
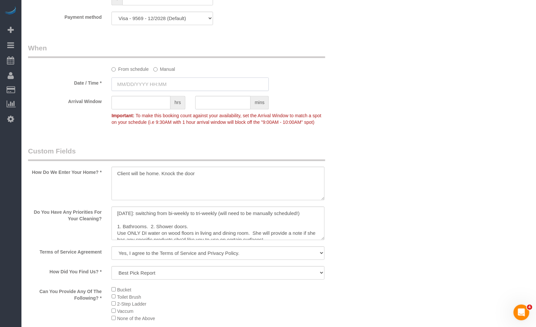
click at [167, 85] on input "text" at bounding box center [189, 84] width 157 height 14
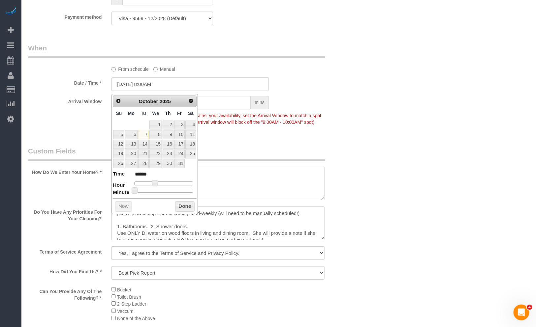
click at [193, 103] on link "Next" at bounding box center [190, 101] width 9 height 9
click at [193, 103] on link "Next" at bounding box center [191, 100] width 9 height 9
click at [147, 125] on link "3" at bounding box center [143, 125] width 11 height 9
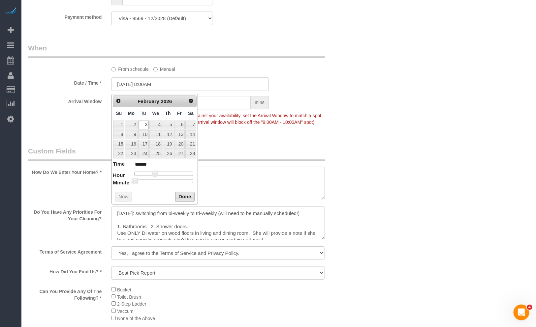
click at [180, 194] on button "Done" at bounding box center [184, 197] width 19 height 11
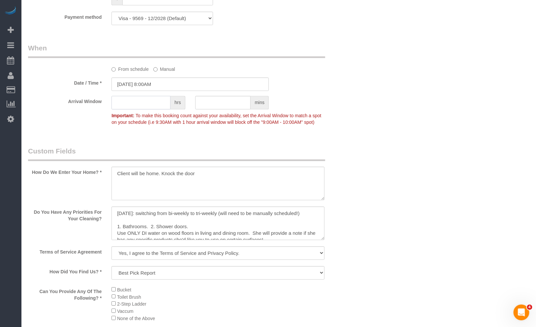
click at [148, 107] on input "text" at bounding box center [140, 103] width 59 height 14
click at [156, 83] on input "02/03/2026 8:00AM" at bounding box center [189, 84] width 157 height 14
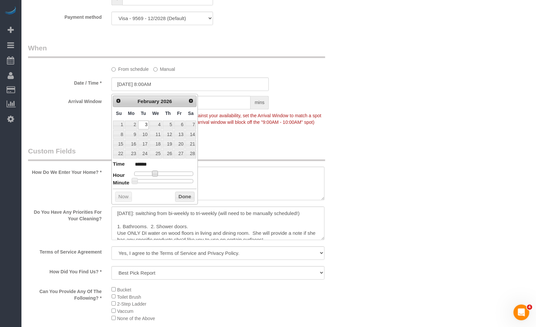
type input "02/03/2026 9:00AM"
type input "******"
type input "02/03/2026 10:00AM"
type input "*******"
type input "02/03/2026 11:00AM"
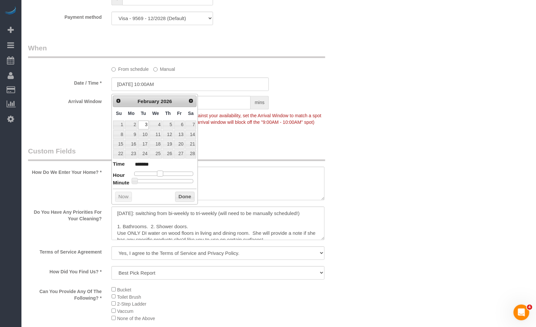
type input "*******"
type input "02/03/2026 12:00PM"
type input "*******"
type input "02/03/2026 1:00PM"
type input "******"
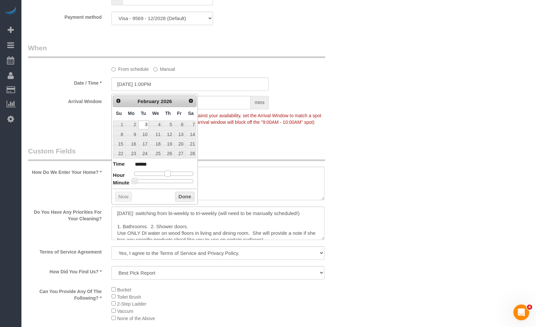
drag, startPoint x: 153, startPoint y: 173, endPoint x: 167, endPoint y: 177, distance: 14.8
click at [167, 177] on dl "Time ****** Hour Minute Second Millisecond Microsecond Time Zone ***** ***** **…" at bounding box center [155, 172] width 84 height 23
click at [184, 198] on button "Done" at bounding box center [184, 197] width 19 height 11
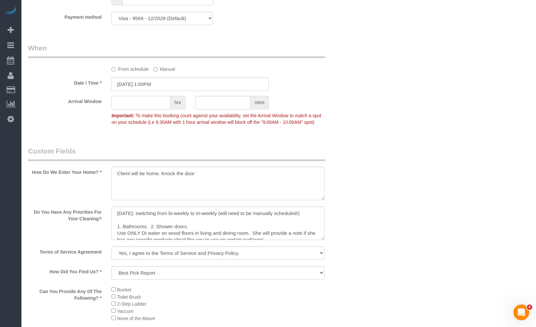
click at [137, 106] on input "text" at bounding box center [140, 103] width 59 height 14
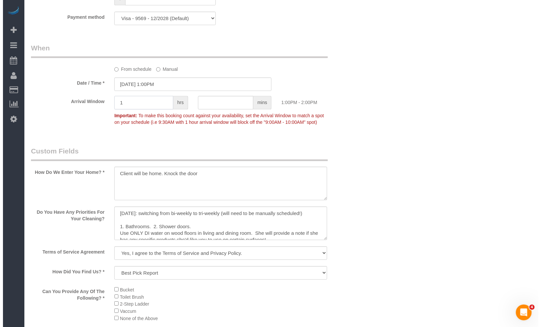
scroll to position [1001, 0]
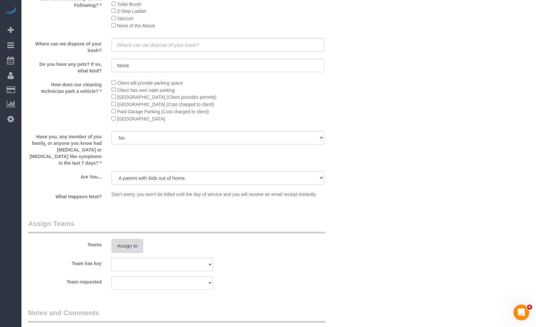
type input "1"
click at [133, 248] on button "Assign to" at bounding box center [127, 246] width 32 height 14
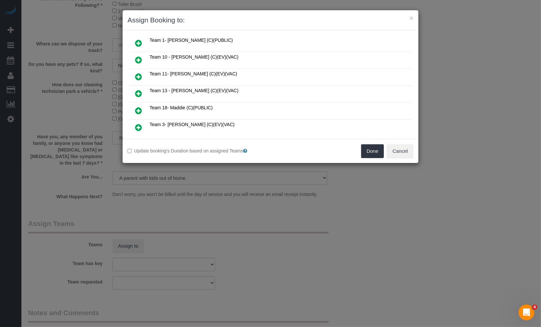
scroll to position [73, 0]
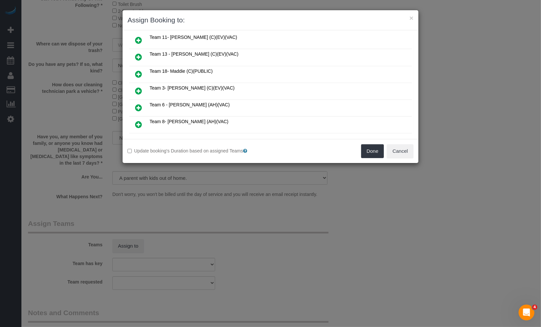
click at [140, 105] on icon at bounding box center [138, 108] width 7 height 8
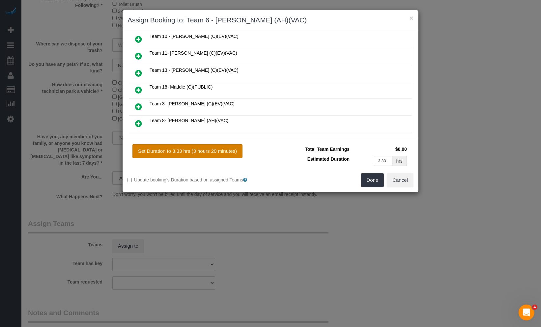
scroll to position [89, 0]
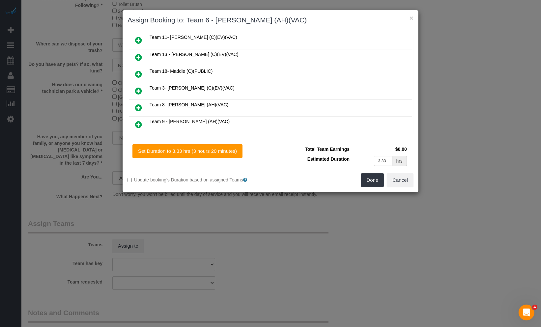
click at [181, 142] on div "Set Duration to 3.33 hrs (3 hours 20 minutes) Total Team Earnings $0.00 Estimat…" at bounding box center [271, 165] width 296 height 53
click at [187, 150] on button "Set Duration to 3.33 hrs (3 hours 20 minutes)" at bounding box center [188, 151] width 110 height 14
type input "3.33"
click at [368, 185] on button "Done" at bounding box center [372, 180] width 23 height 14
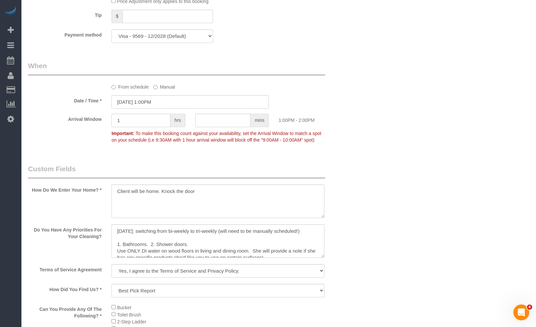
scroll to position [0, 0]
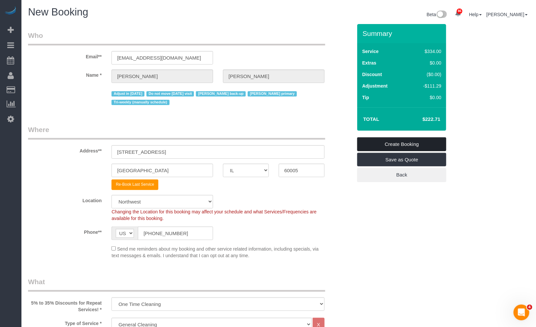
click at [388, 144] on link "Create Booking" at bounding box center [401, 144] width 89 height 14
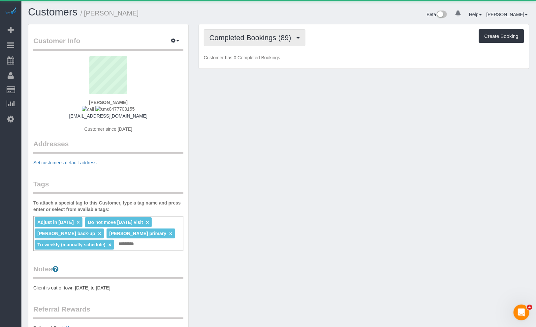
click at [269, 37] on span "Completed Bookings (89)" at bounding box center [251, 38] width 85 height 8
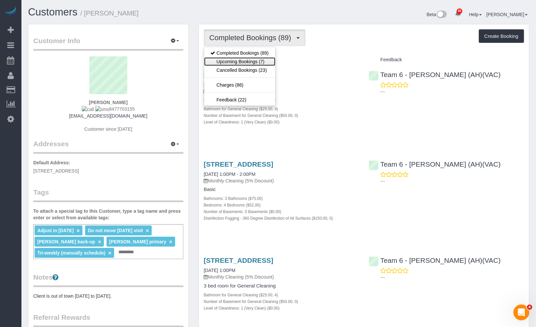
click at [263, 61] on link "Upcoming Bookings (7)" at bounding box center [239, 61] width 71 height 9
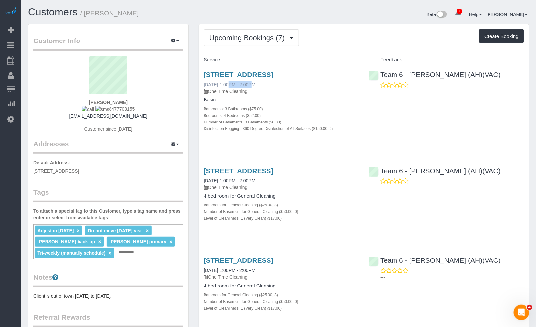
drag, startPoint x: 203, startPoint y: 93, endPoint x: 226, endPoint y: 94, distance: 23.4
click at [226, 94] on div "637 South Kaspar Ave, Arlington Heights, IL 60005 10/14/2025 1:00PM - 2:00PM On…" at bounding box center [281, 105] width 165 height 80
copy link "10/14/2025"
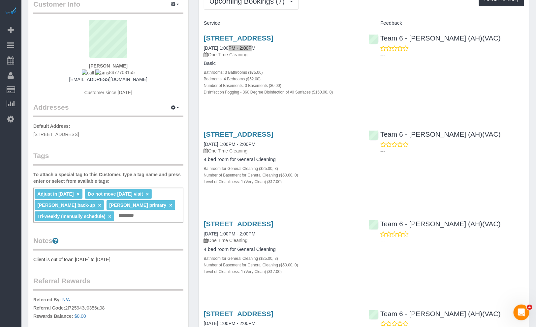
scroll to position [73, 0]
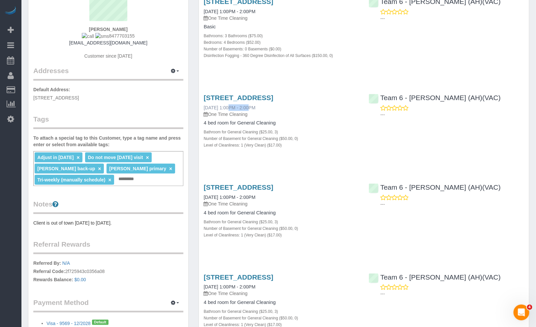
drag, startPoint x: 198, startPoint y: 124, endPoint x: 228, endPoint y: 126, distance: 29.7
click at [226, 125] on div "637 South Kaspar Ave, Arlington Heights, IL 60005 10/16/2025 1:00PM - 2:00PM On…" at bounding box center [281, 124] width 165 height 73
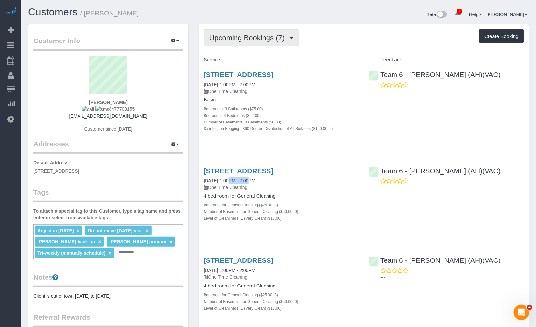
click at [233, 39] on span "Upcoming Bookings (7)" at bounding box center [248, 38] width 79 height 8
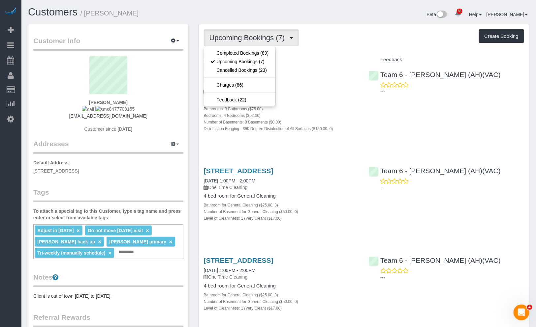
click at [378, 31] on div "Upcoming Bookings (7) Completed Bookings (89) Upcoming Bookings (7) Cancelled B…" at bounding box center [364, 37] width 320 height 17
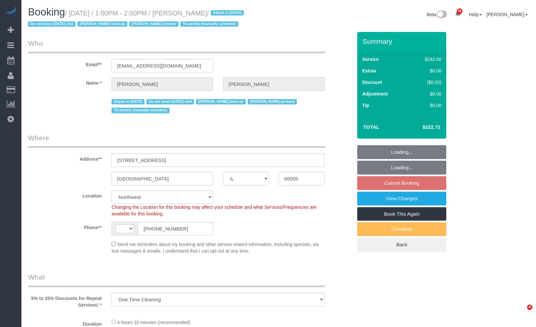
select select "IL"
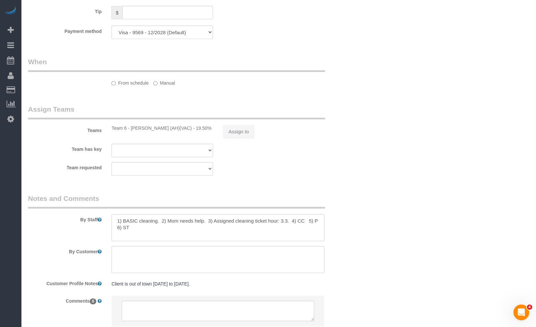
select select "object:587"
select select "string:[GEOGRAPHIC_DATA]"
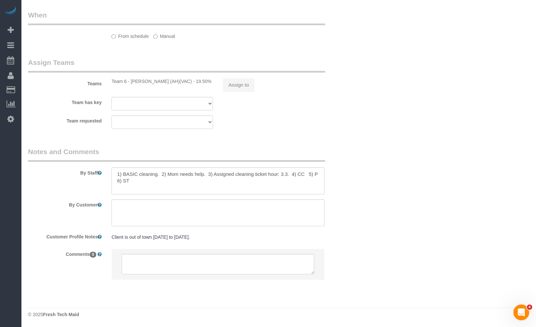
select select "number:1"
select select "number:65"
select select "number:139"
select select "number:105"
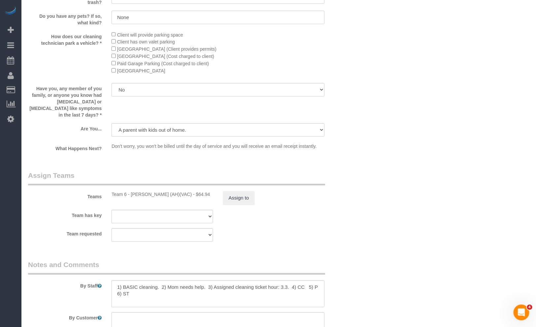
select select "512"
select select "3"
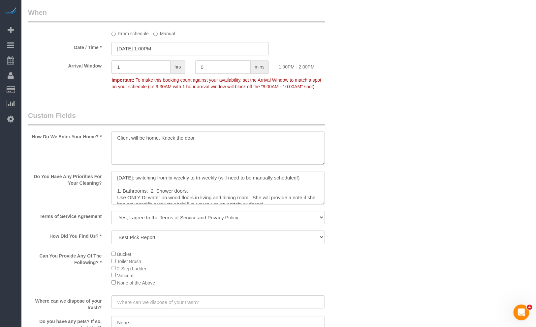
scroll to position [556, 0]
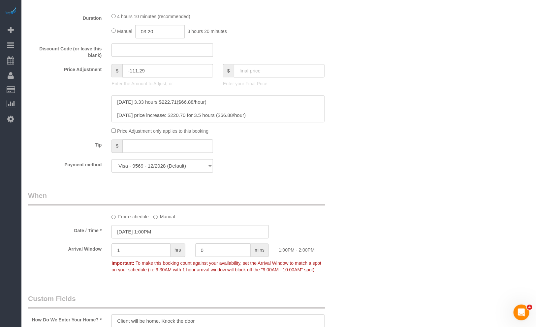
select select "3"
click at [167, 236] on input "[DATE] 1:00PM" at bounding box center [189, 232] width 157 height 14
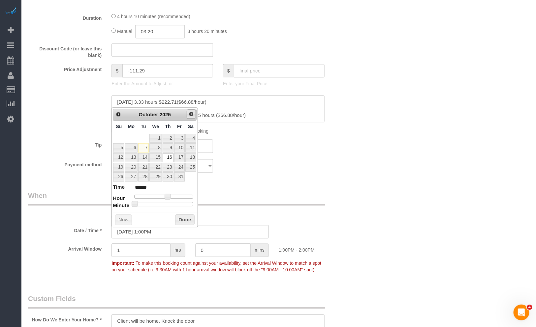
click at [190, 114] on span "Next" at bounding box center [191, 113] width 5 height 5
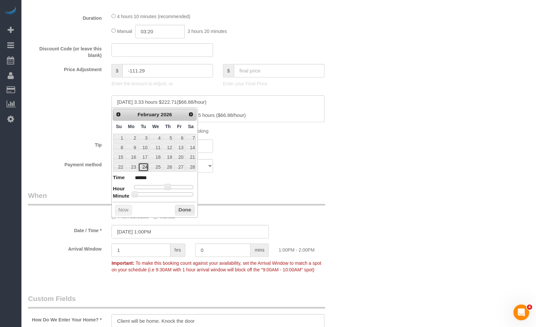
click at [146, 165] on link "24" at bounding box center [143, 167] width 11 height 9
type input "02/24/2026 1:00PM"
click at [176, 205] on button "Done" at bounding box center [184, 210] width 19 height 11
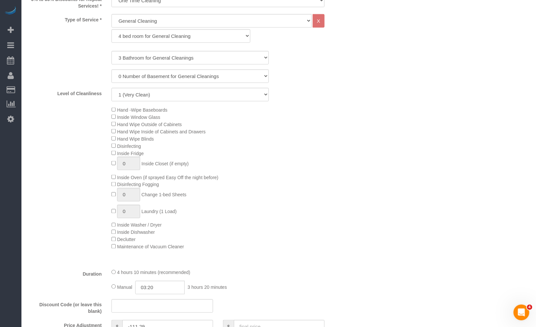
scroll to position [43, 0]
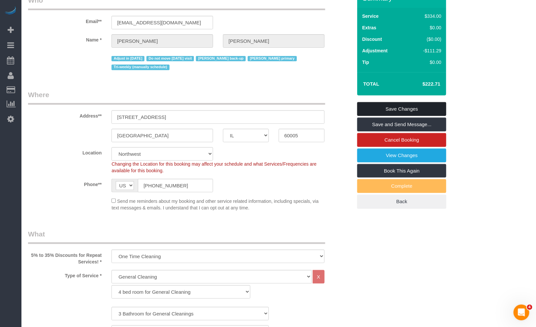
click at [396, 109] on link "Save Changes" at bounding box center [401, 109] width 89 height 14
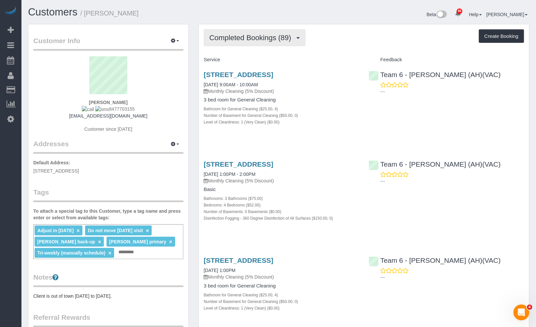
click at [271, 37] on span "Completed Bookings (89)" at bounding box center [251, 38] width 85 height 8
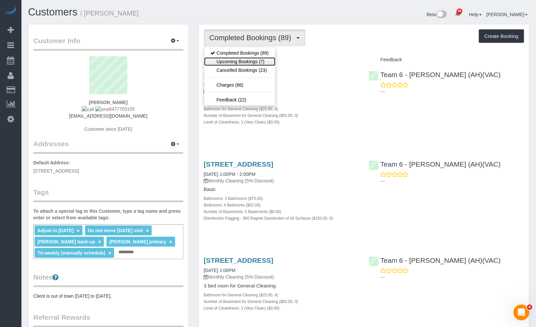
click at [261, 58] on link "Upcoming Bookings (7)" at bounding box center [239, 61] width 71 height 9
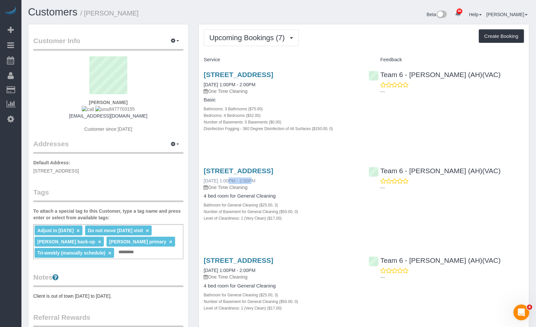
drag, startPoint x: 201, startPoint y: 195, endPoint x: 226, endPoint y: 198, distance: 24.9
click at [226, 198] on div "[STREET_ADDRESS] [DATE] 1:00PM - 2:00PM One Time Cleaning 4 bed room for Genera…" at bounding box center [281, 198] width 165 height 73
copy link "[DATE]"
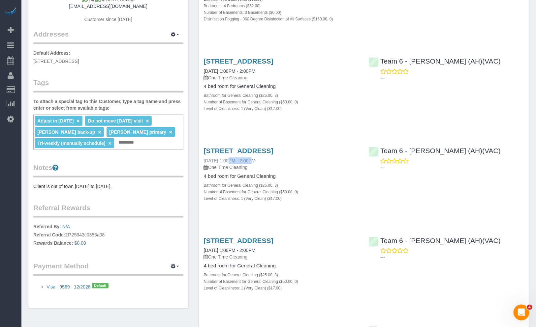
drag, startPoint x: 216, startPoint y: 187, endPoint x: 231, endPoint y: 184, distance: 15.5
click at [226, 186] on div "Upcoming Bookings (7) Completed Bookings (89) Upcoming Bookings (7) Cancelled B…" at bounding box center [364, 258] width 341 height 688
copy link "[DATE]"
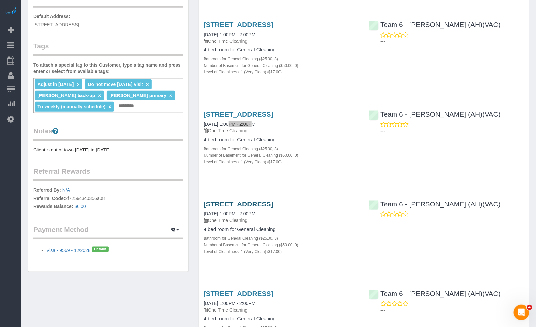
scroll to position [183, 0]
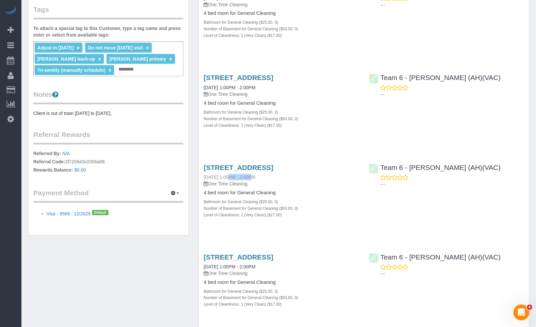
drag, startPoint x: 196, startPoint y: 209, endPoint x: 227, endPoint y: 209, distance: 31.0
click at [227, 209] on div "Upcoming Bookings (7) Completed Bookings (89) Upcoming Bookings (7) Cancelled B…" at bounding box center [364, 185] width 341 height 688
copy link "[DATE]"
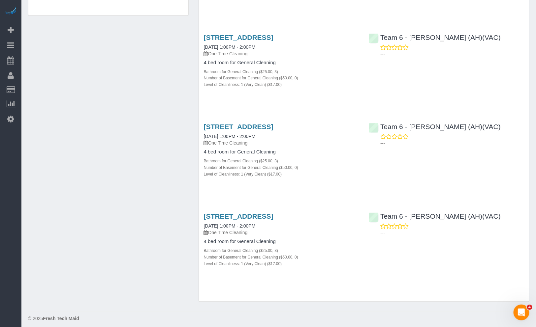
scroll to position [461, 0]
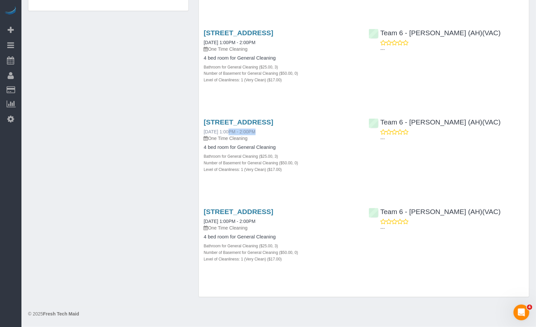
drag, startPoint x: 199, startPoint y: 126, endPoint x: 229, endPoint y: 125, distance: 29.4
copy link "[DATE]"
drag, startPoint x: 196, startPoint y: 223, endPoint x: 227, endPoint y: 223, distance: 32.0
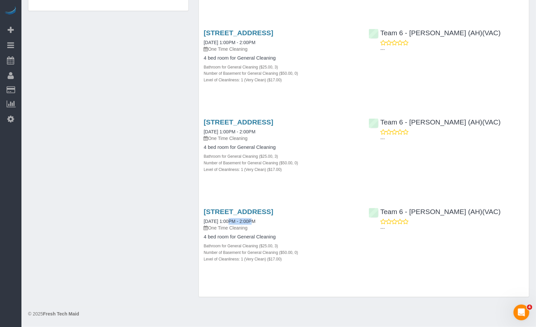
copy link "[DATE]"
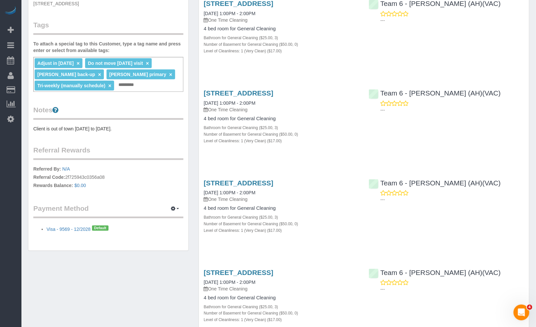
scroll to position [0, 0]
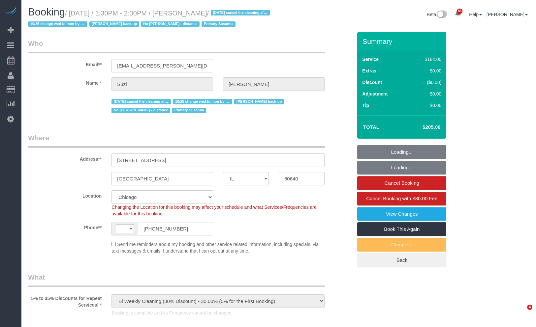
select select "IL"
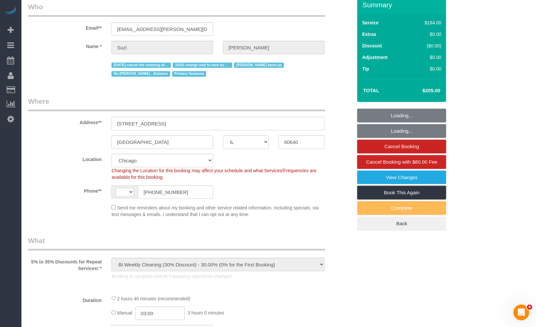
select select "number:1"
select select "number:58"
select select "number:139"
select select "number:106"
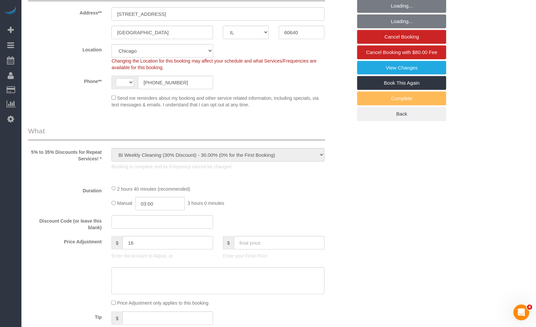
select select "string:[GEOGRAPHIC_DATA]"
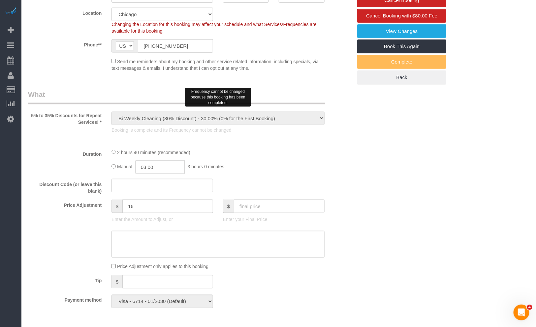
select select "object:1314"
select select "512"
select select "2"
select select "5"
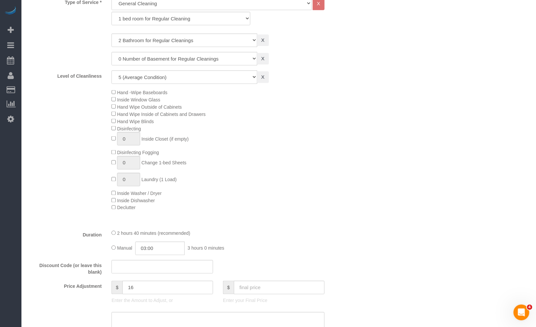
select select "2"
select select "5"
